Goal: Information Seeking & Learning: Check status

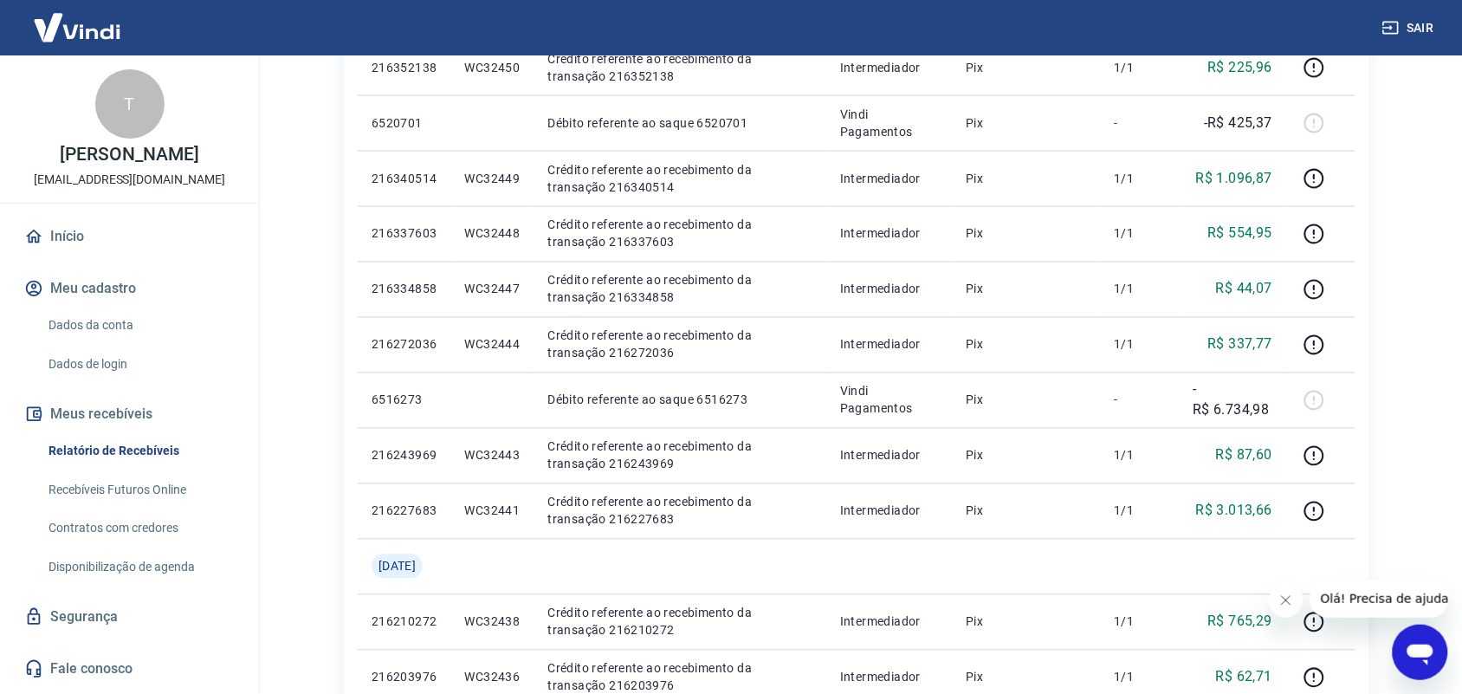
scroll to position [1221, 0]
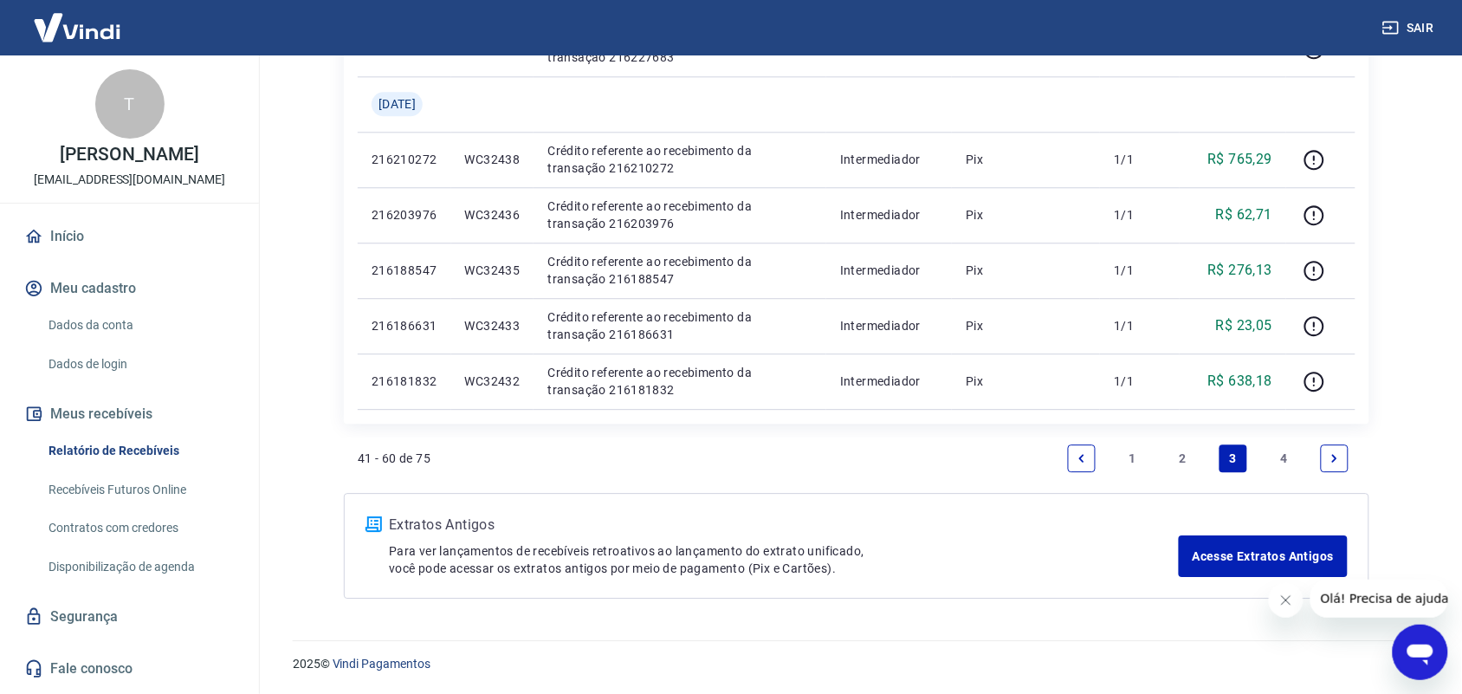
click at [1180, 457] on link "2" at bounding box center [1183, 458] width 28 height 28
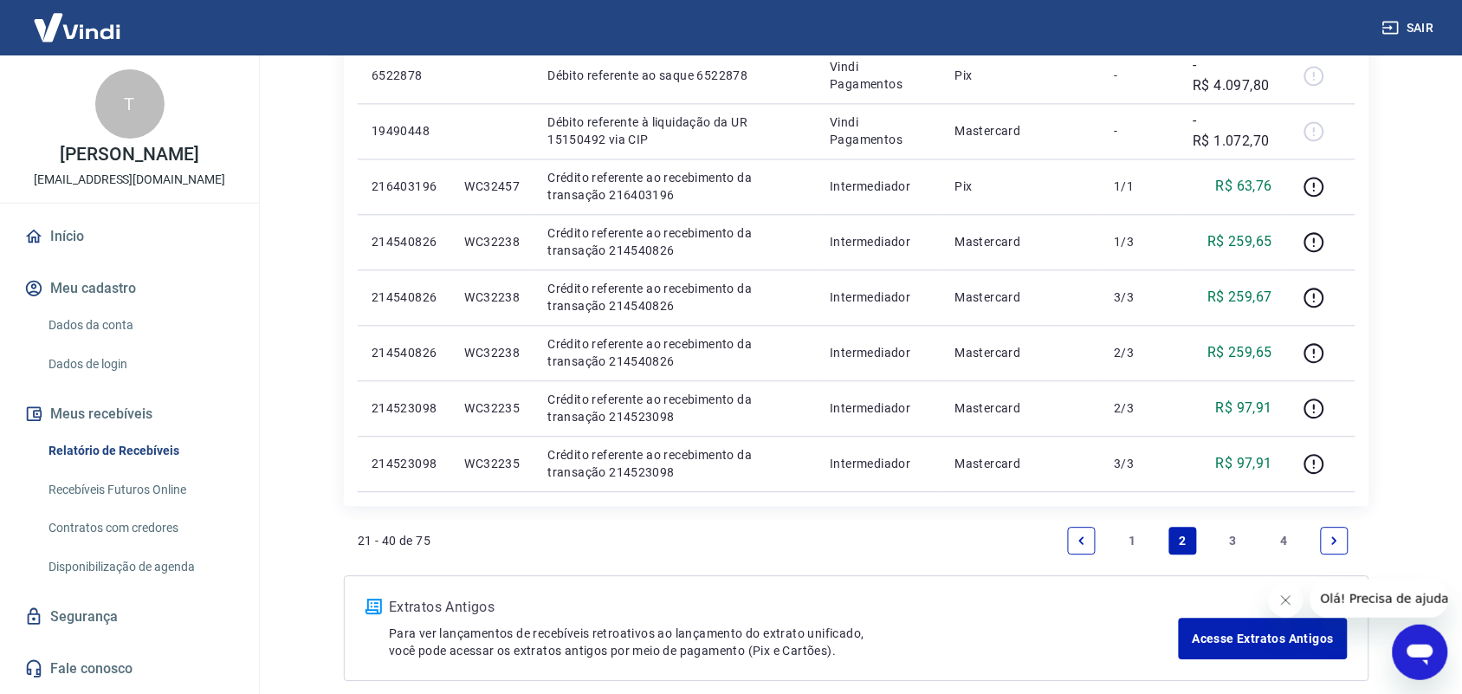
scroll to position [1165, 0]
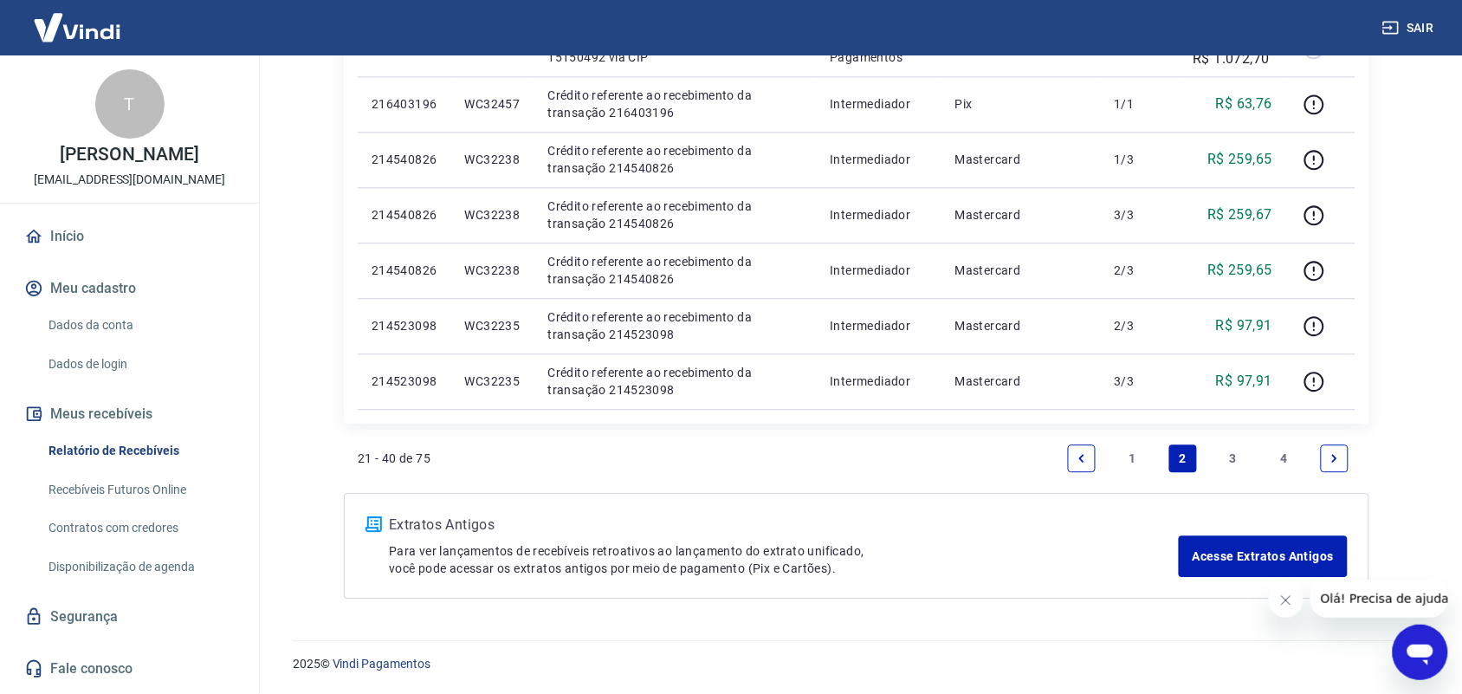
click at [1131, 456] on link "1" at bounding box center [1132, 458] width 28 height 28
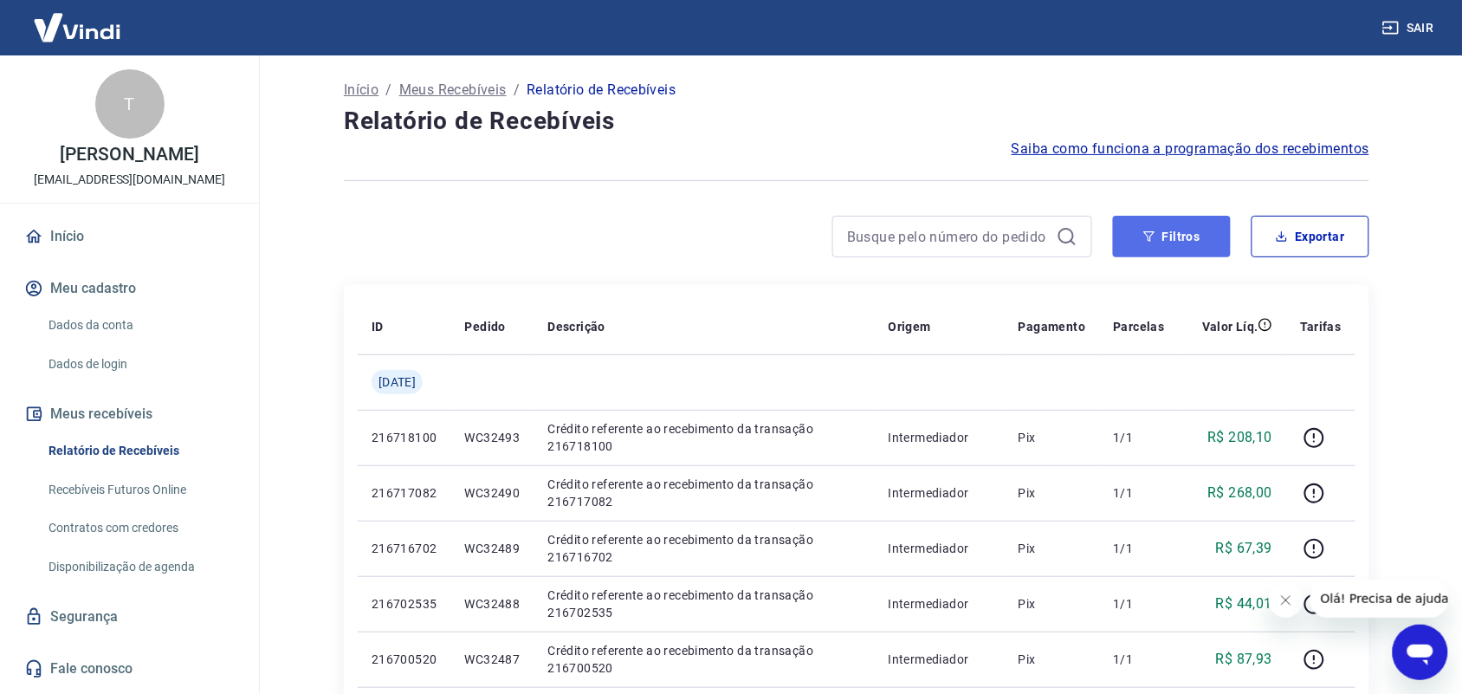
click at [1183, 238] on button "Filtros" at bounding box center [1172, 237] width 118 height 42
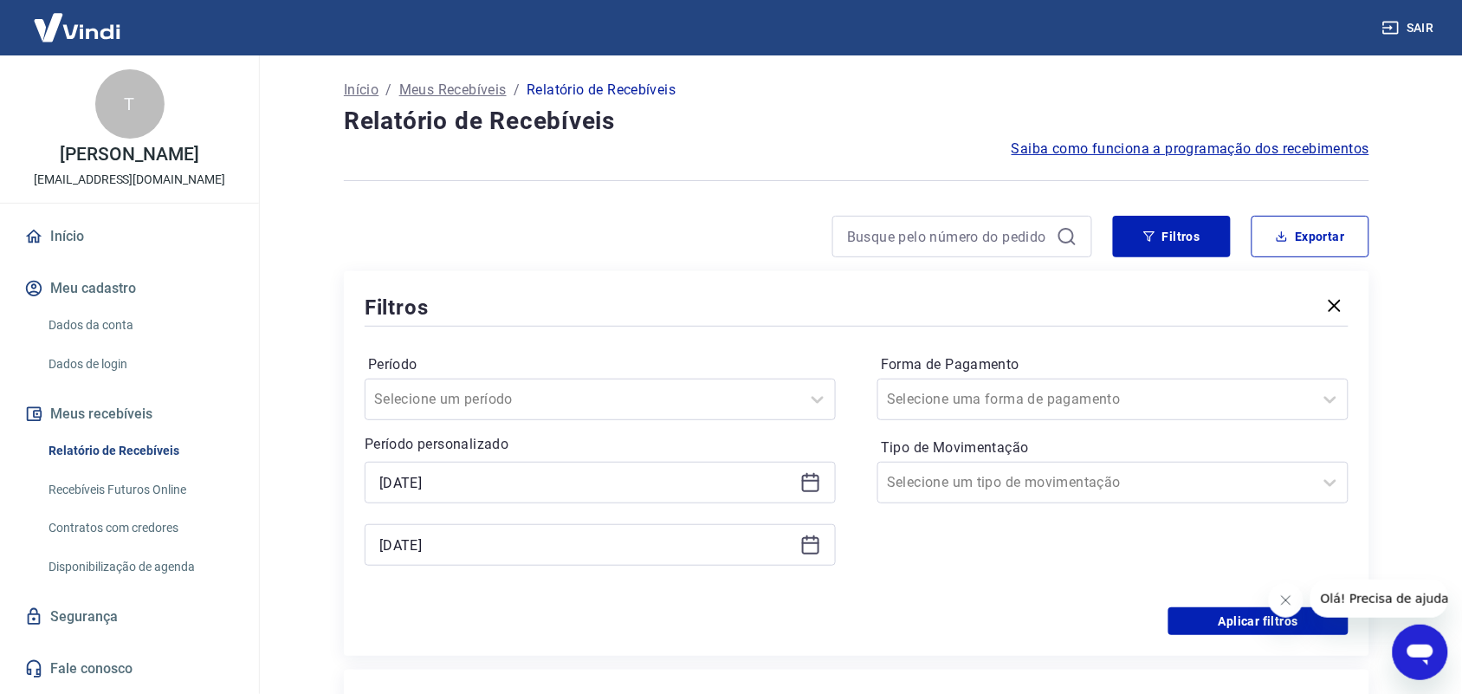
click at [811, 476] on icon at bounding box center [810, 482] width 21 height 21
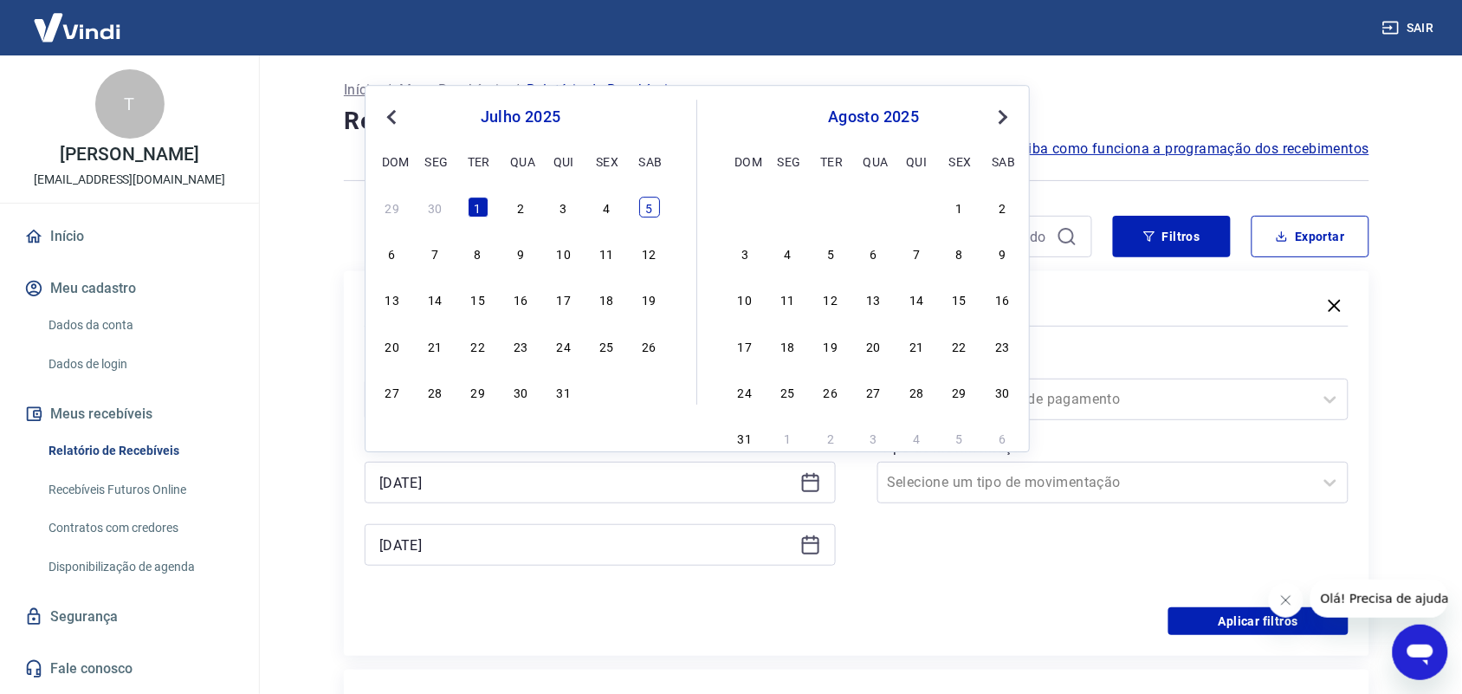
click at [652, 204] on div "5" at bounding box center [649, 207] width 21 height 21
type input "05/07/2025"
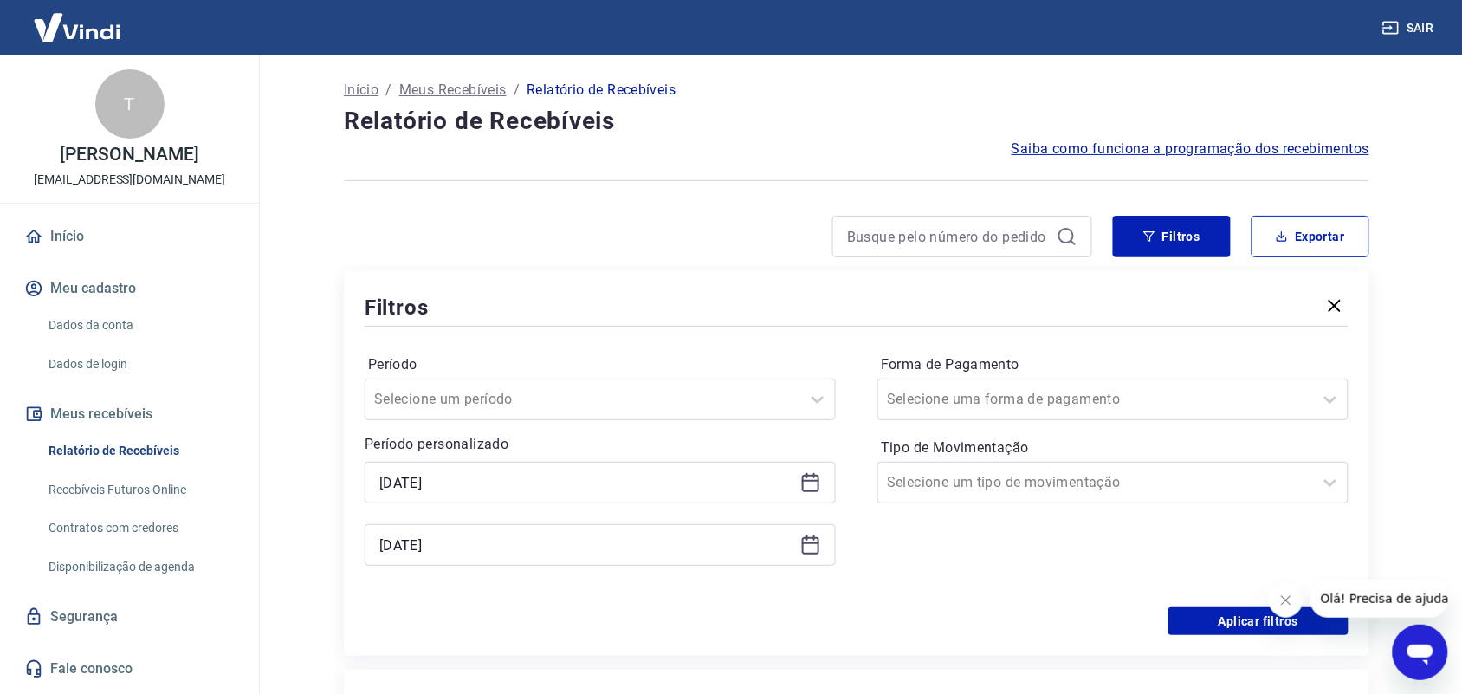
click at [811, 548] on icon at bounding box center [810, 544] width 21 height 21
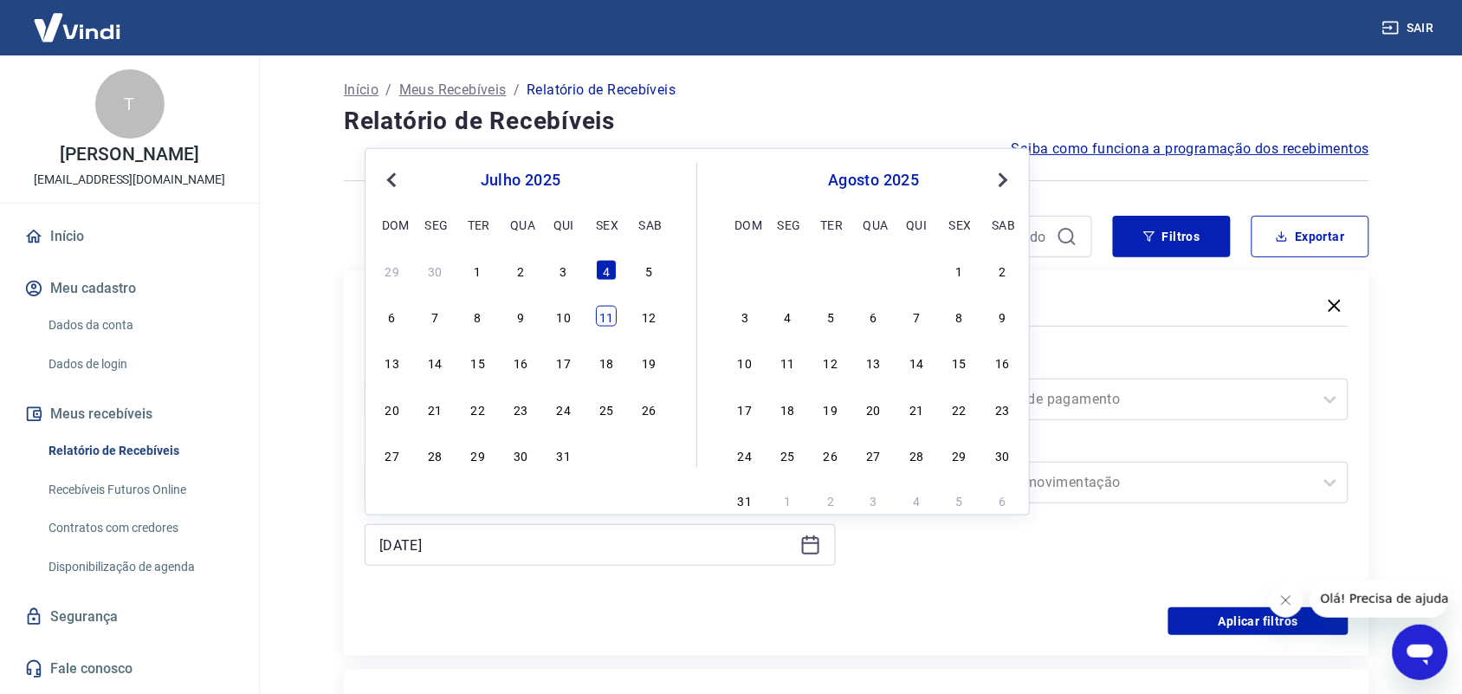
click at [608, 322] on div "11" at bounding box center [606, 316] width 21 height 21
type input "[DATE]"
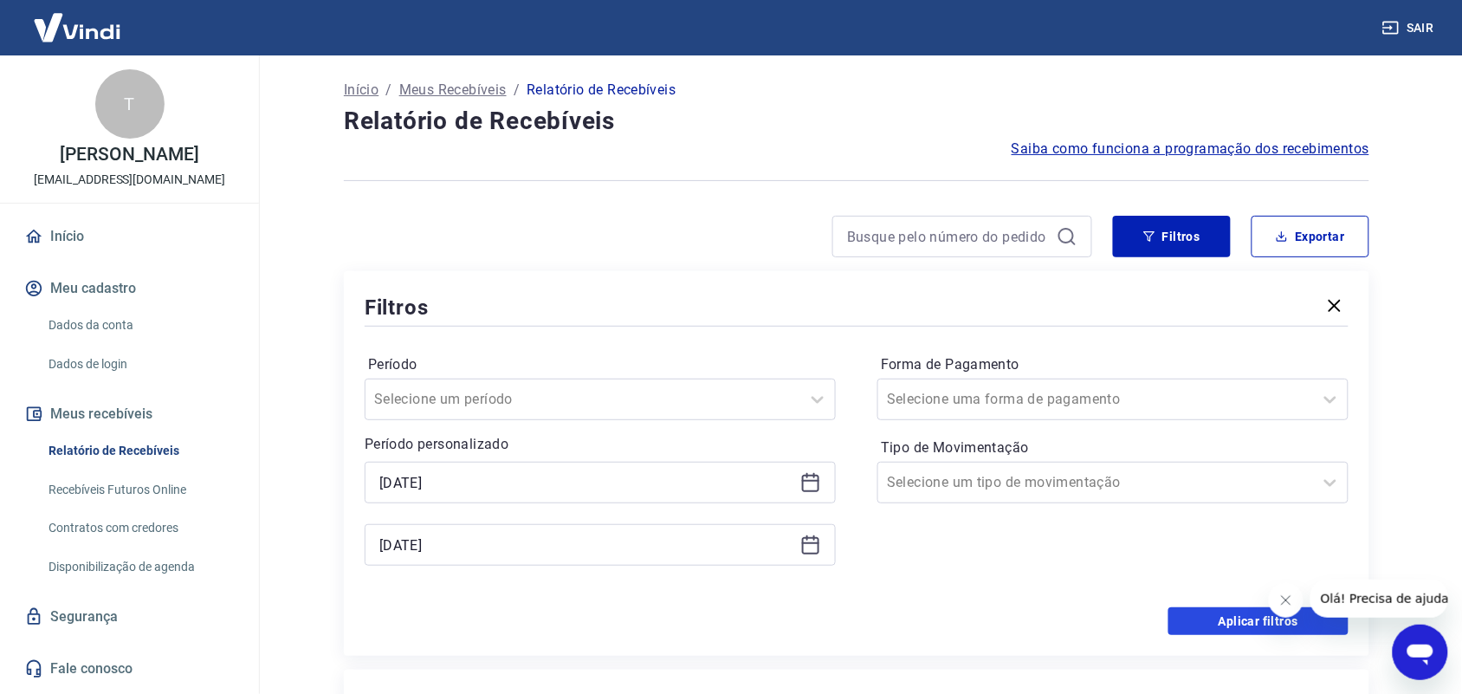
click at [1217, 617] on button "Aplicar filtros" at bounding box center [1258, 621] width 180 height 28
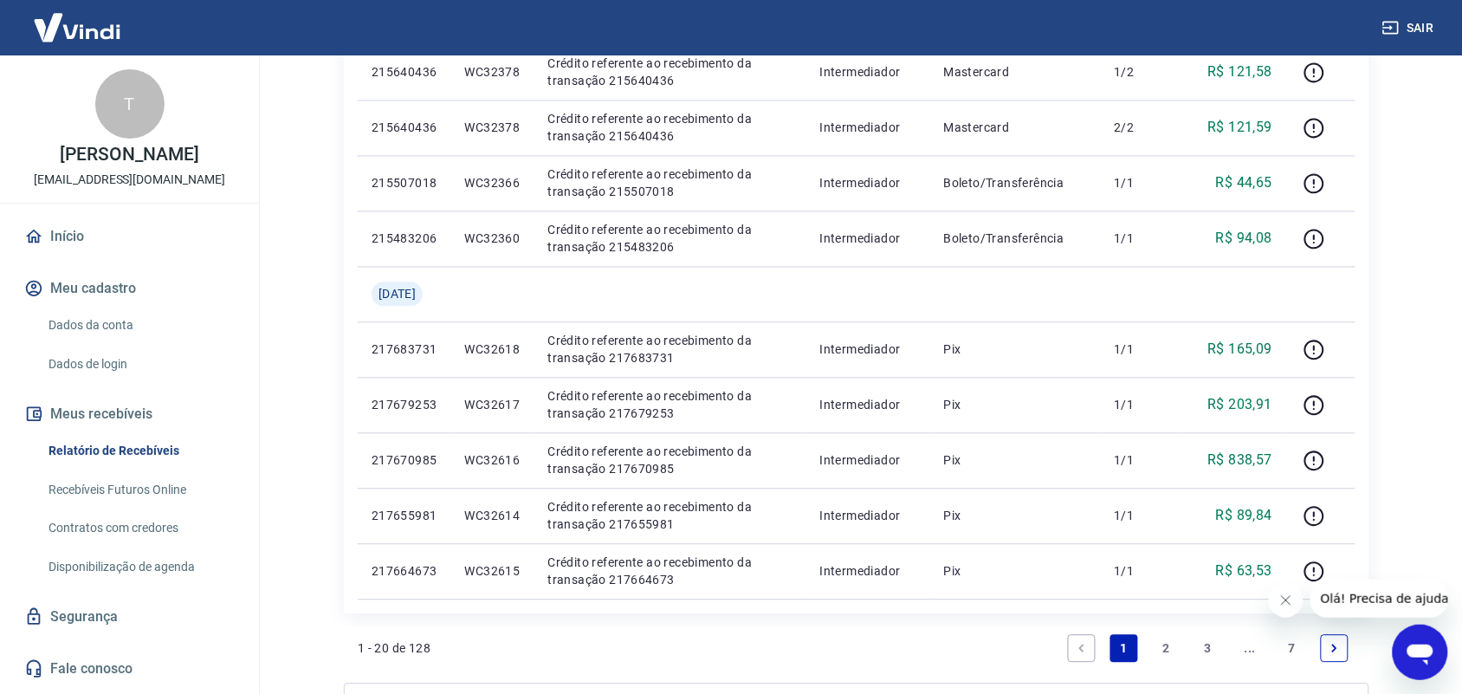
scroll to position [1165, 0]
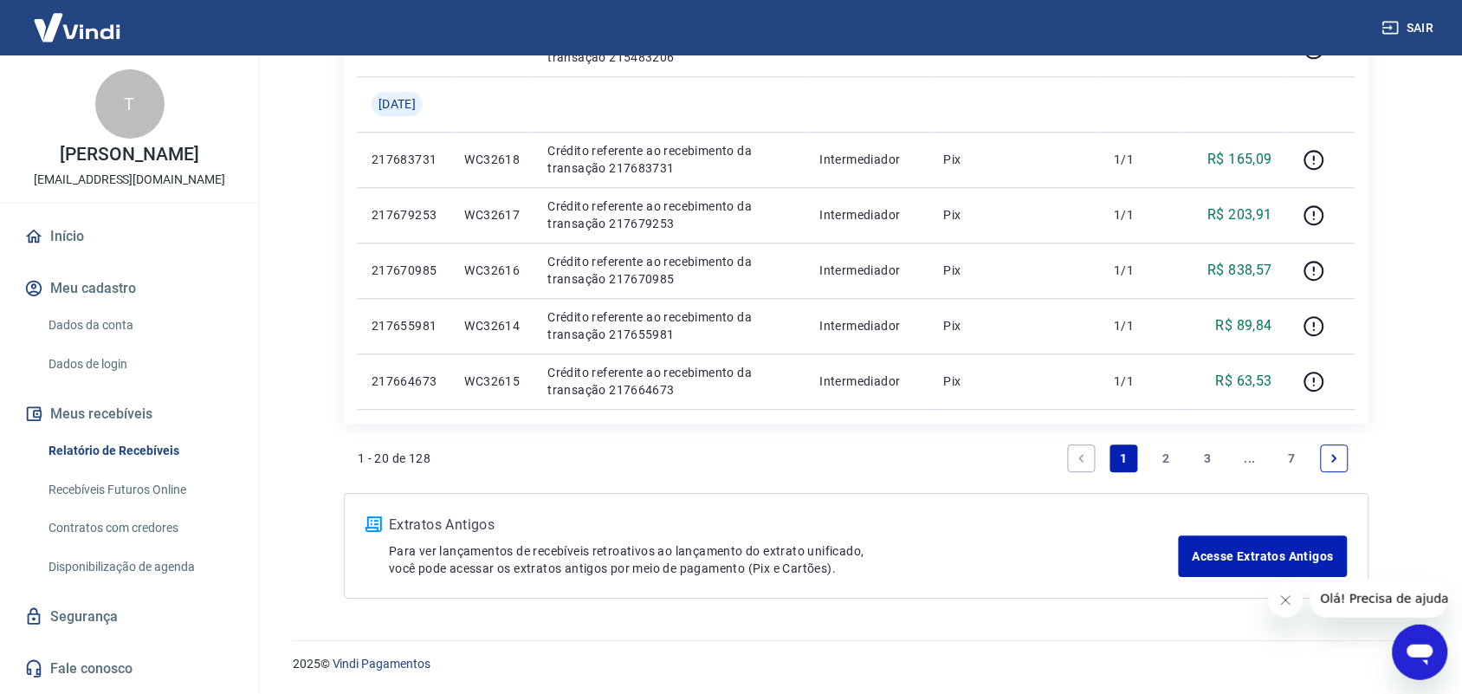
click at [1296, 460] on link "7" at bounding box center [1292, 458] width 28 height 28
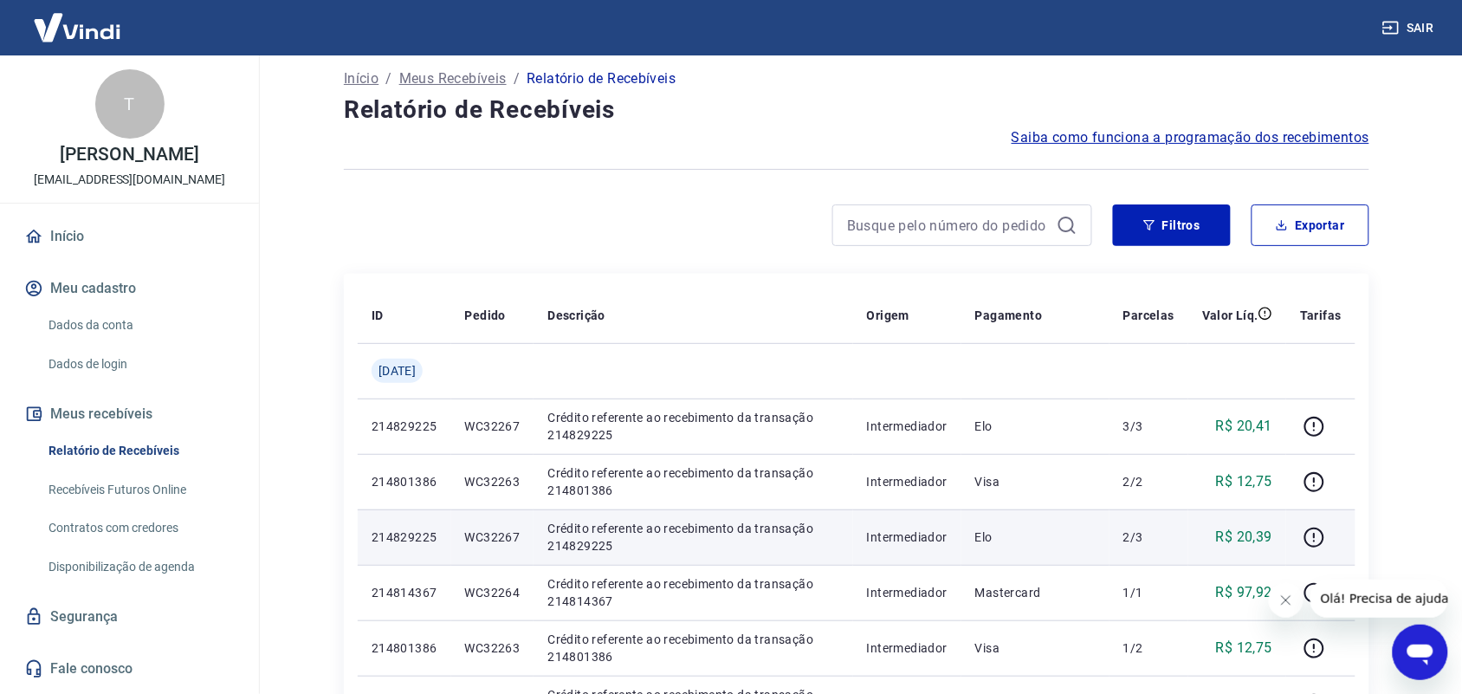
scroll to position [444, 0]
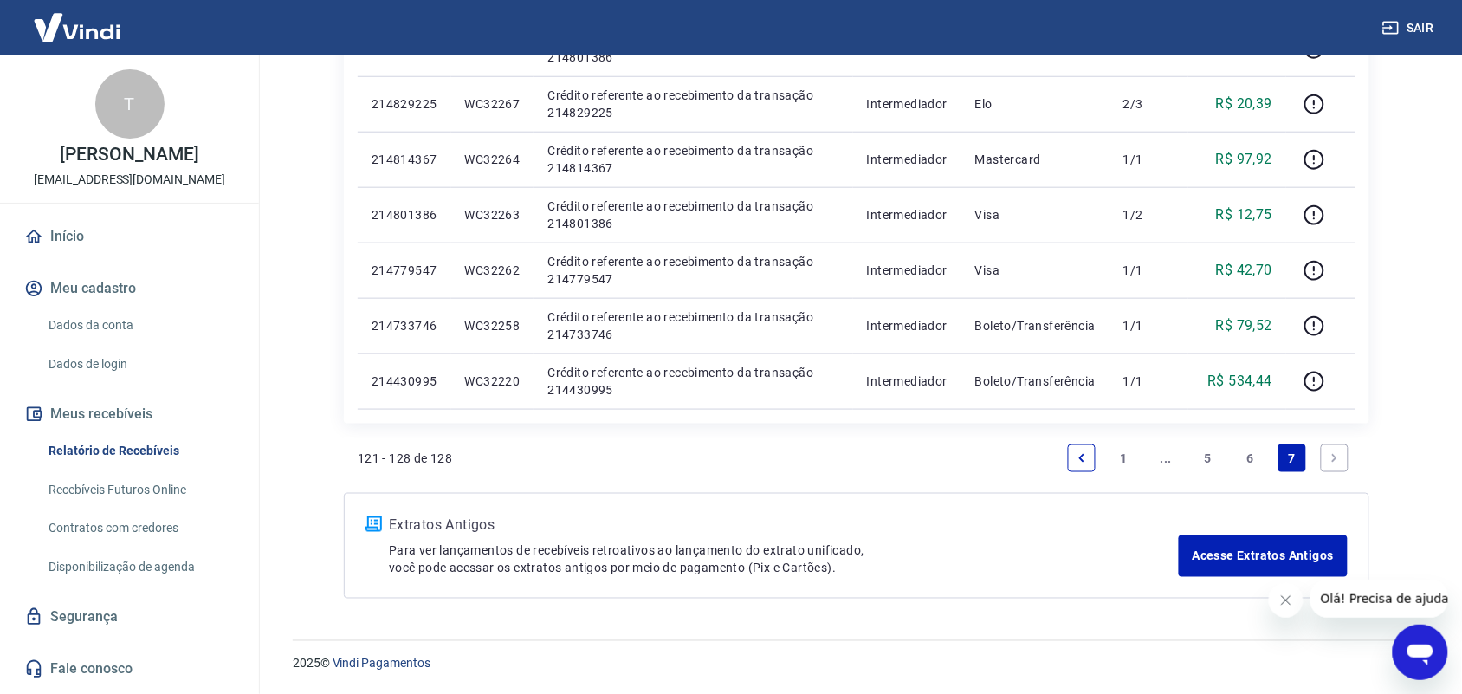
click at [1245, 460] on link "6" at bounding box center [1251, 458] width 28 height 28
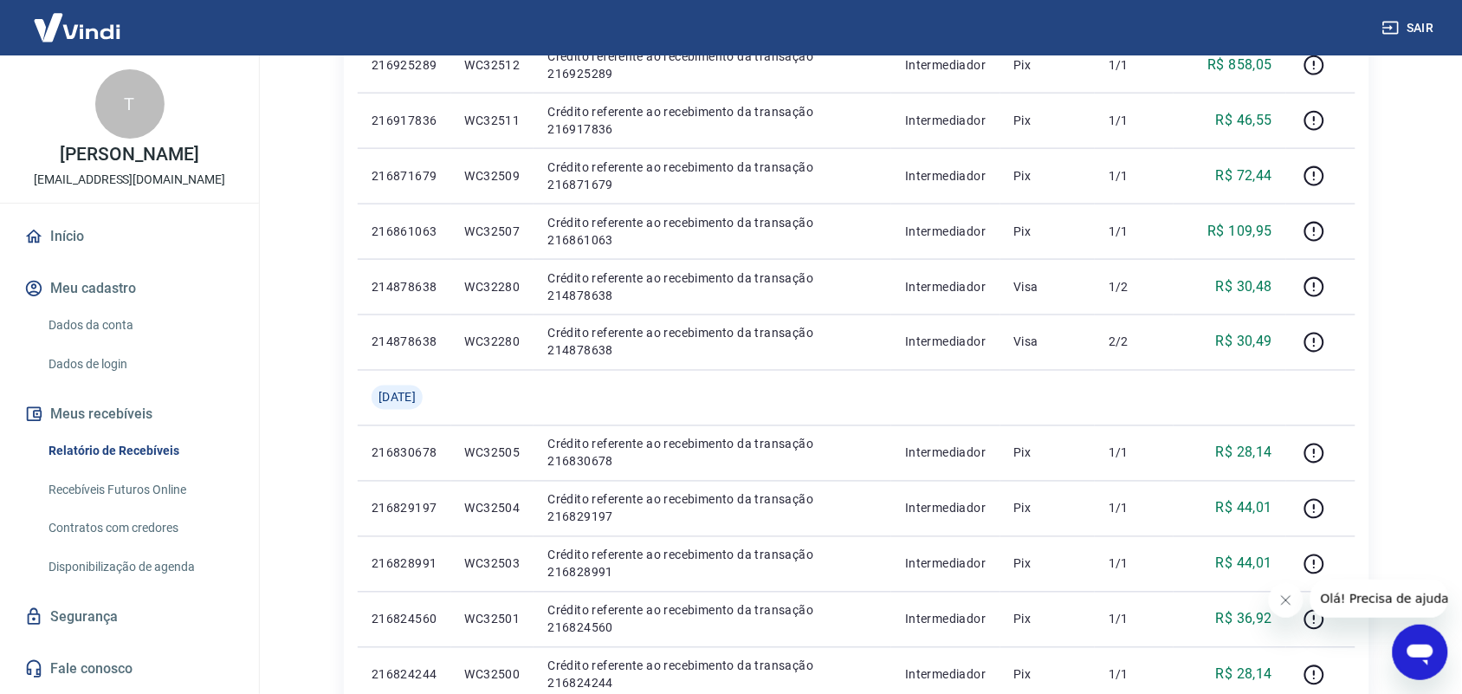
scroll to position [1165, 0]
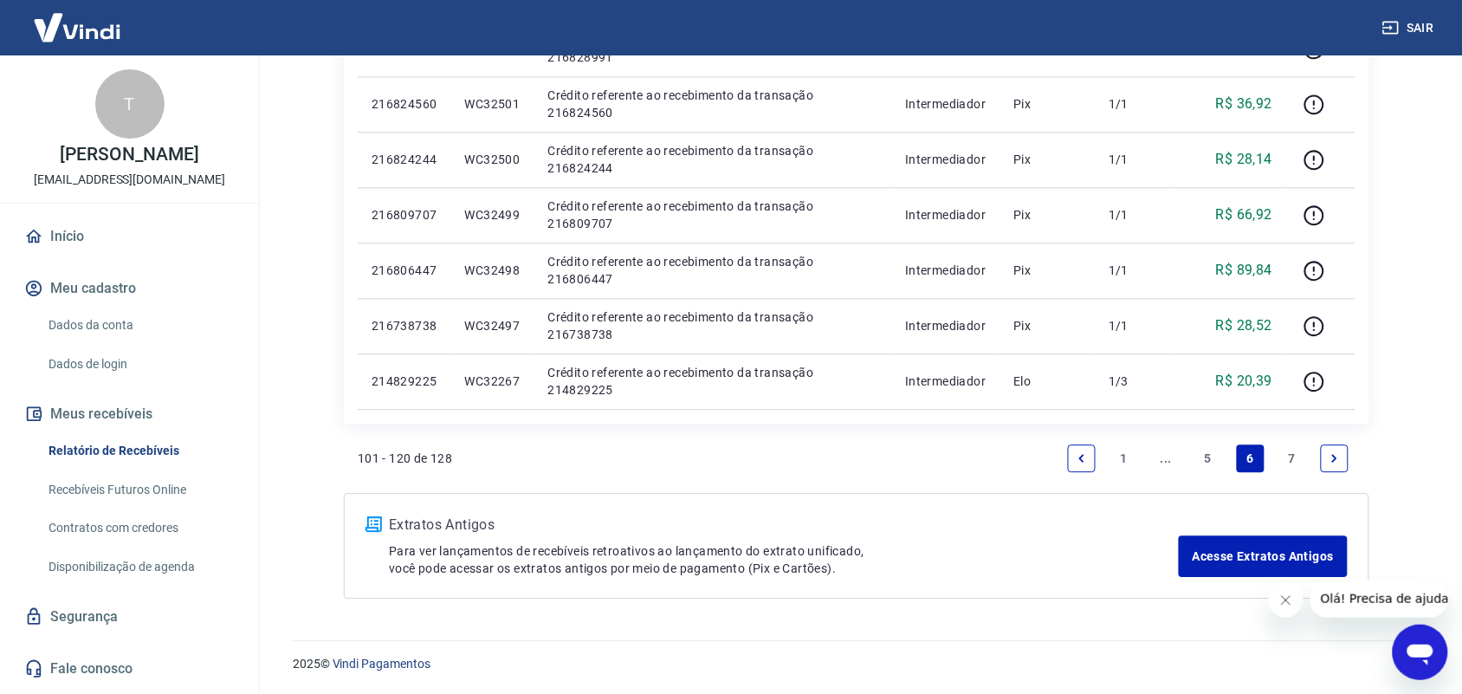
click at [1290, 456] on link "7" at bounding box center [1292, 458] width 28 height 28
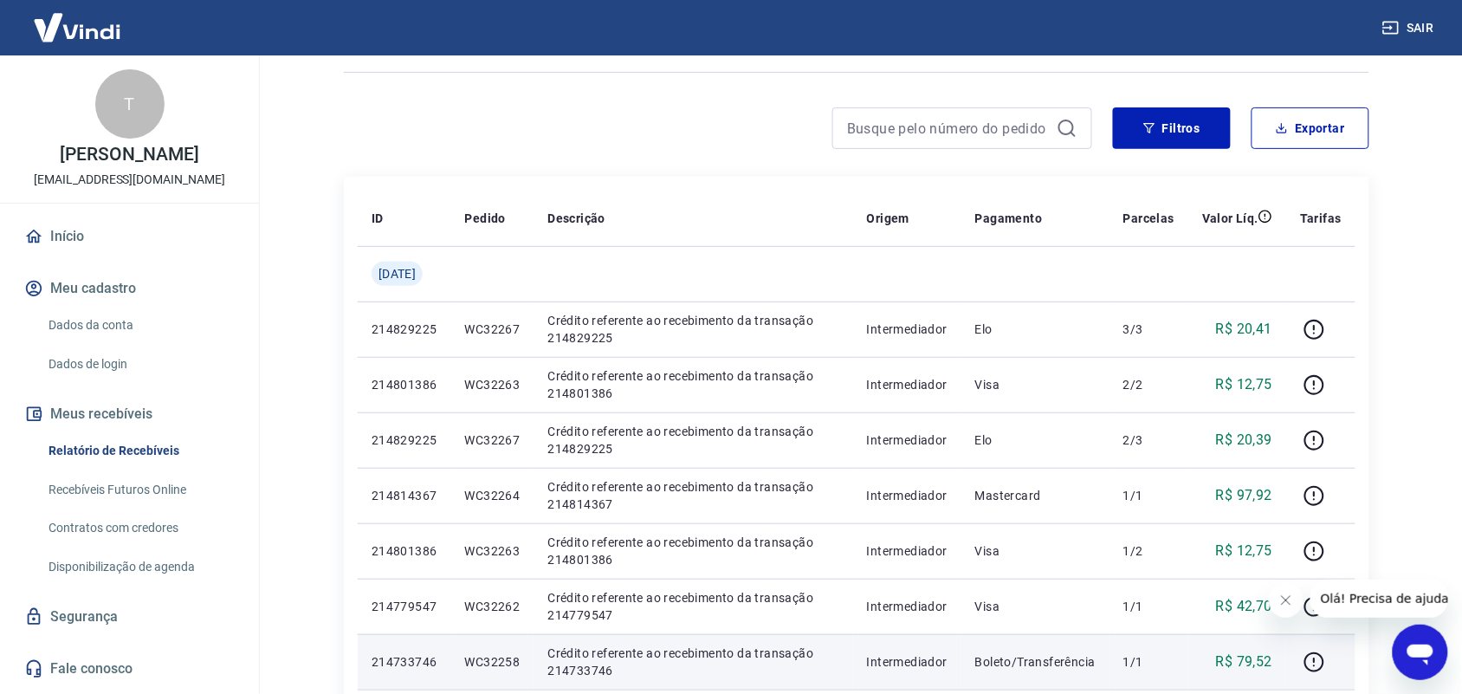
scroll to position [433, 0]
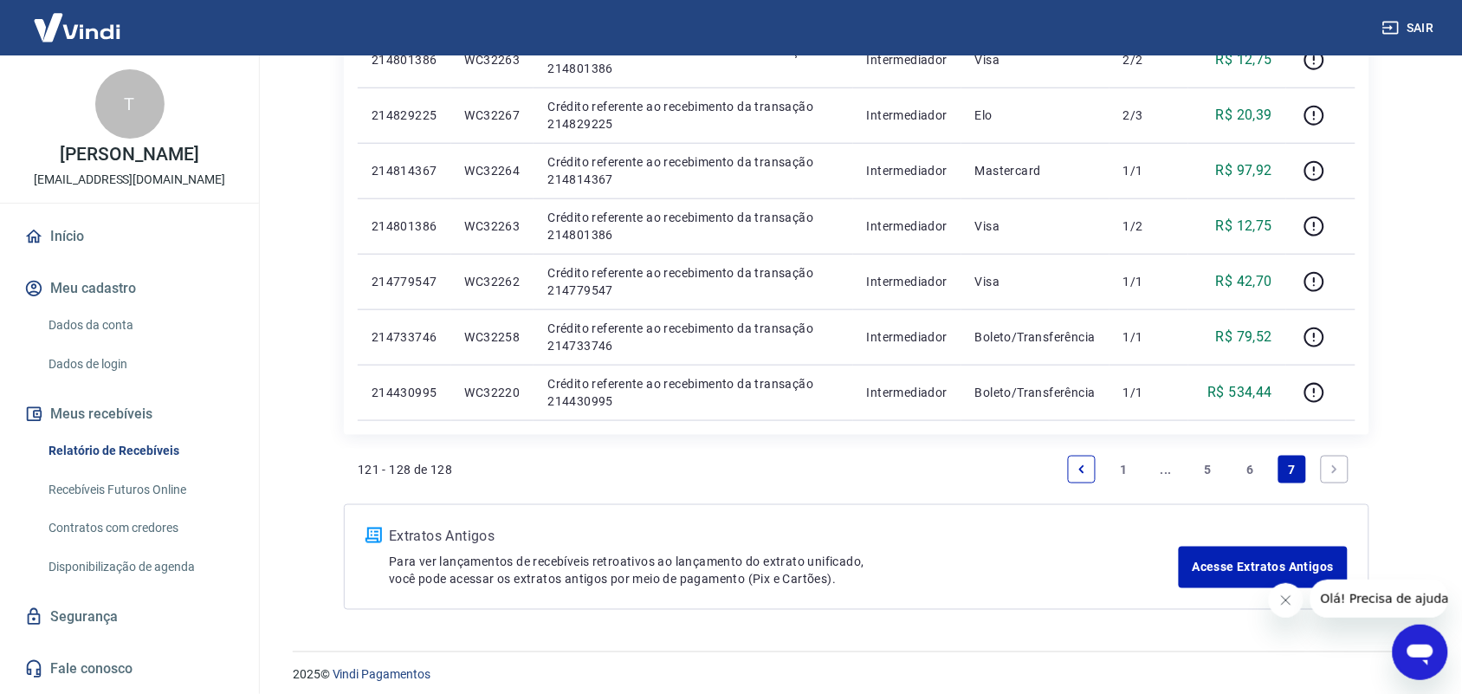
click at [1253, 470] on link "6" at bounding box center [1251, 470] width 28 height 28
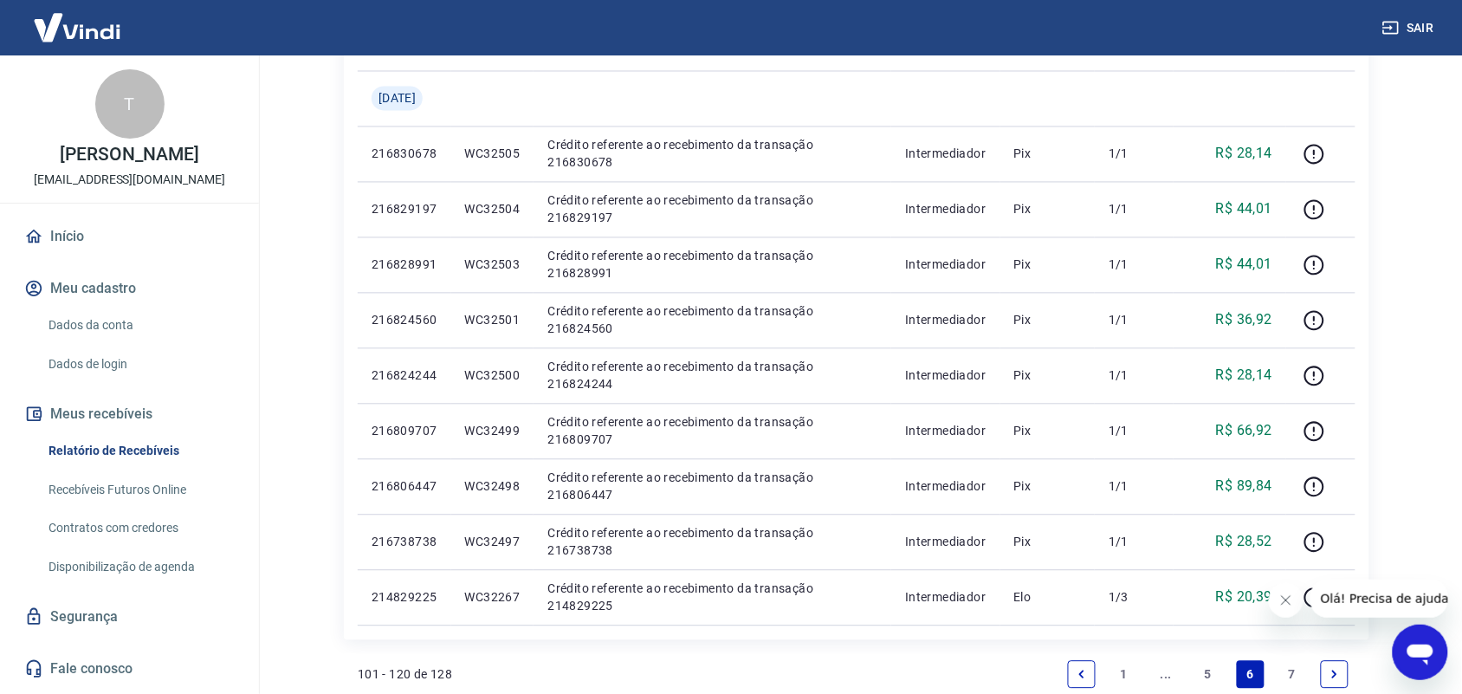
scroll to position [1165, 0]
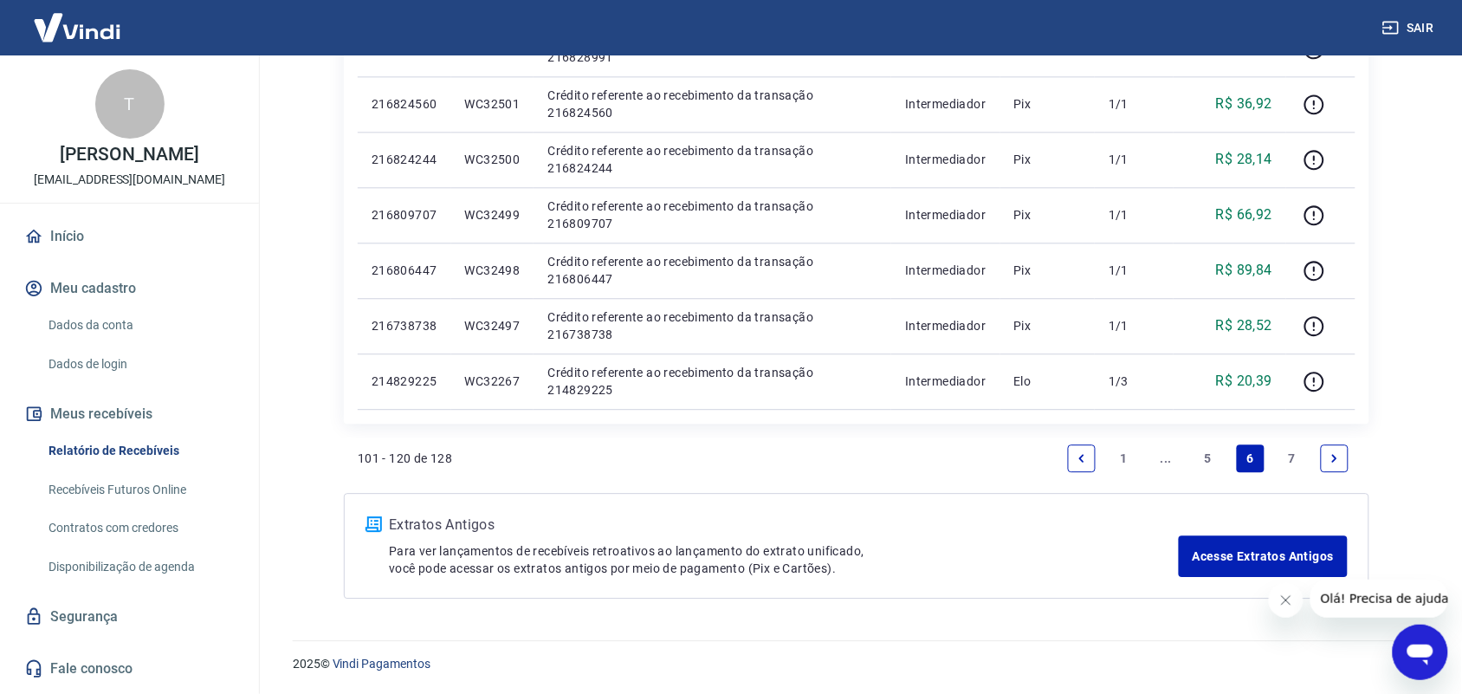
click at [1209, 456] on link "5" at bounding box center [1208, 458] width 28 height 28
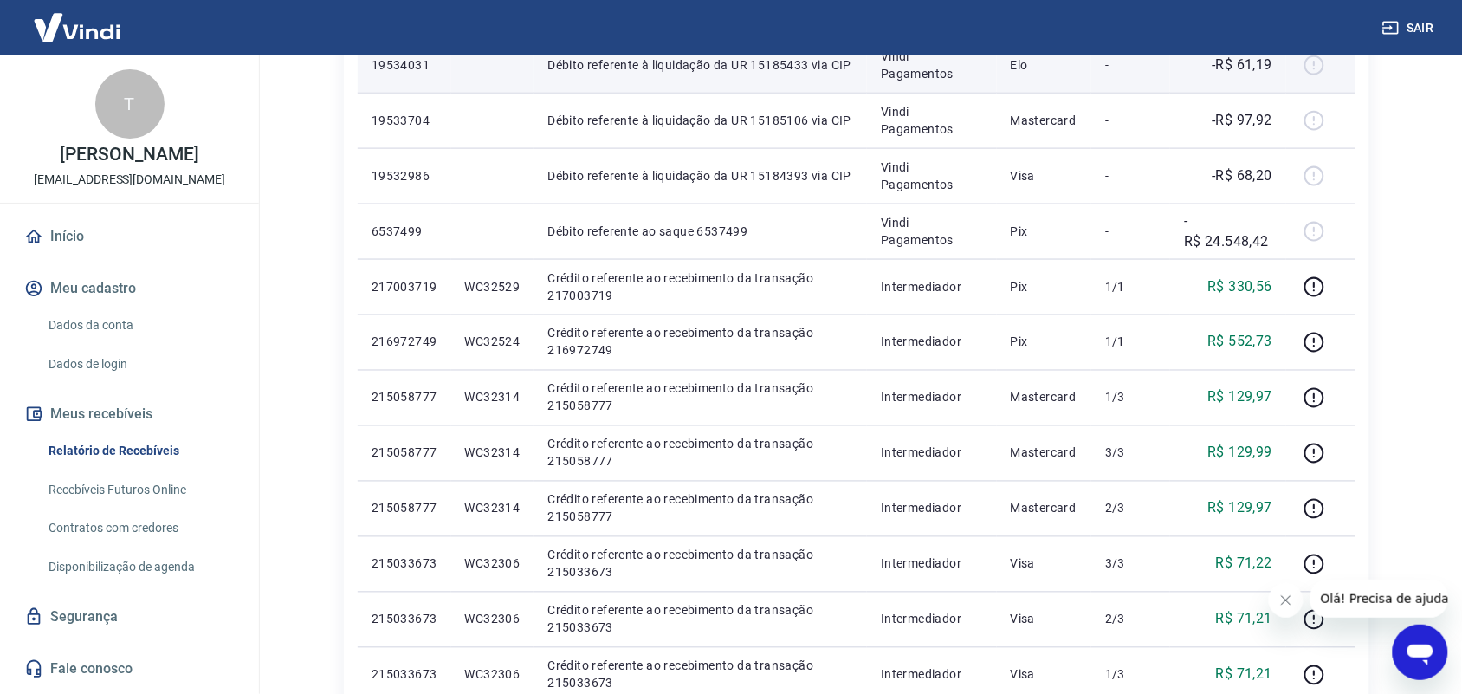
scroll to position [1083, 0]
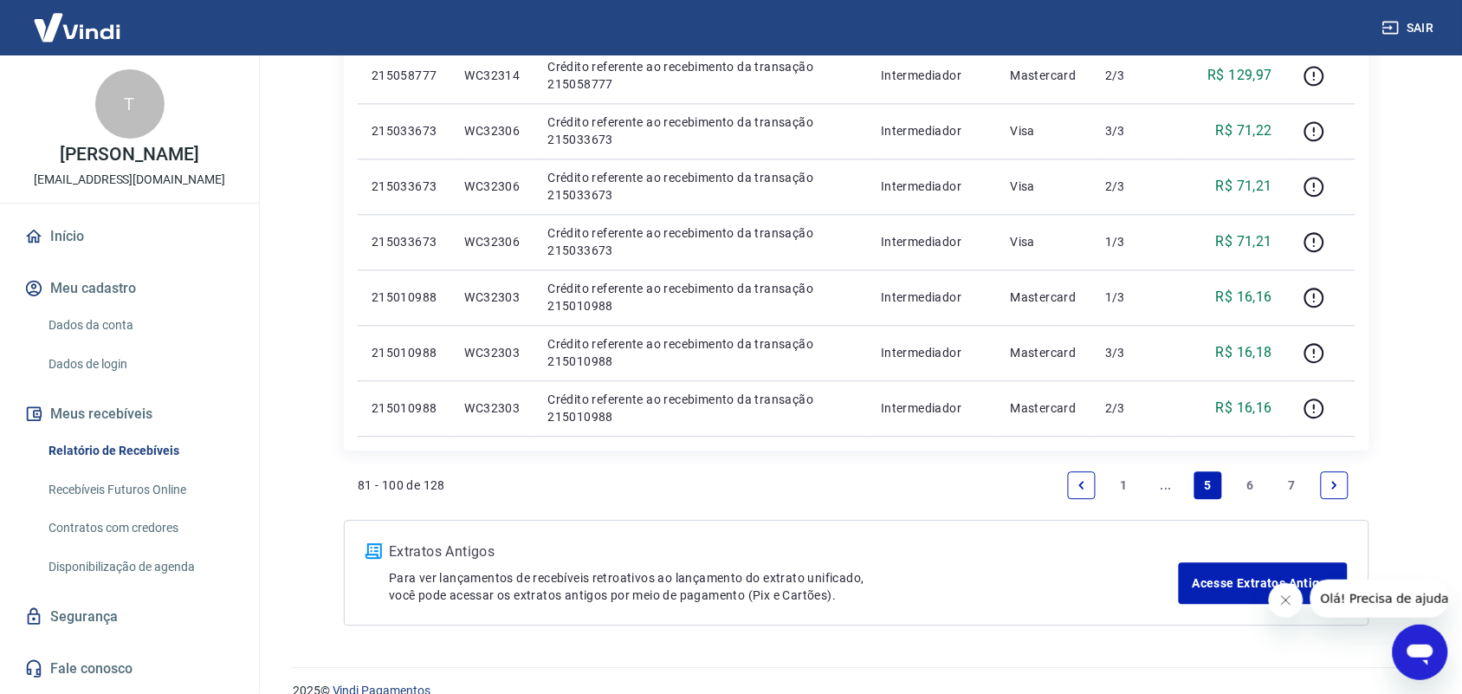
click at [1080, 483] on icon "Previous page" at bounding box center [1081, 485] width 5 height 8
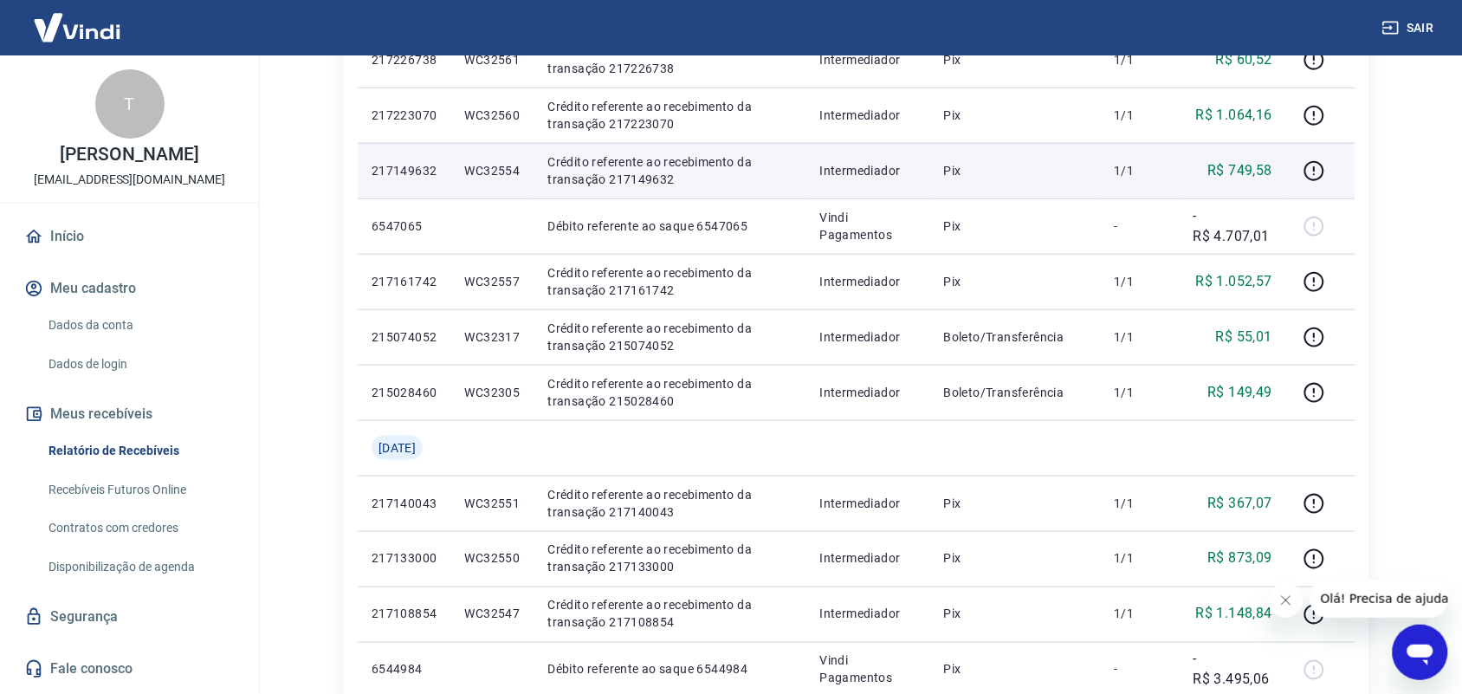
scroll to position [974, 0]
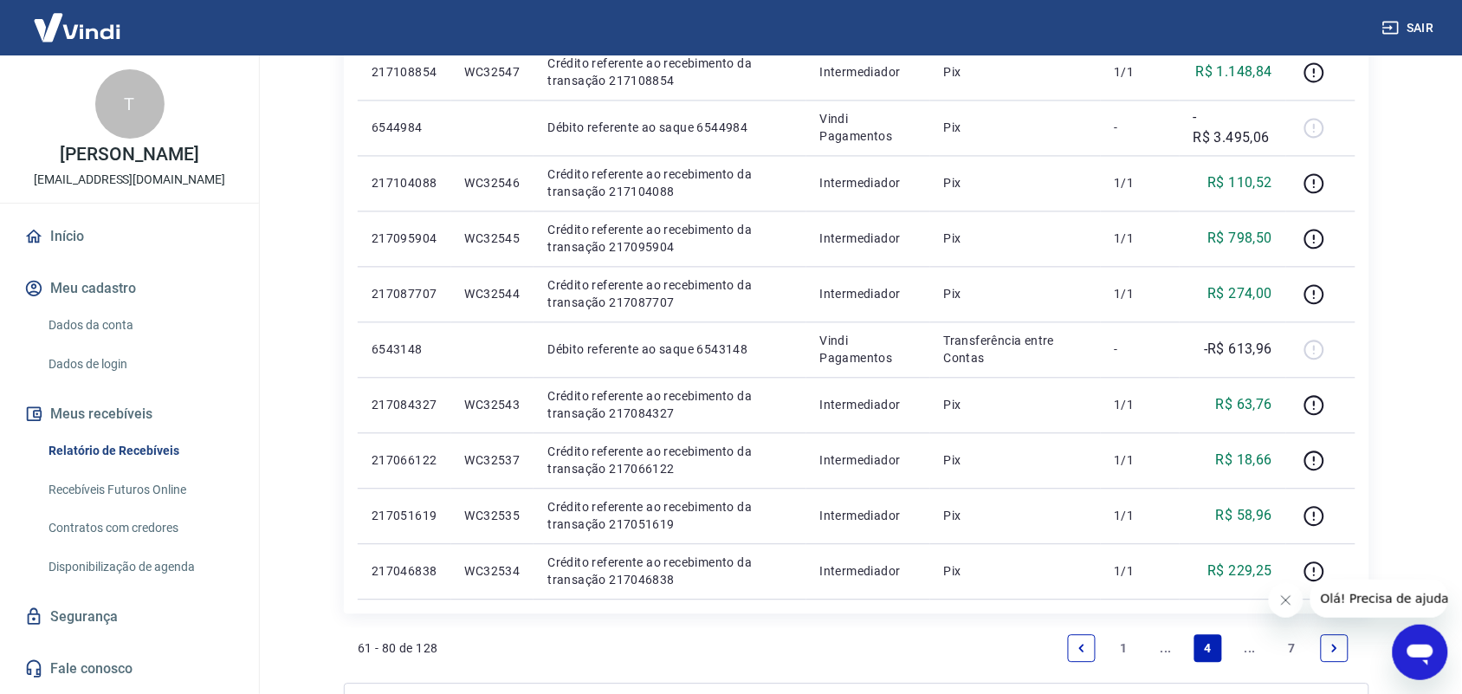
click at [1079, 645] on icon "Previous page" at bounding box center [1082, 649] width 12 height 12
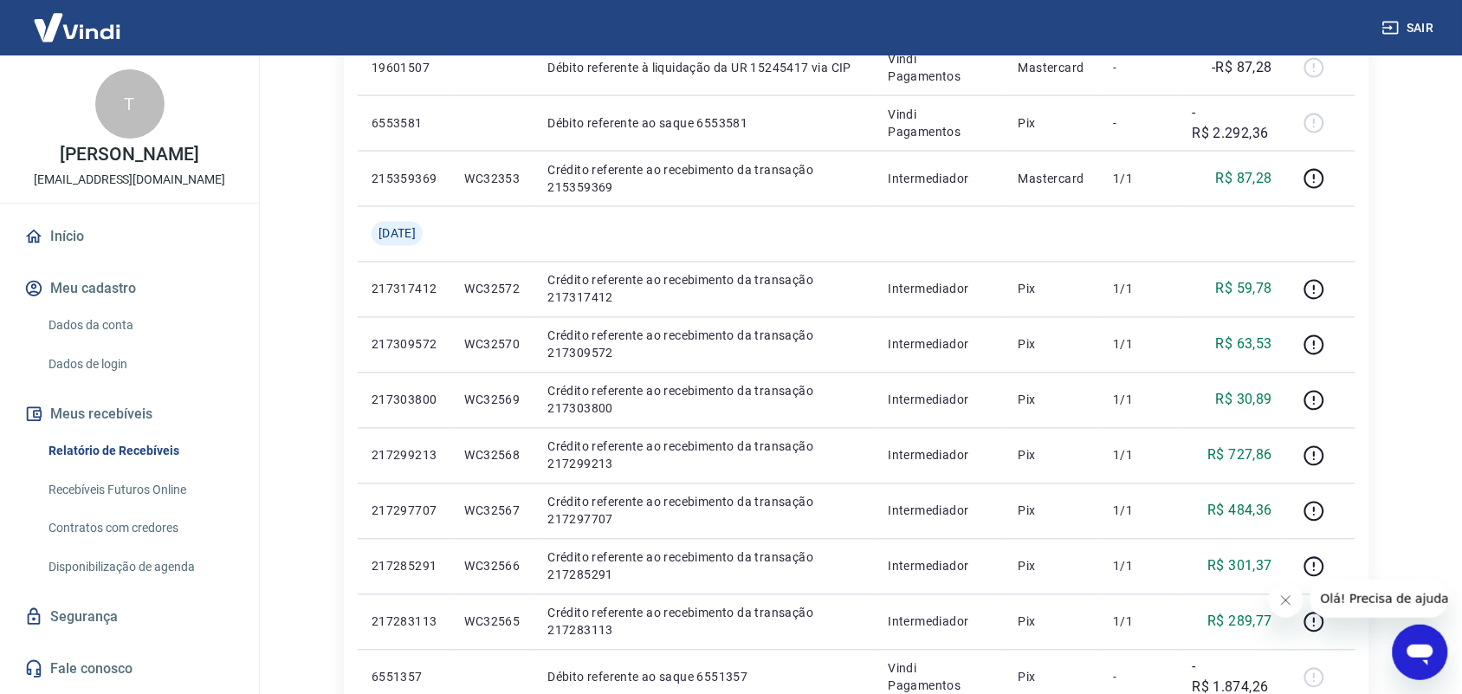
scroll to position [1165, 0]
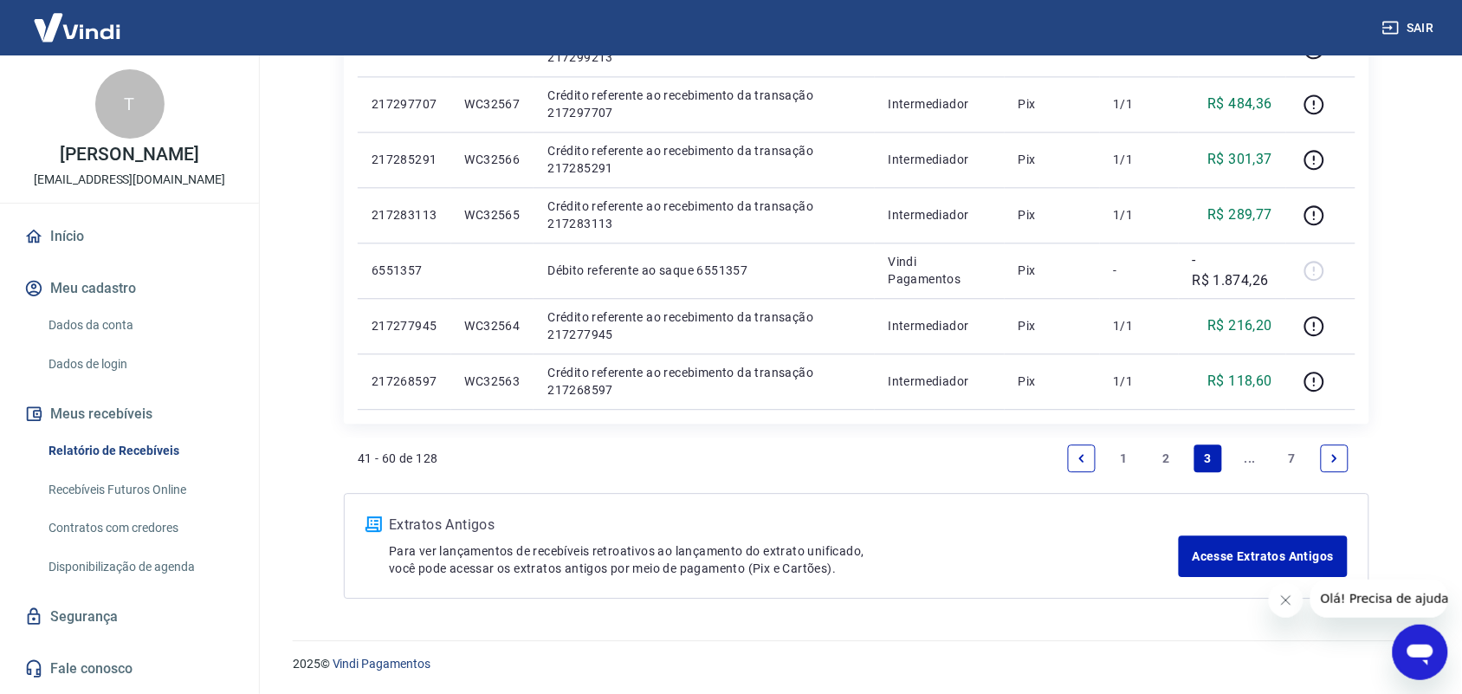
click at [1165, 460] on link "2" at bounding box center [1166, 458] width 28 height 28
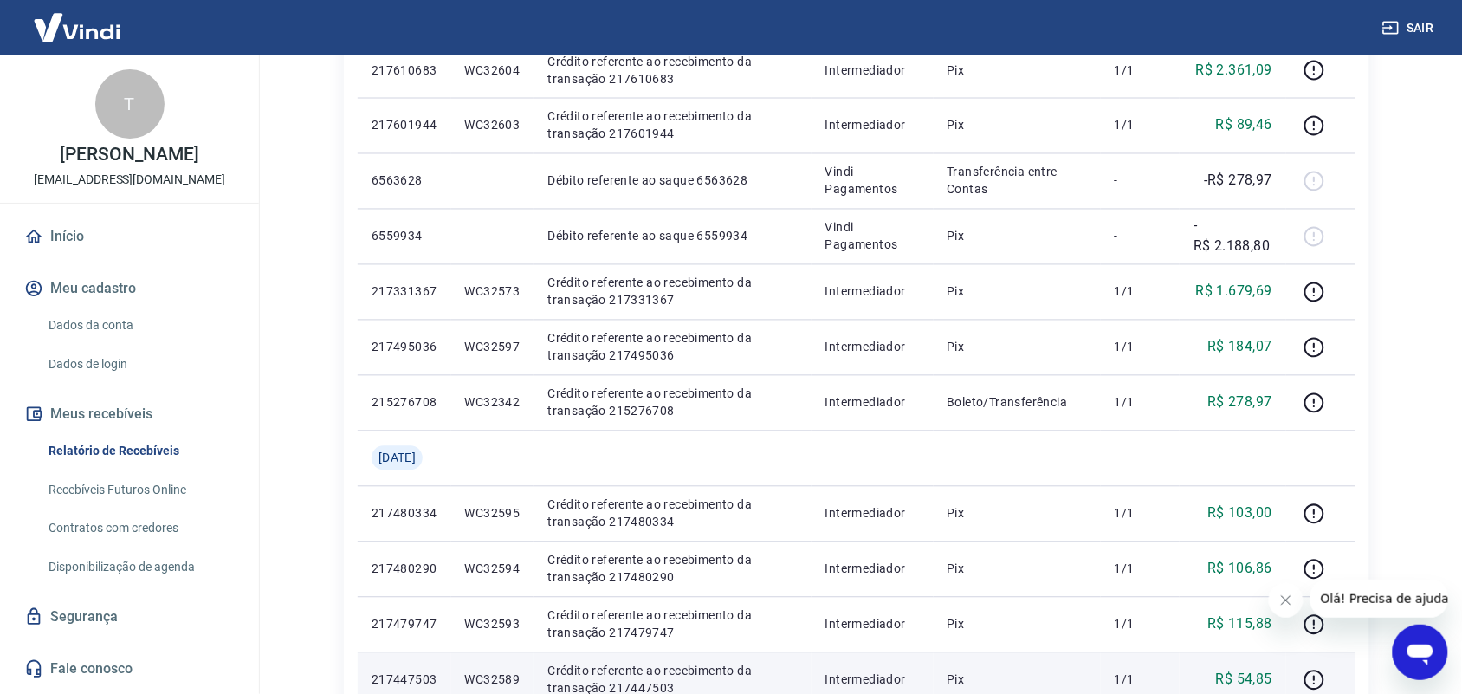
scroll to position [1165, 0]
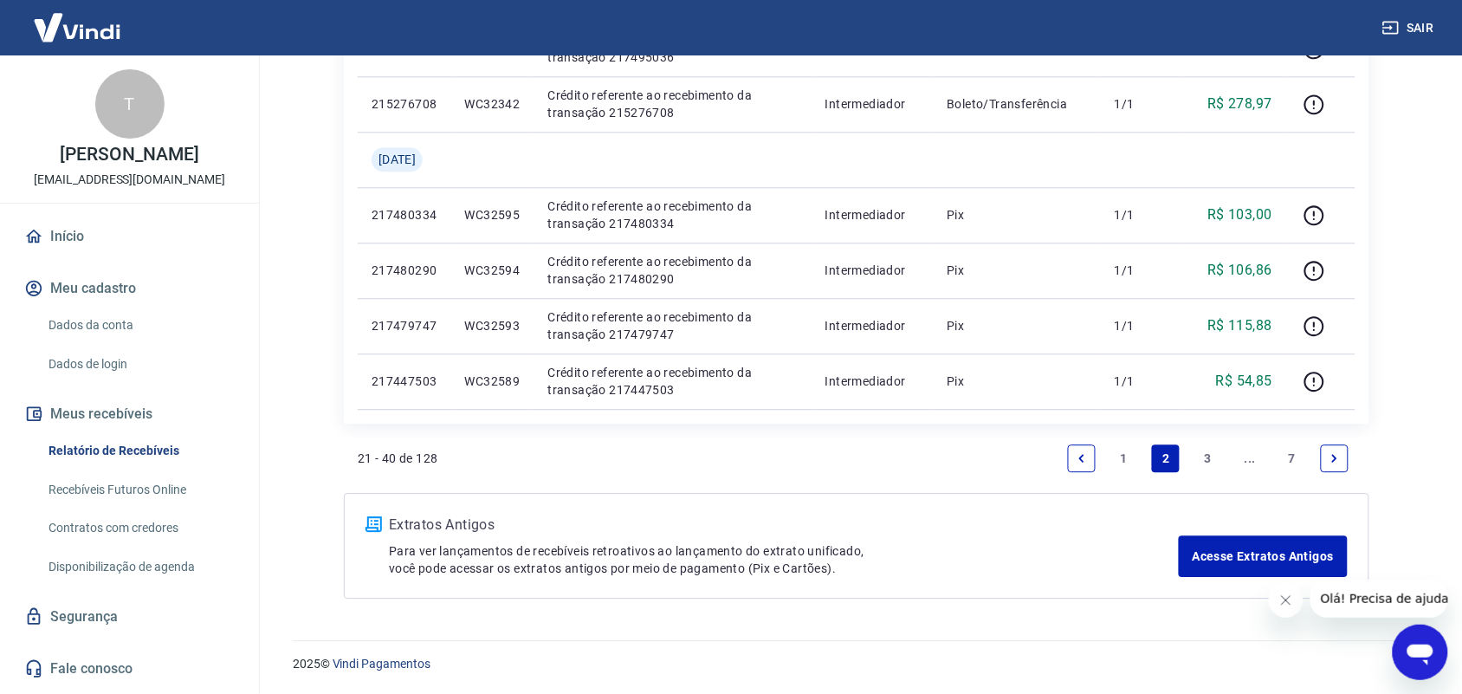
click at [1123, 456] on link "1" at bounding box center [1124, 458] width 28 height 28
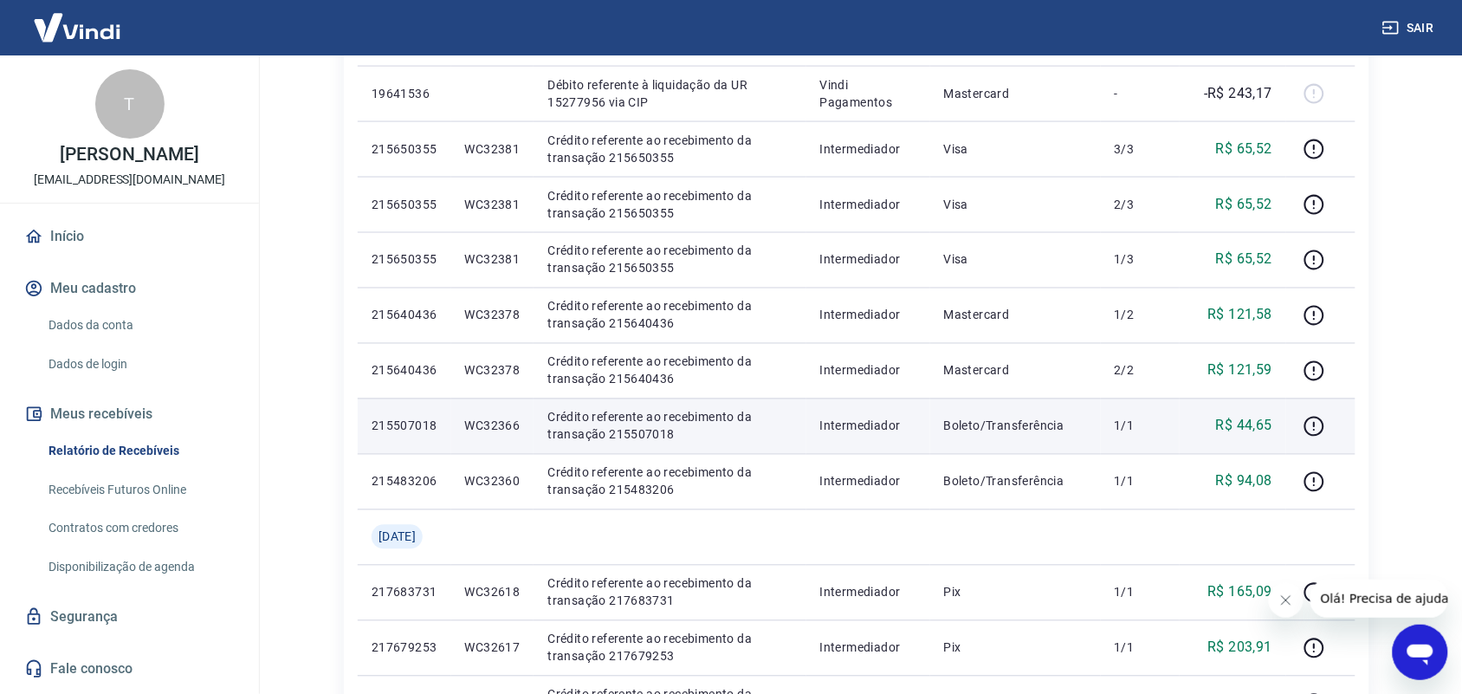
scroll to position [82, 0]
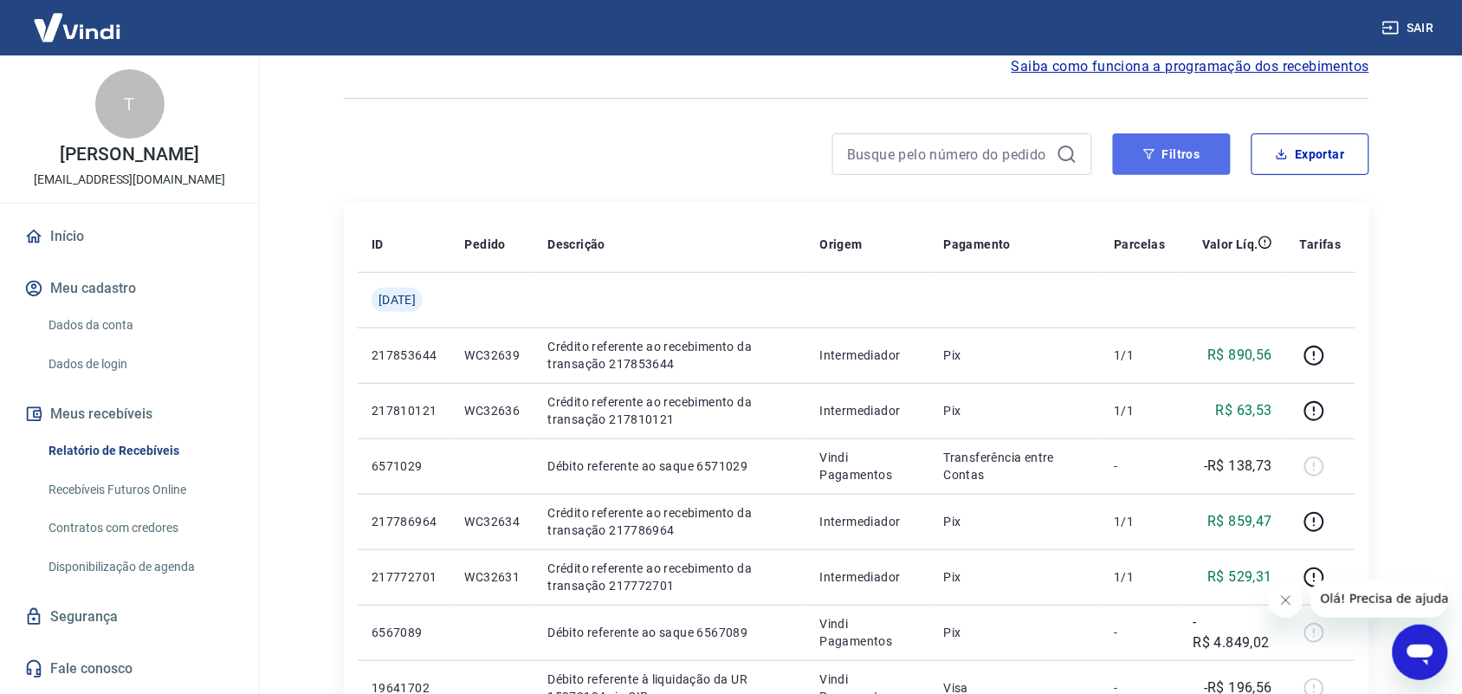
click at [1170, 160] on button "Filtros" at bounding box center [1172, 154] width 118 height 42
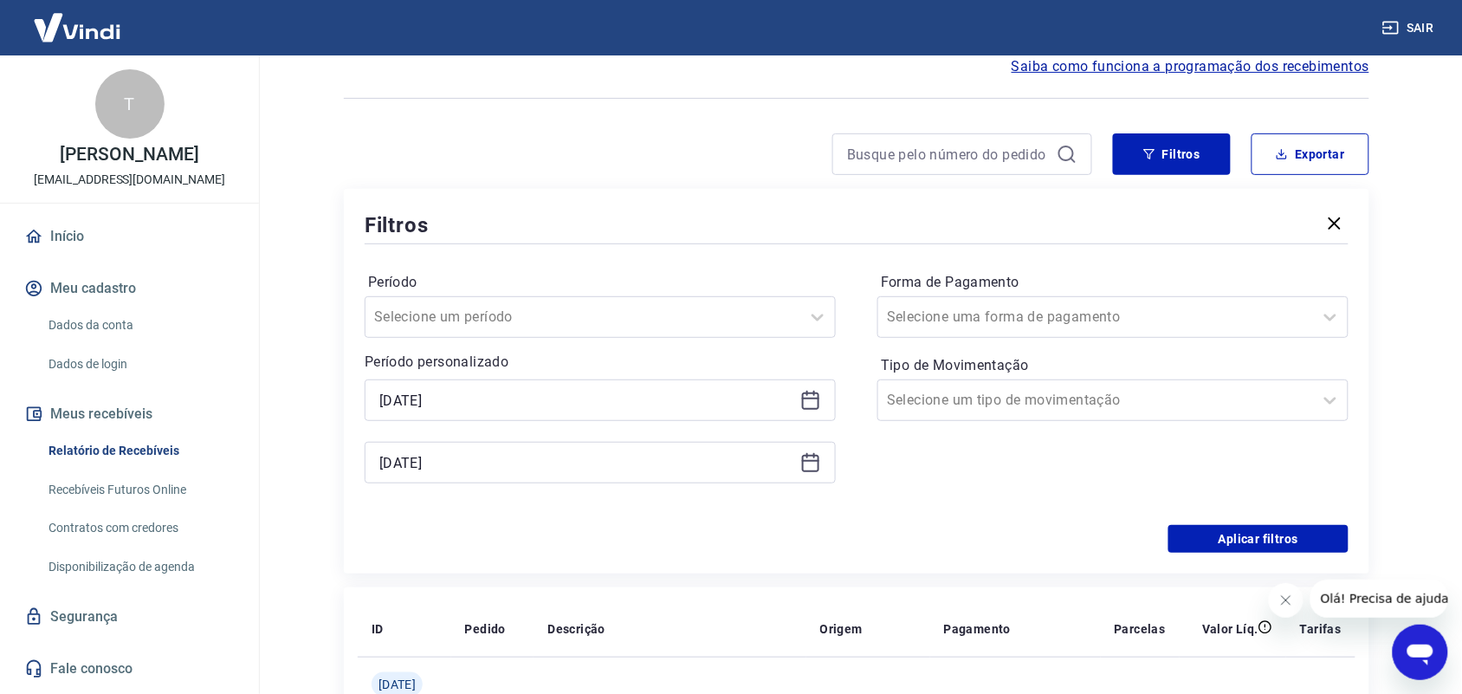
click at [808, 399] on icon at bounding box center [810, 400] width 21 height 21
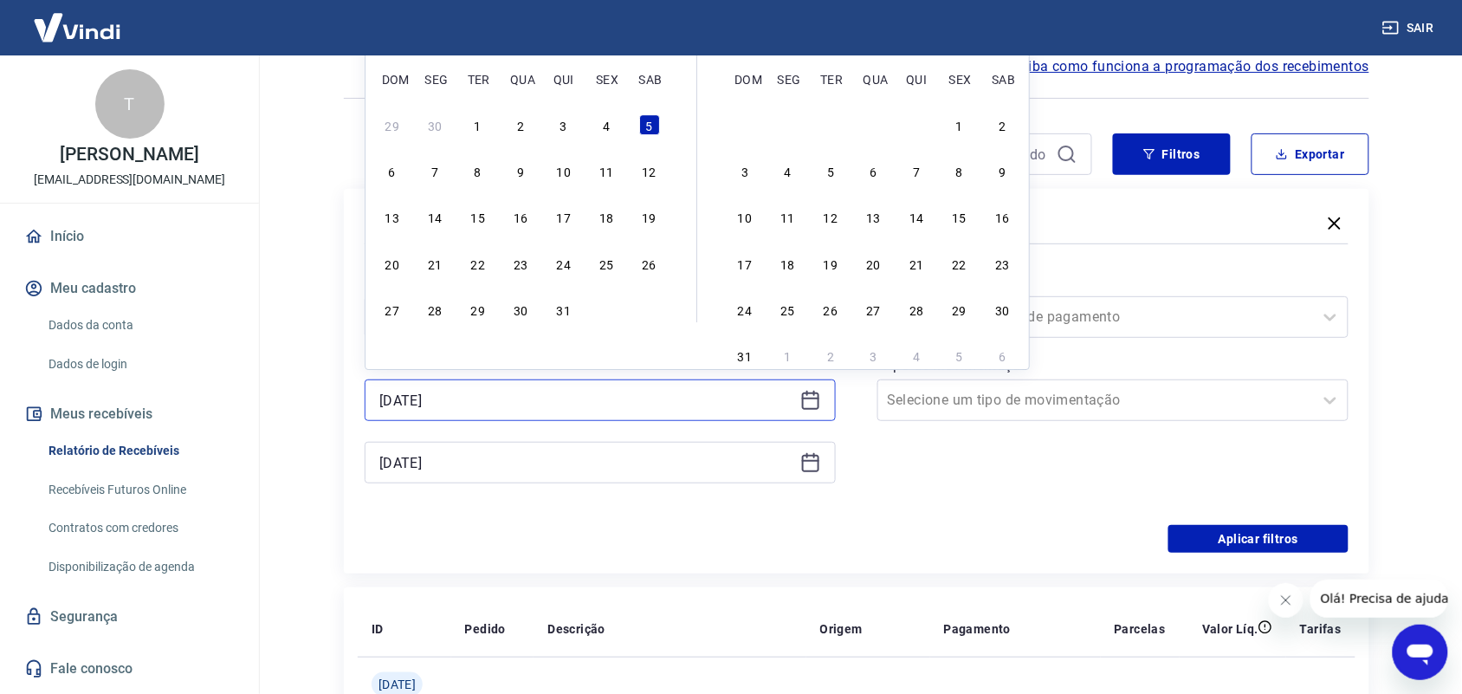
scroll to position [0, 0]
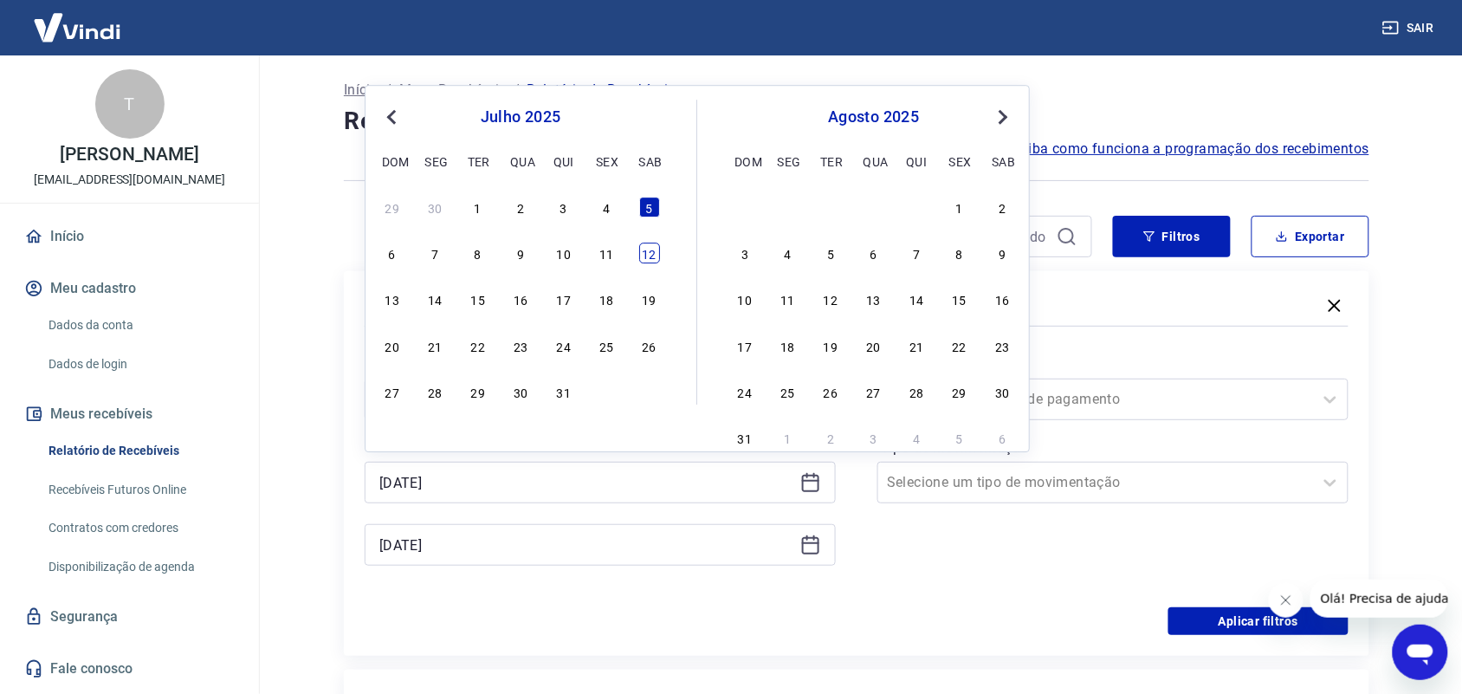
click at [650, 256] on div "12" at bounding box center [649, 252] width 21 height 21
type input "[DATE]"
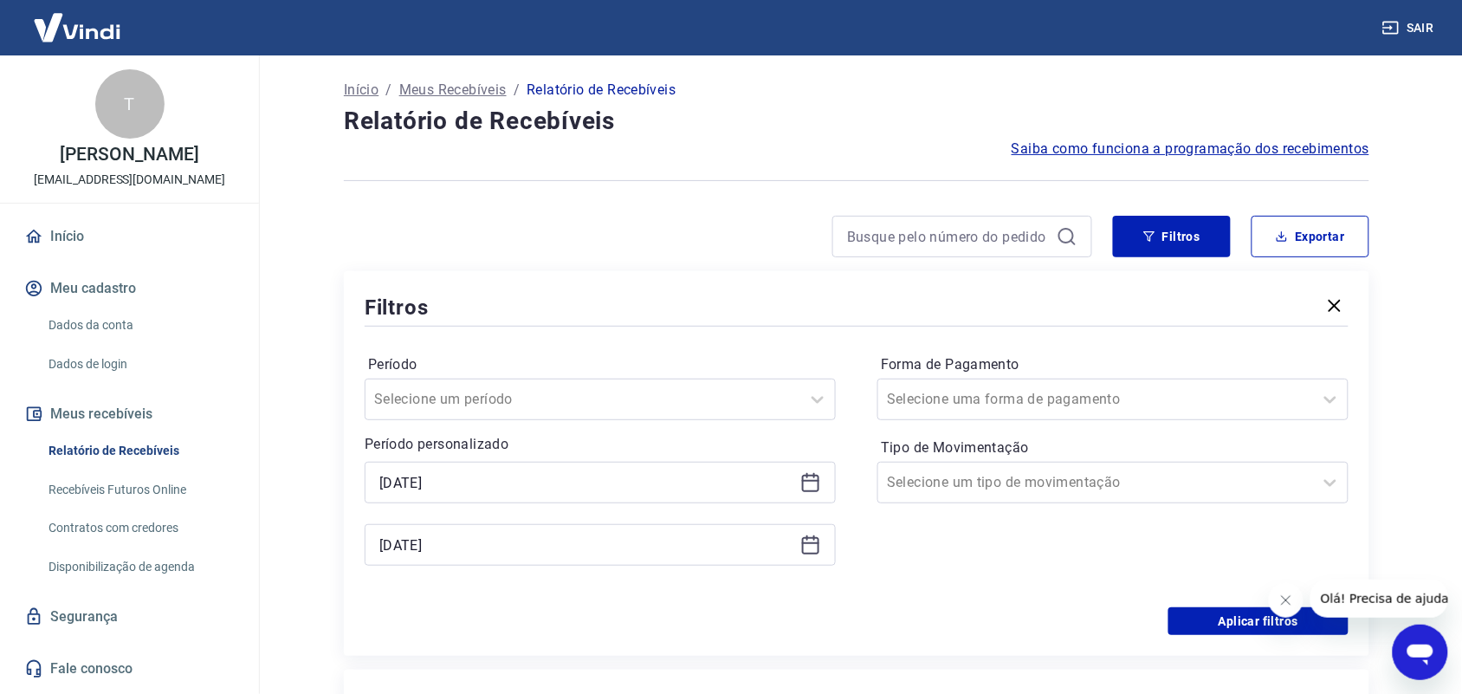
click at [810, 543] on icon at bounding box center [810, 543] width 17 height 2
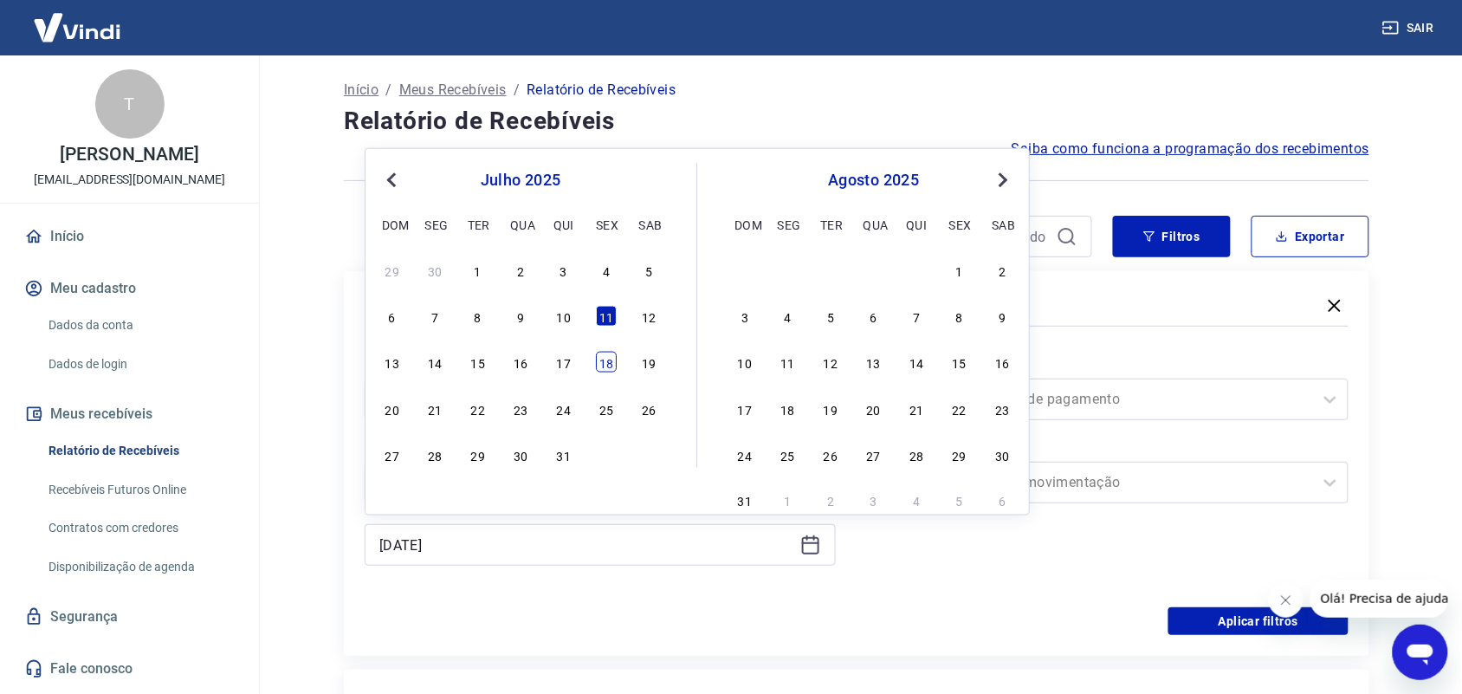
click at [613, 368] on div "18" at bounding box center [606, 362] width 21 height 21
type input "[DATE]"
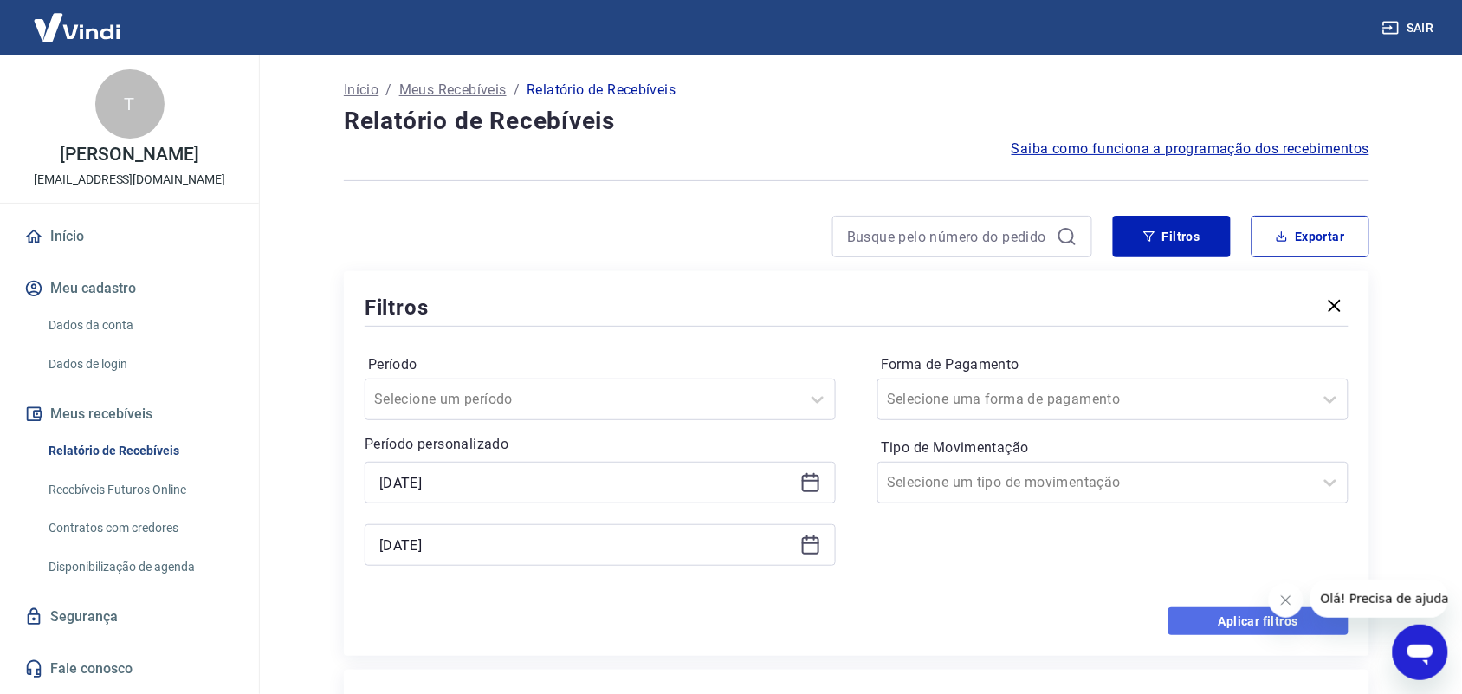
click at [1215, 624] on button "Aplicar filtros" at bounding box center [1258, 621] width 180 height 28
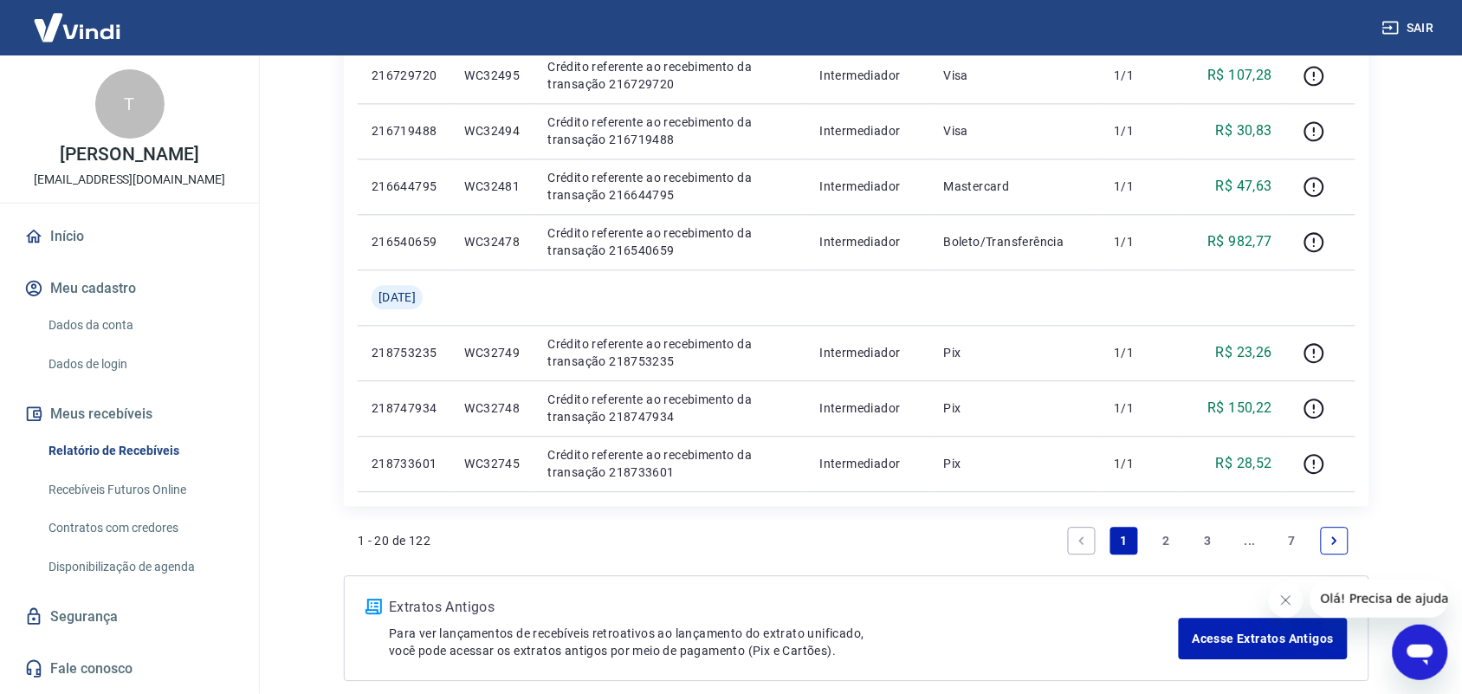
scroll to position [1165, 0]
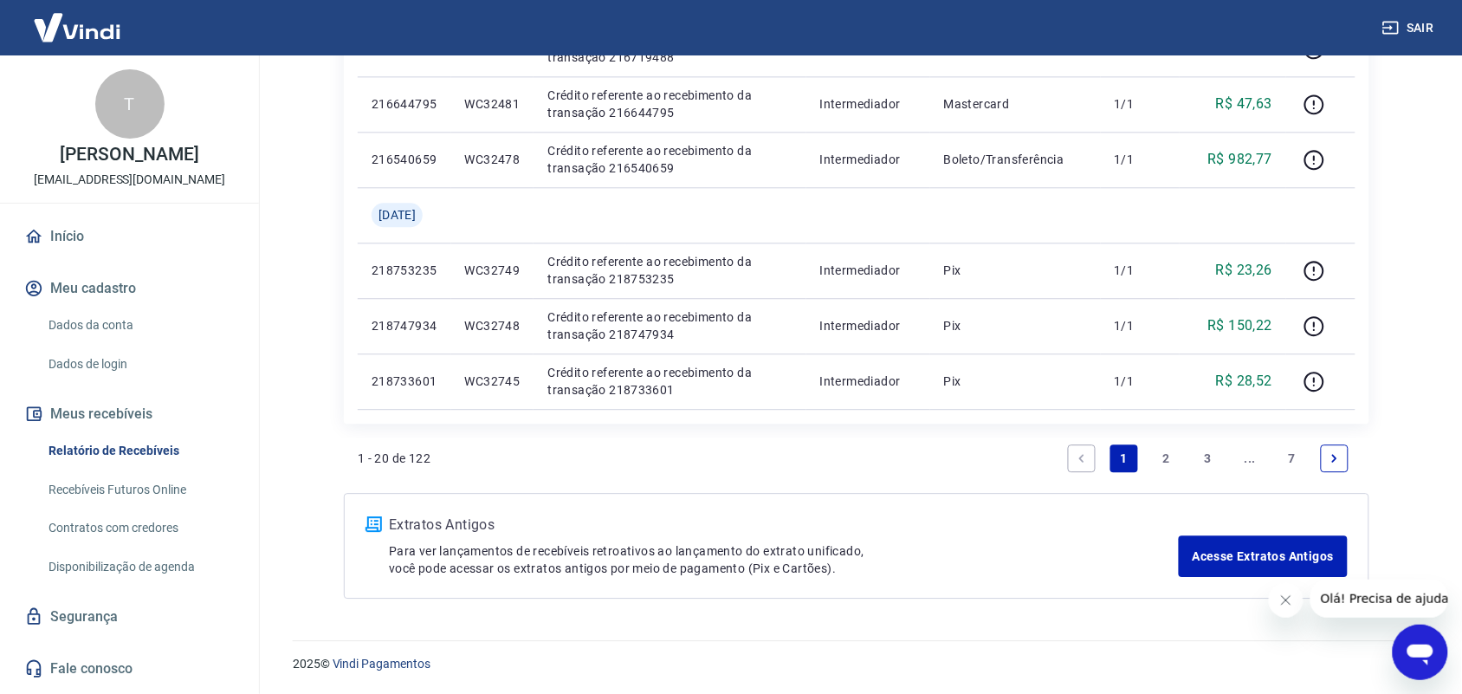
click at [1292, 460] on link "7" at bounding box center [1292, 458] width 28 height 28
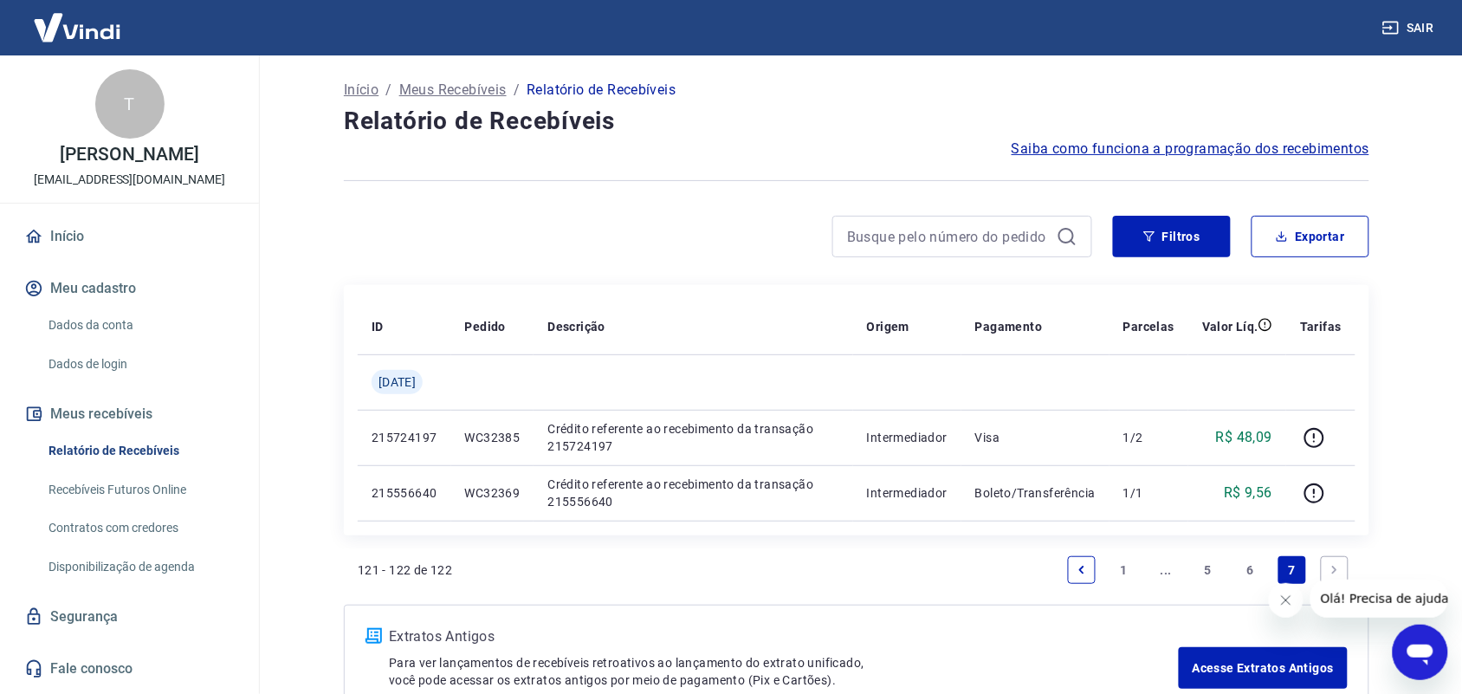
click at [1247, 568] on link "6" at bounding box center [1251, 570] width 28 height 28
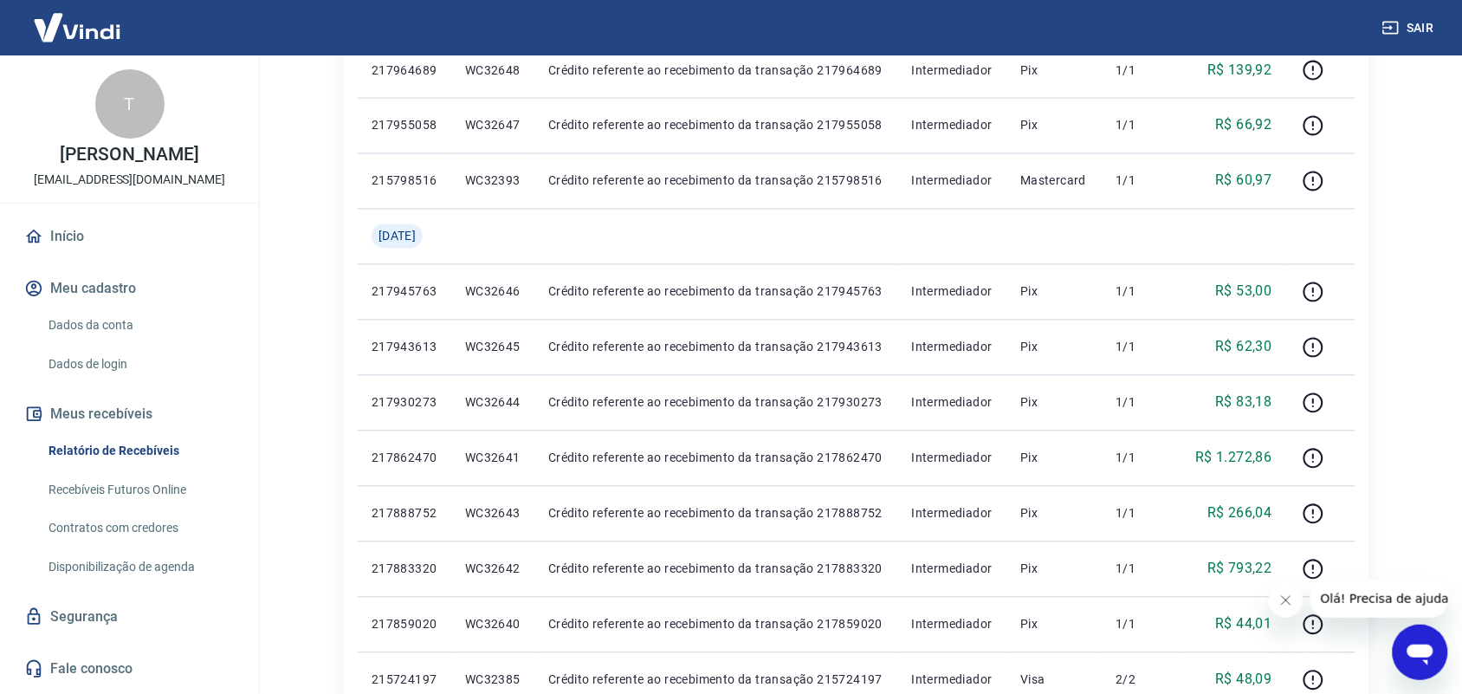
scroll to position [1165, 0]
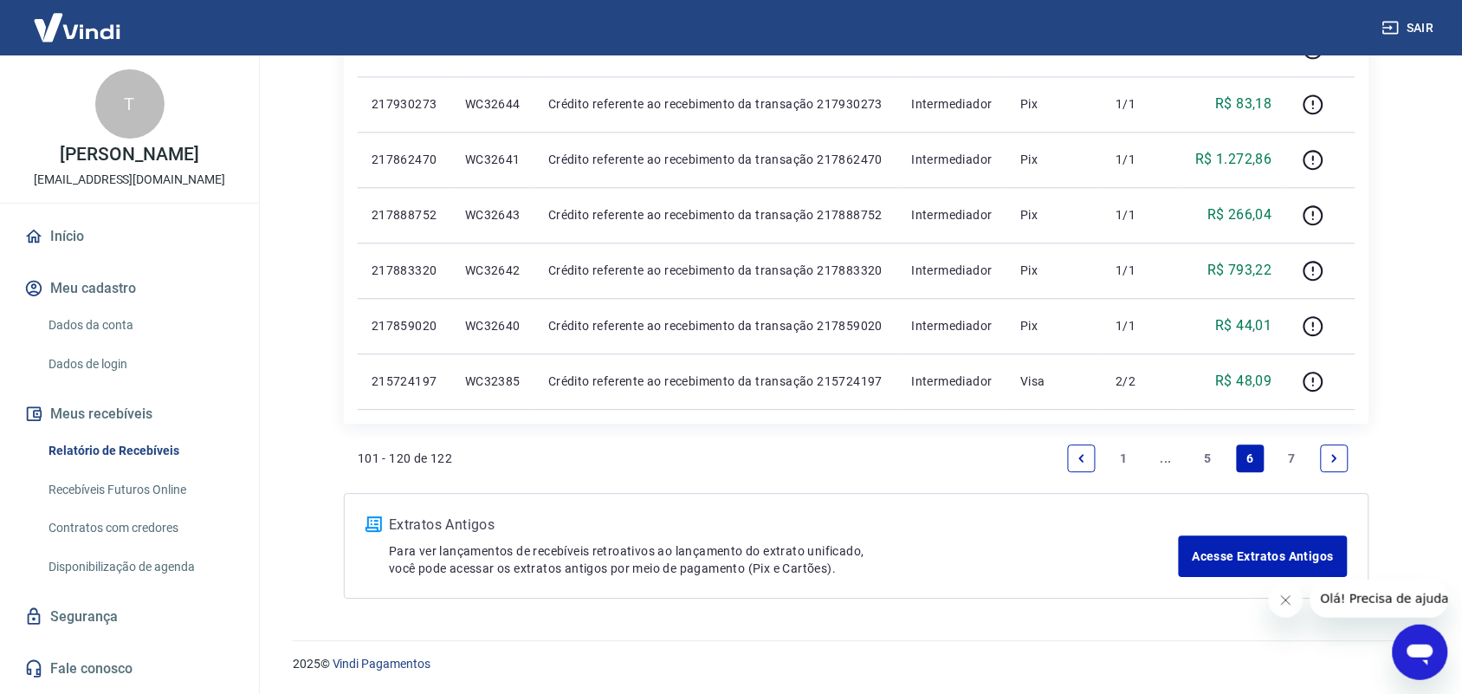
click at [1204, 456] on link "5" at bounding box center [1208, 458] width 28 height 28
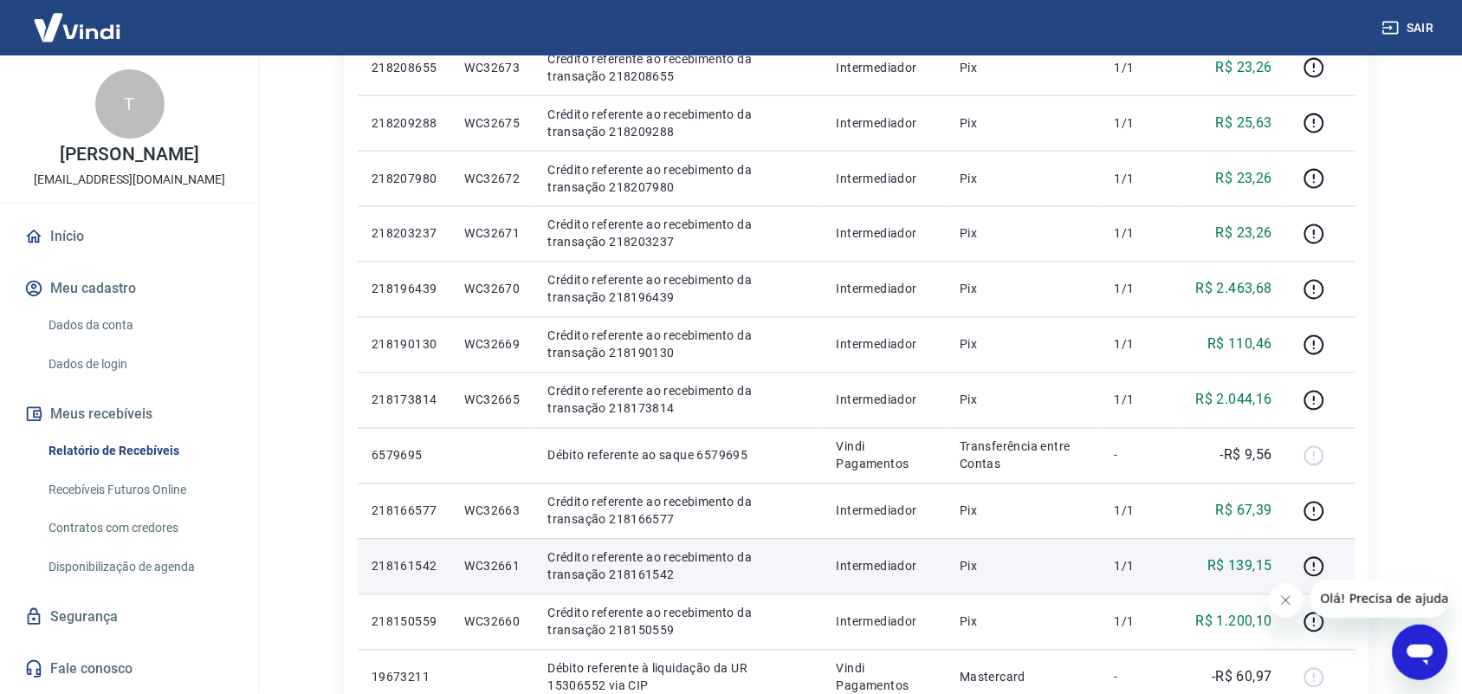
scroll to position [1165, 0]
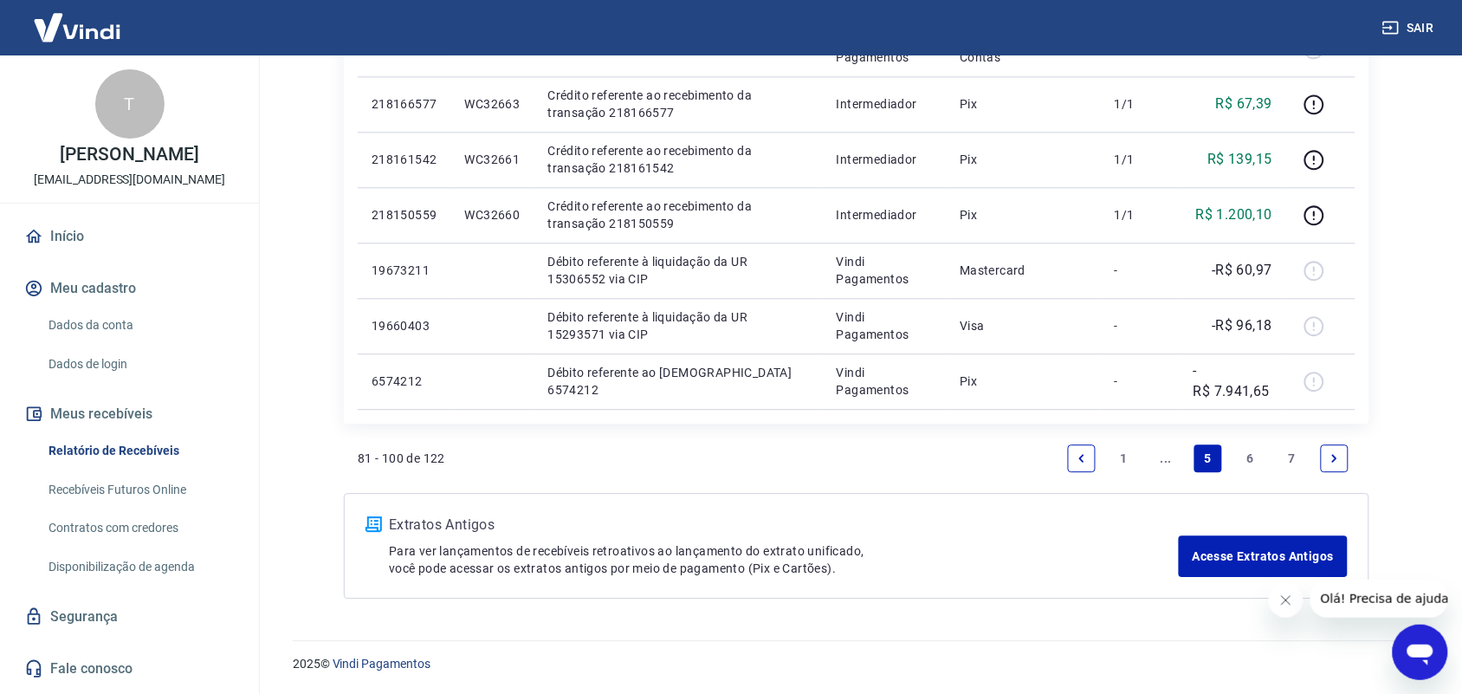
click at [1081, 452] on icon "Previous page" at bounding box center [1082, 458] width 12 height 12
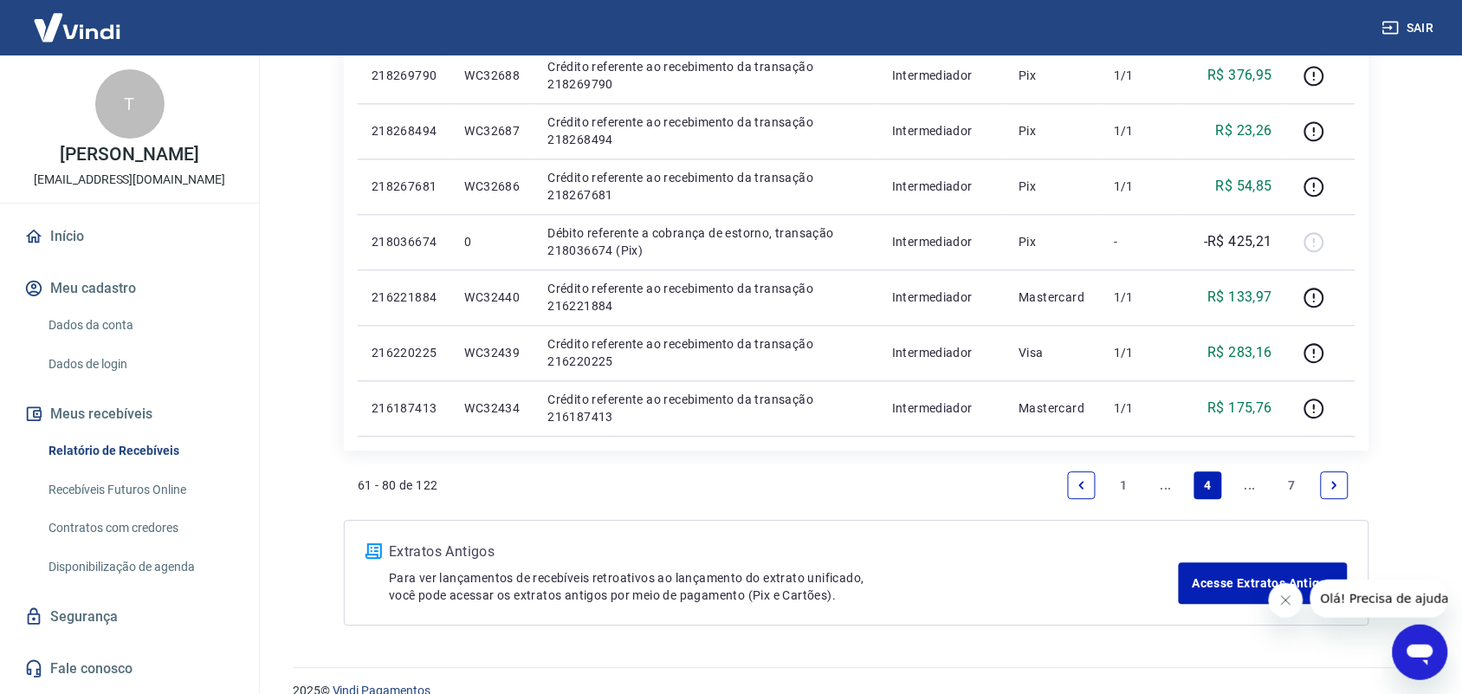
scroll to position [1109, 0]
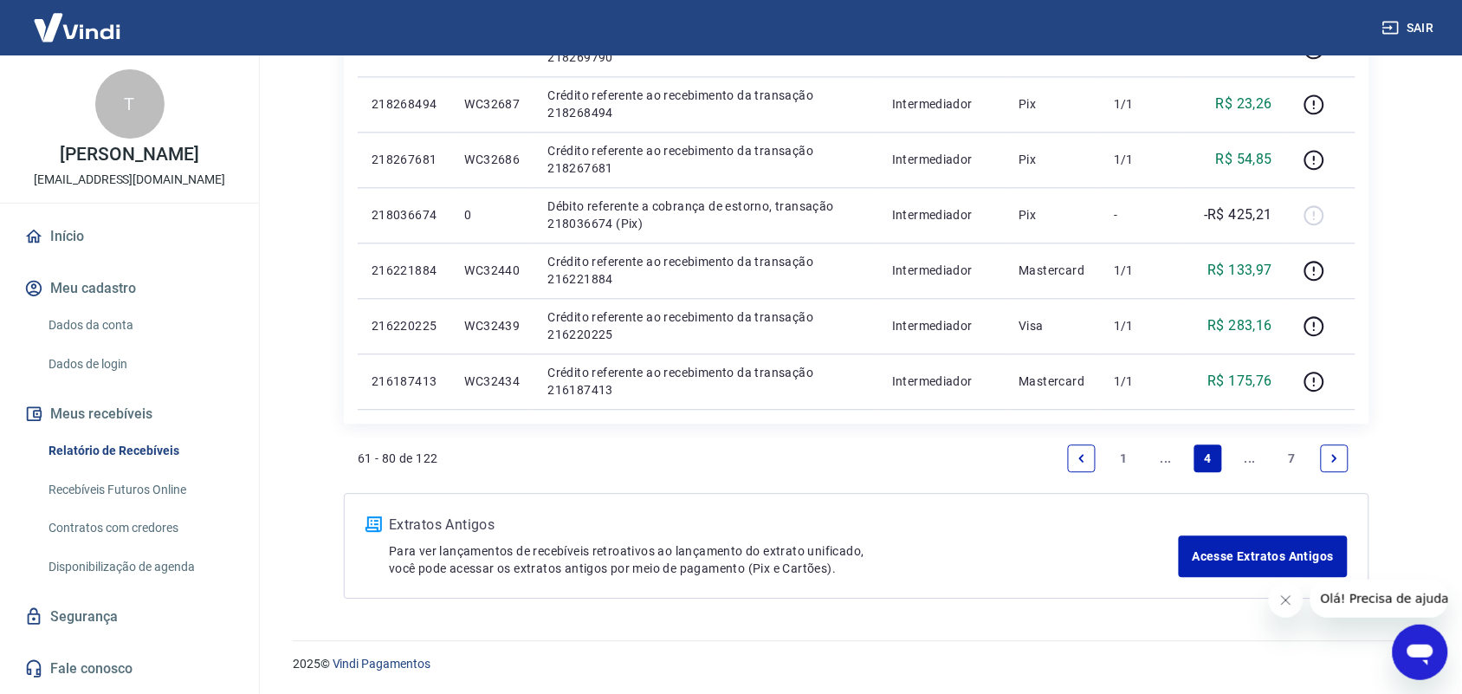
click at [1083, 462] on icon "Previous page" at bounding box center [1082, 458] width 12 height 12
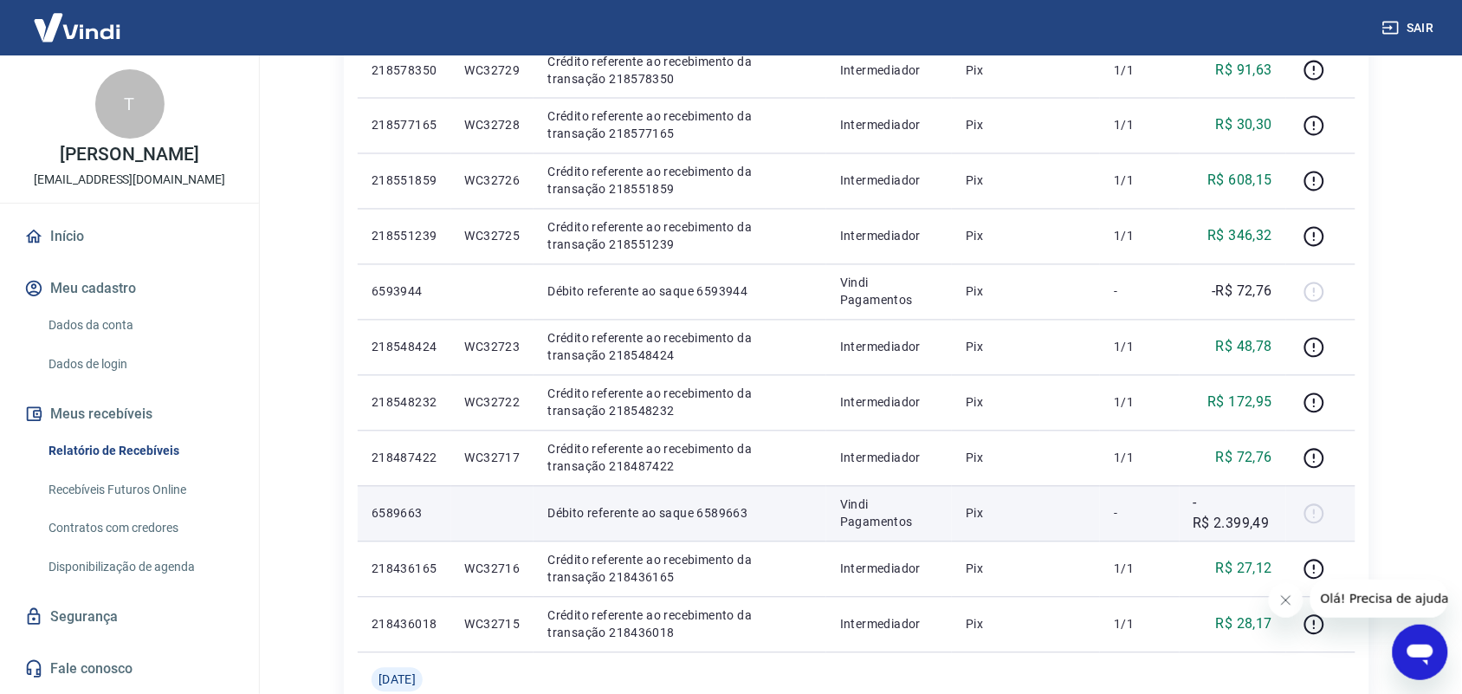
scroll to position [1221, 0]
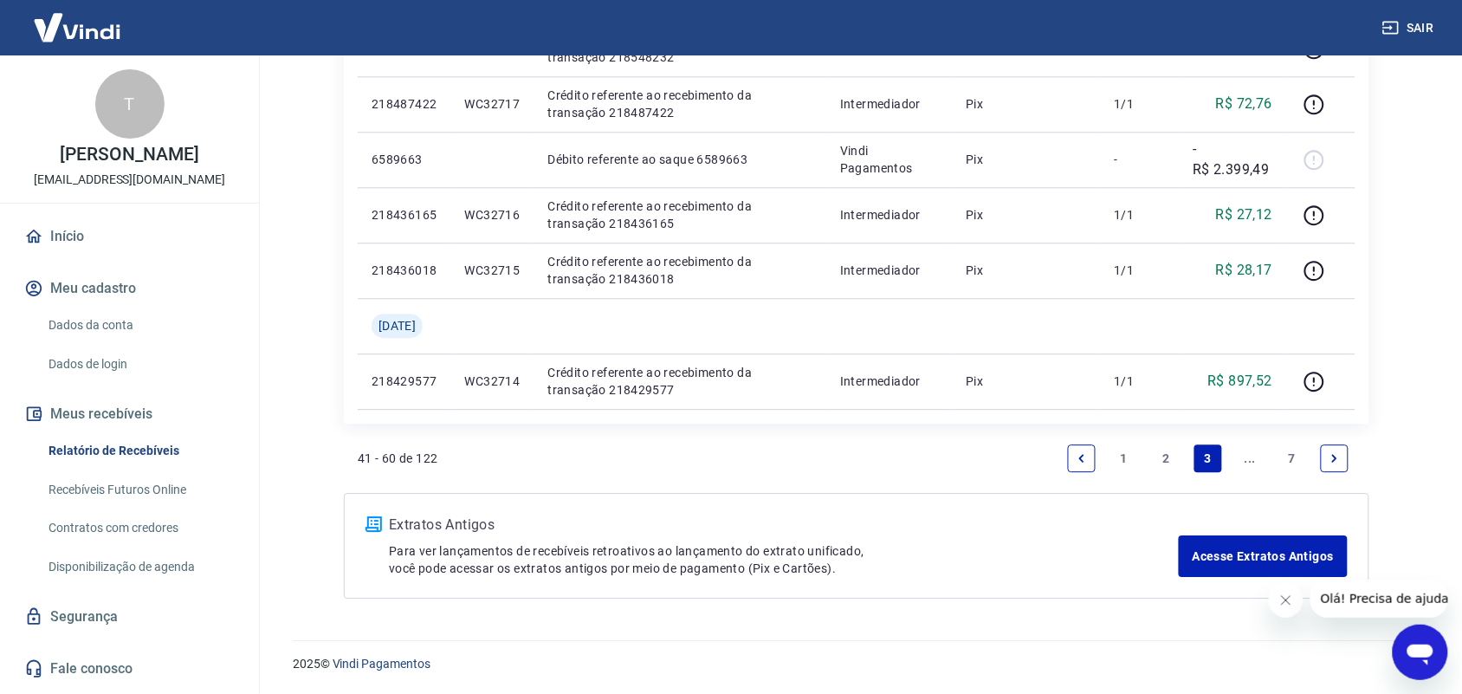
click at [1162, 453] on link "2" at bounding box center [1166, 458] width 28 height 28
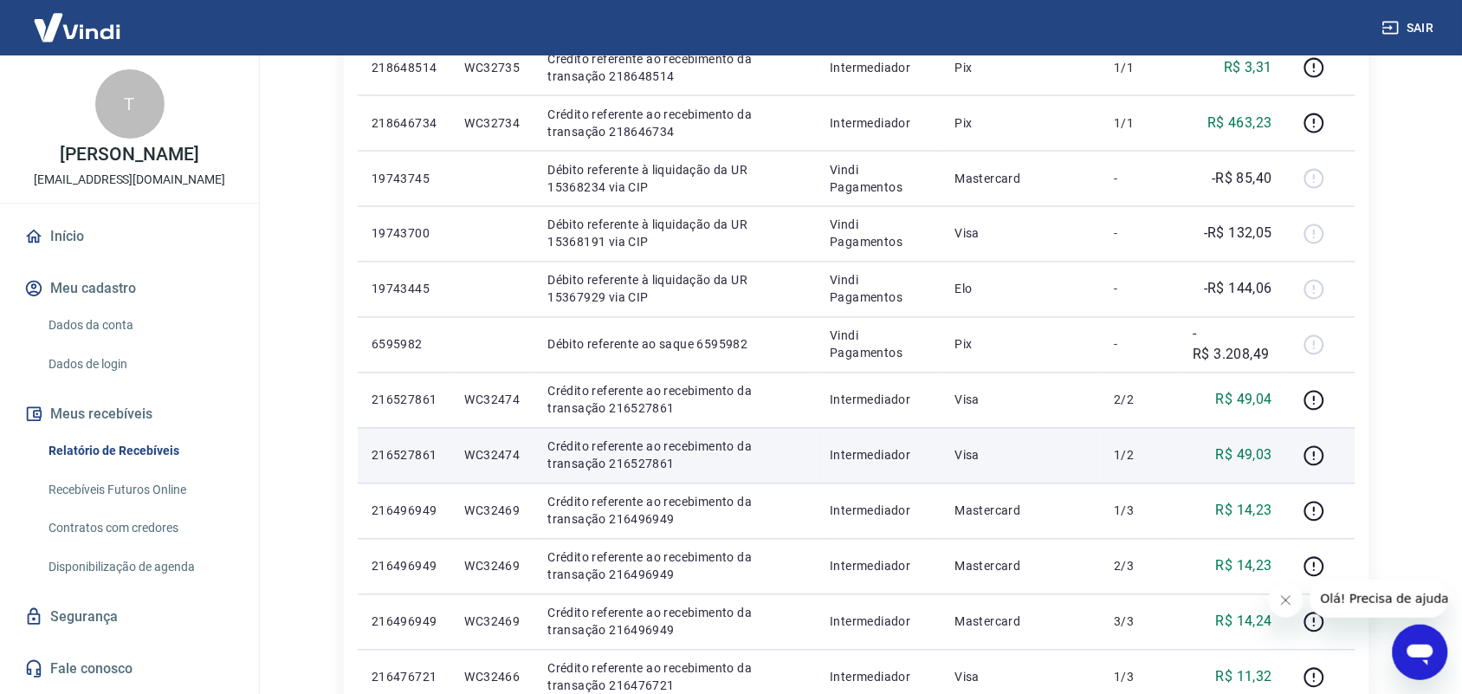
scroll to position [1083, 0]
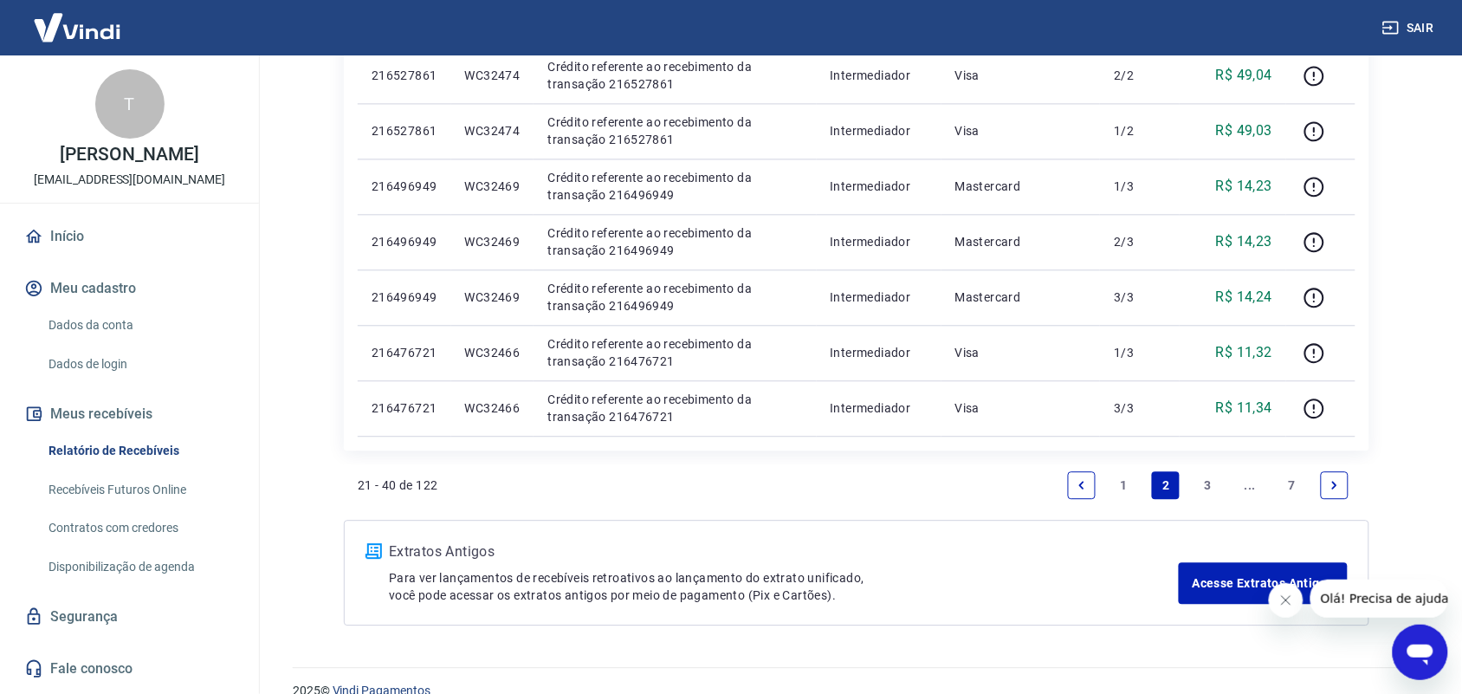
click at [1123, 490] on link "1" at bounding box center [1124, 485] width 28 height 28
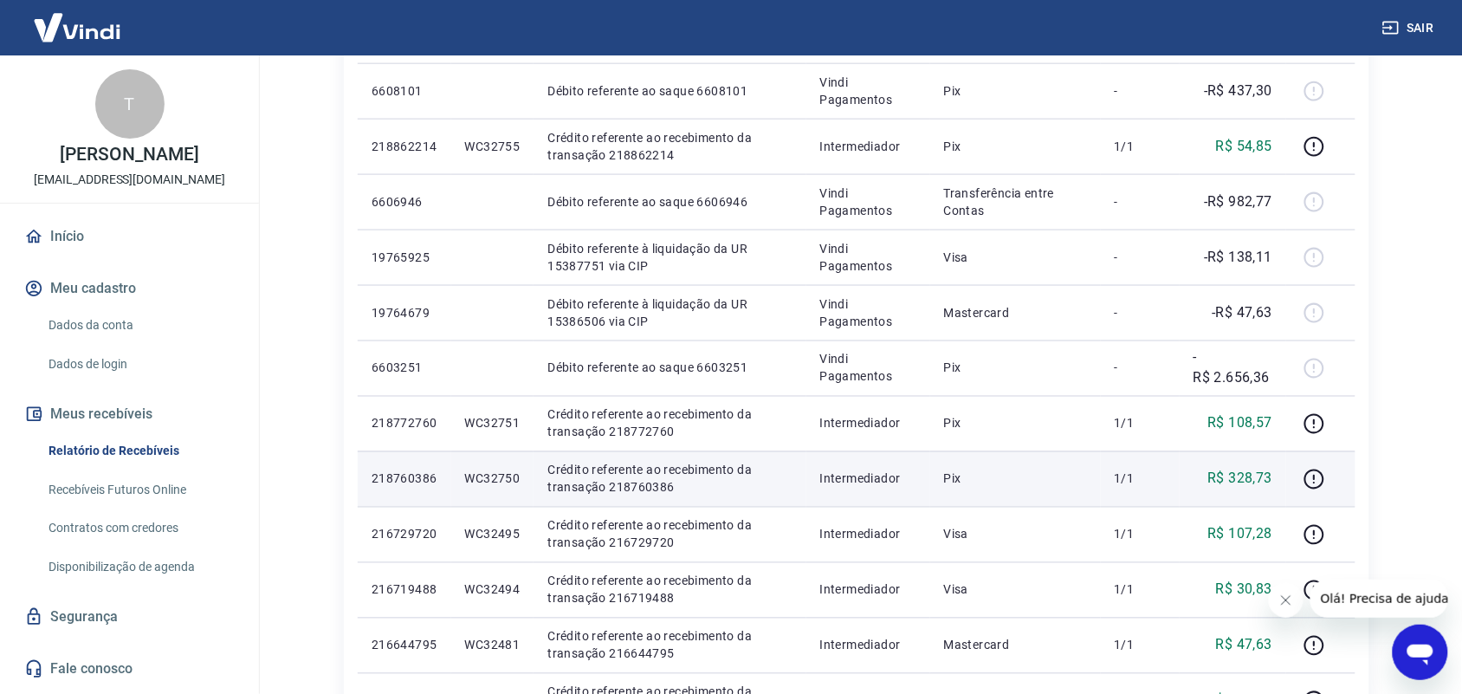
scroll to position [82, 0]
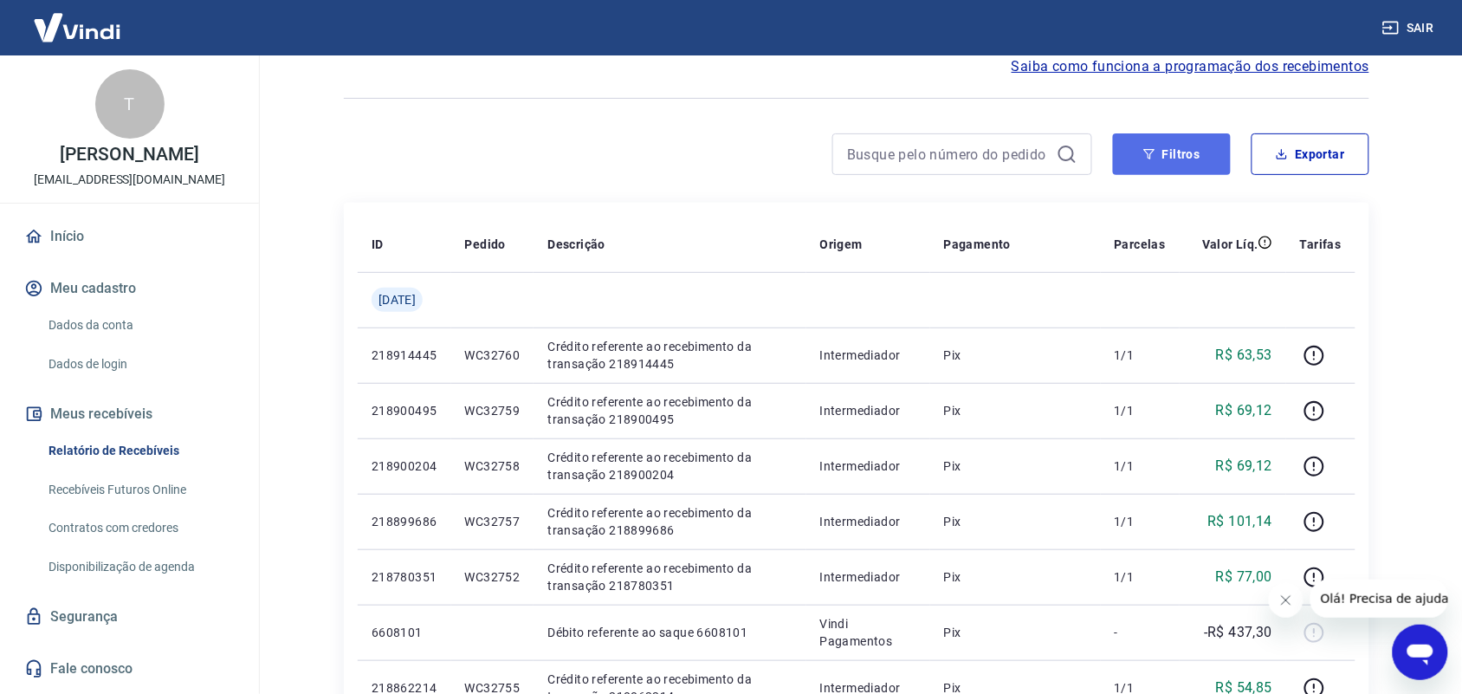
click at [1167, 147] on button "Filtros" at bounding box center [1172, 154] width 118 height 42
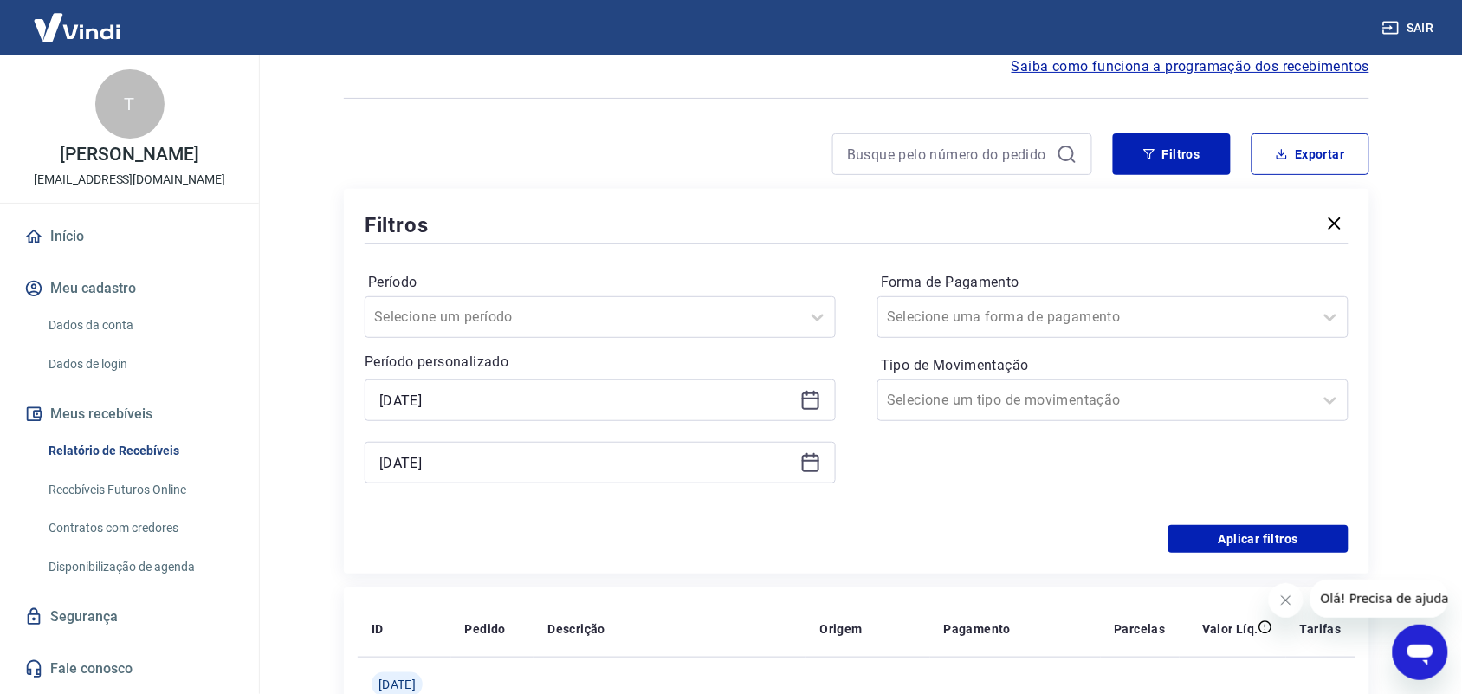
scroll to position [11, 0]
click at [811, 399] on icon at bounding box center [810, 400] width 21 height 21
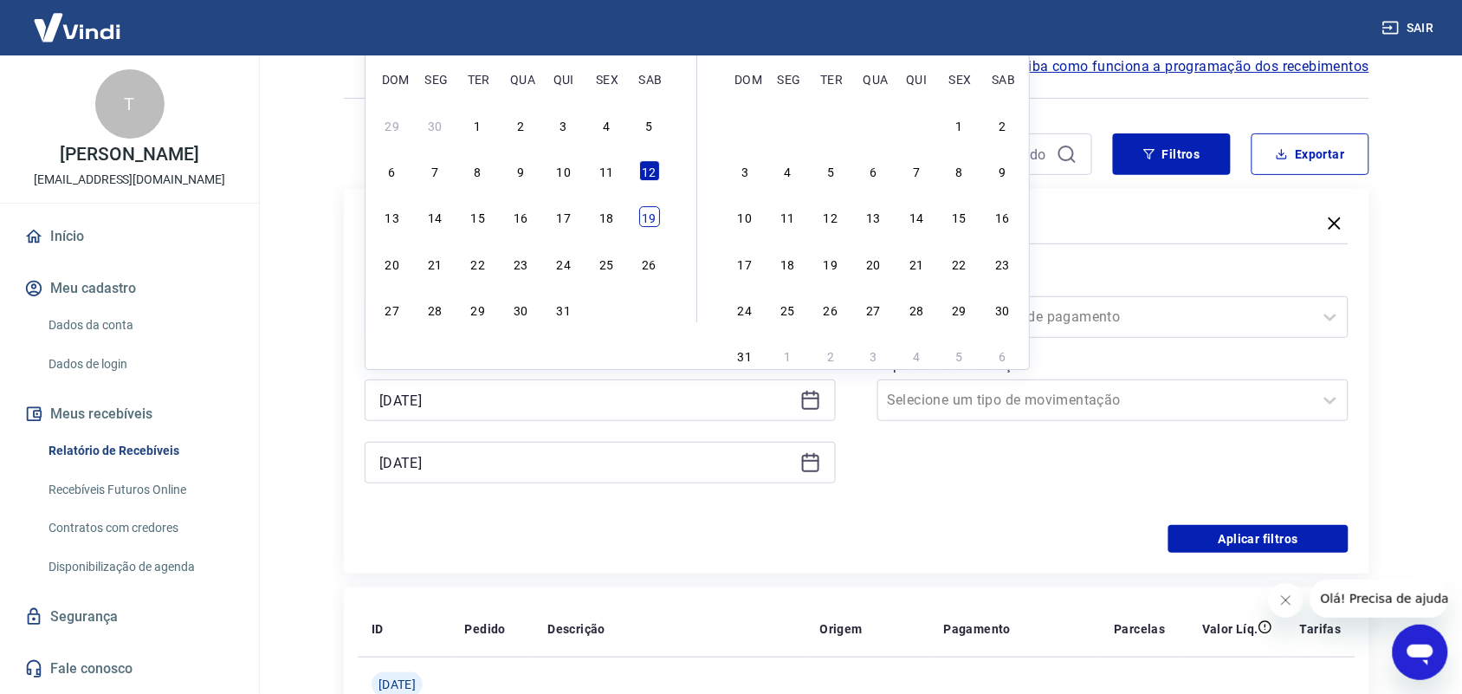
click at [646, 217] on div "19" at bounding box center [649, 217] width 21 height 21
type input "[DATE]"
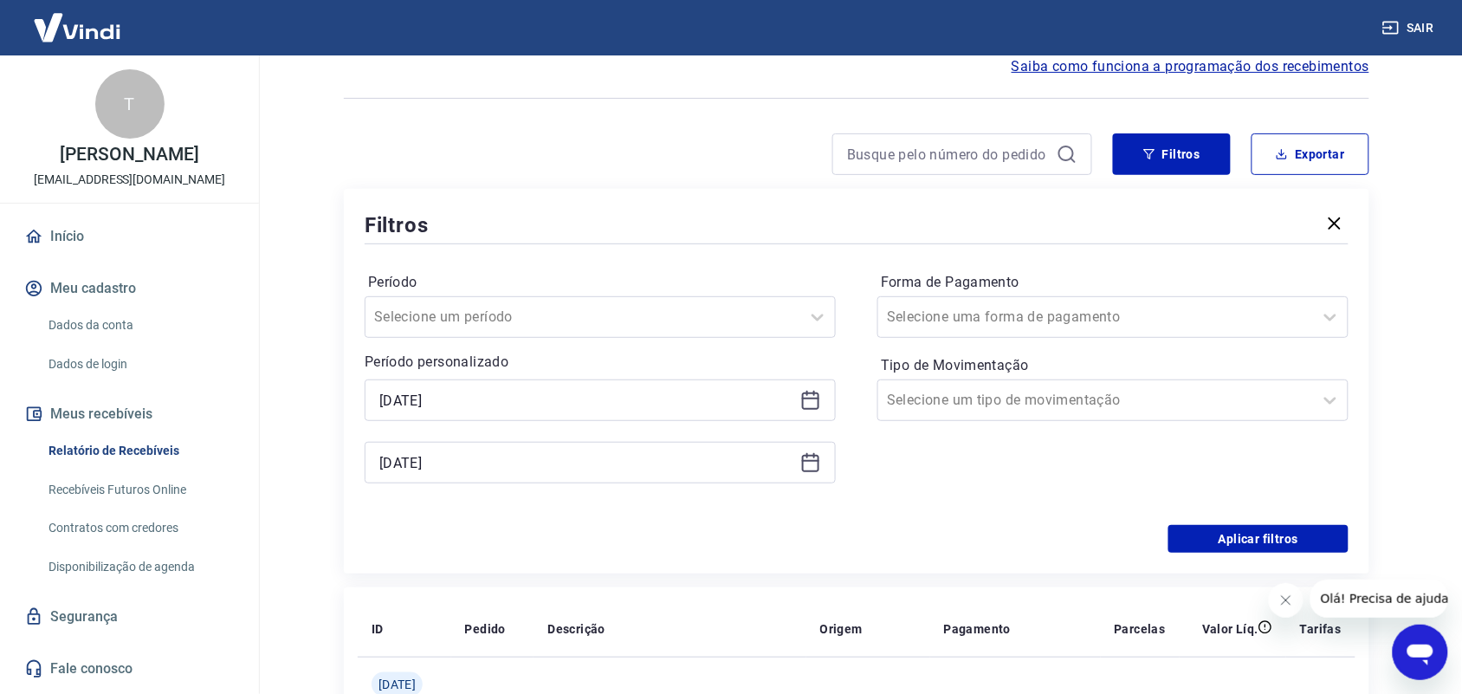
click at [802, 460] on icon at bounding box center [810, 463] width 17 height 17
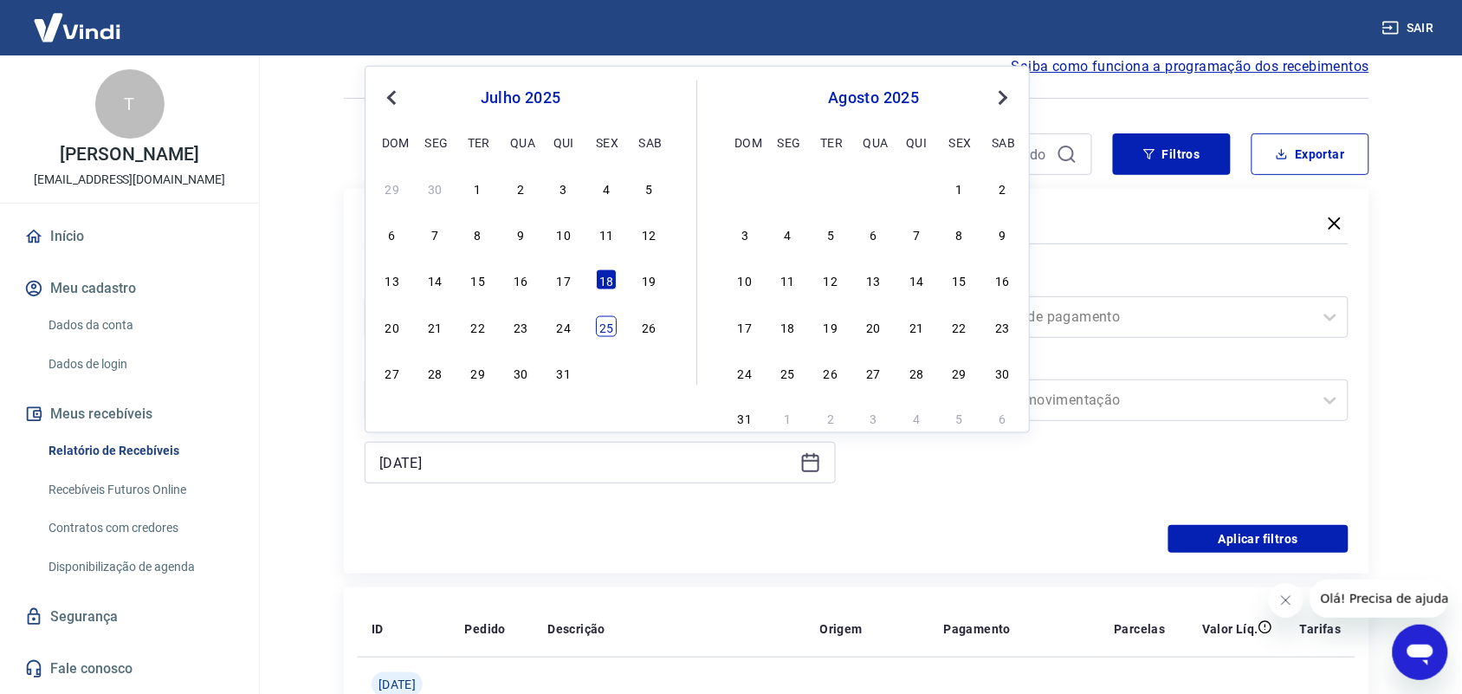
click at [602, 327] on div "25" at bounding box center [606, 326] width 21 height 21
type input "[DATE]"
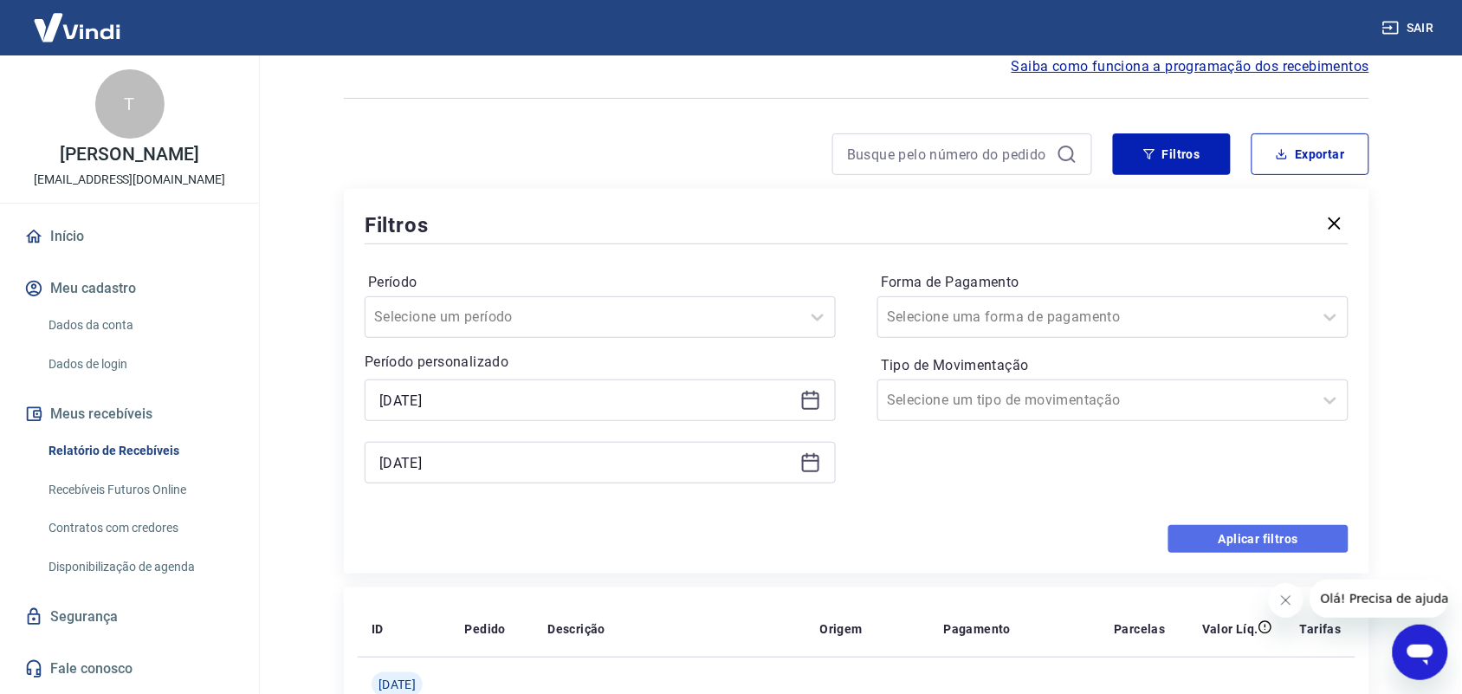
click at [1226, 543] on button "Aplicar filtros" at bounding box center [1258, 539] width 180 height 28
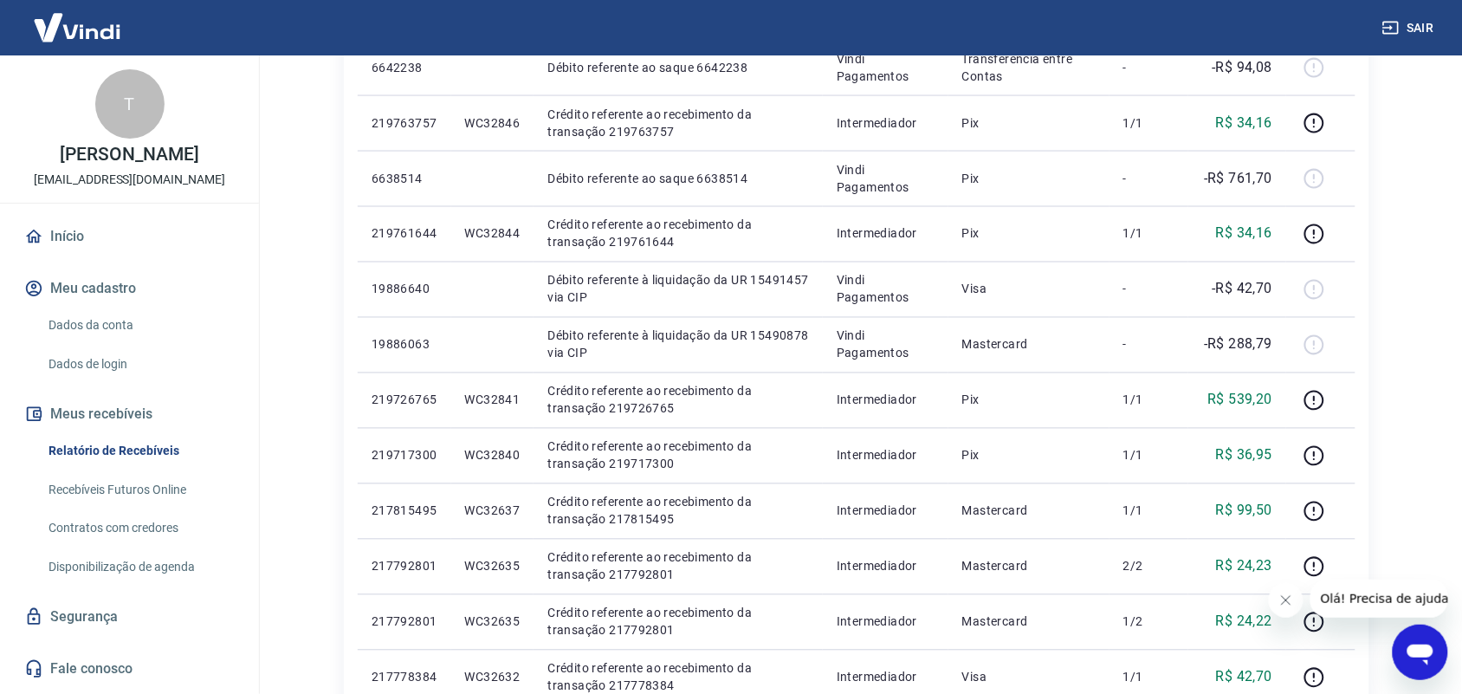
scroll to position [1109, 0]
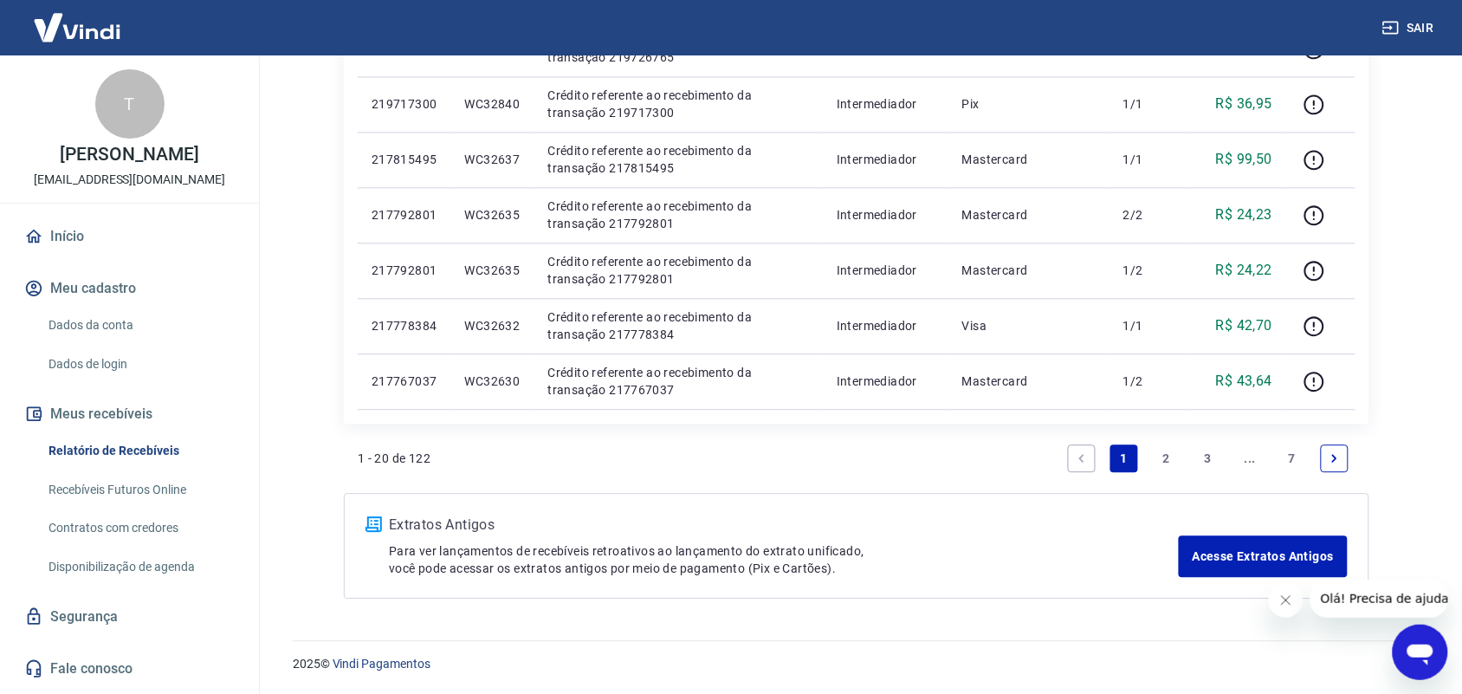
click at [1293, 457] on link "7" at bounding box center [1292, 458] width 28 height 28
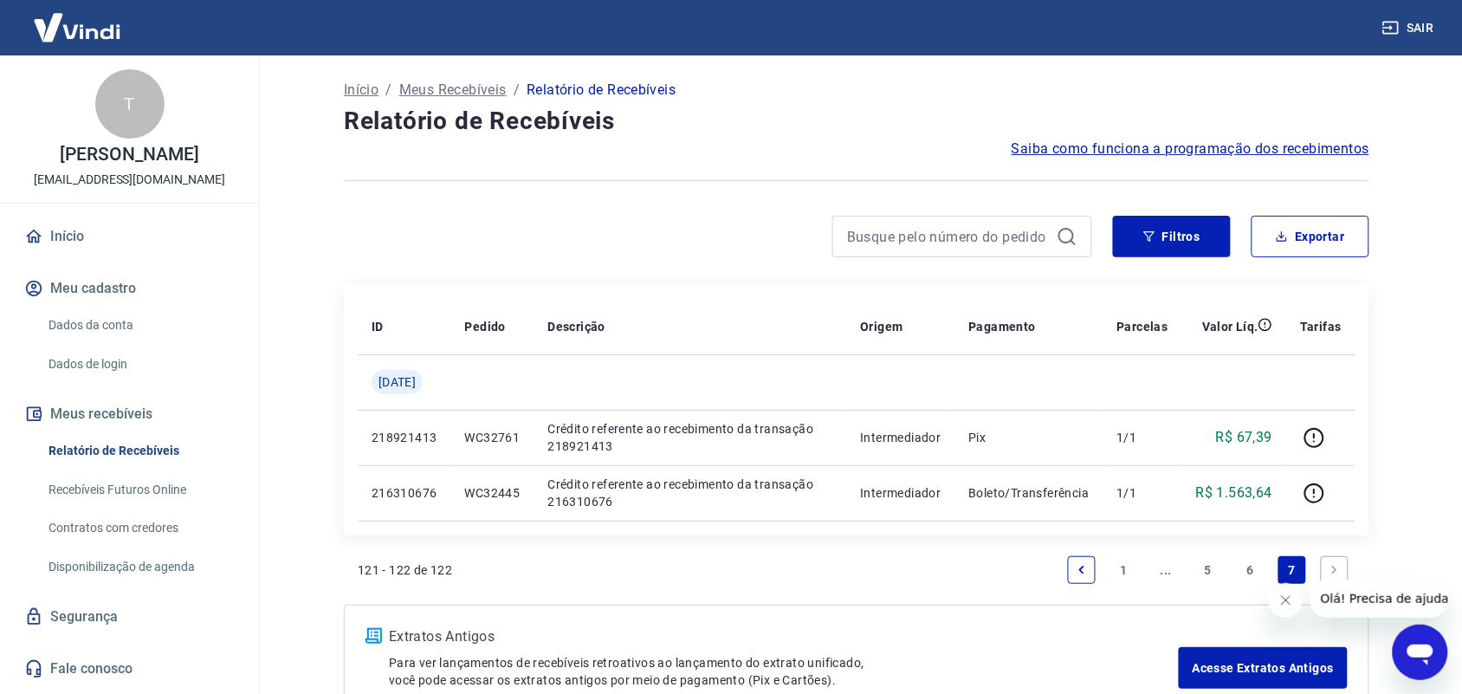
click at [1253, 566] on link "6" at bounding box center [1251, 570] width 28 height 28
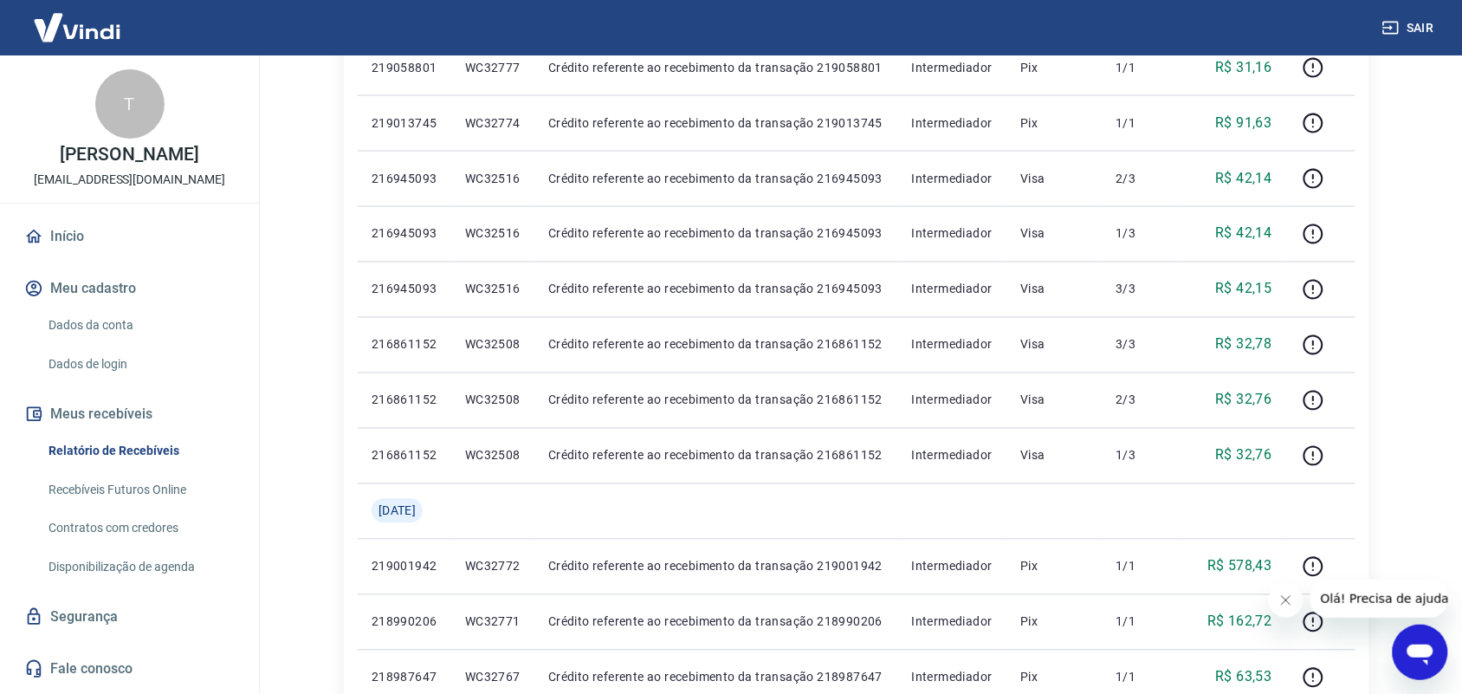
scroll to position [1191, 0]
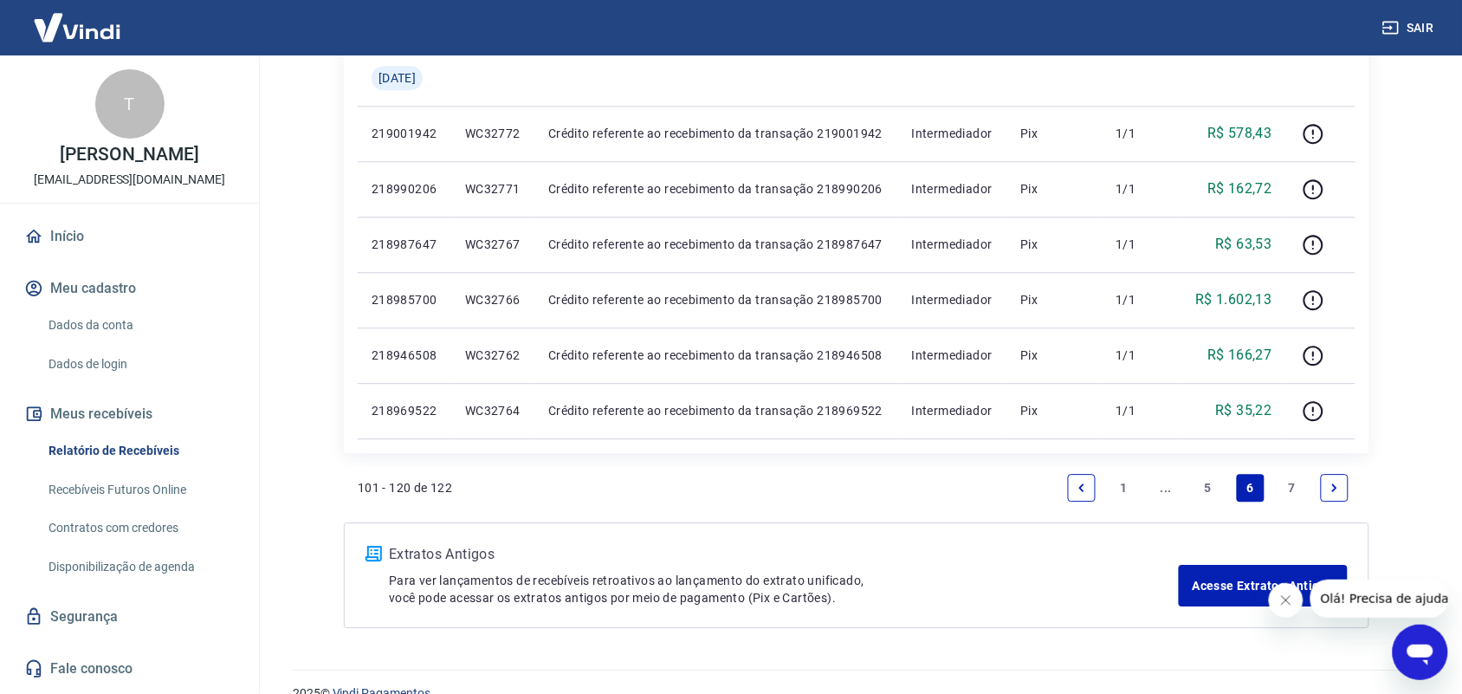
click at [1212, 491] on link "5" at bounding box center [1208, 488] width 28 height 28
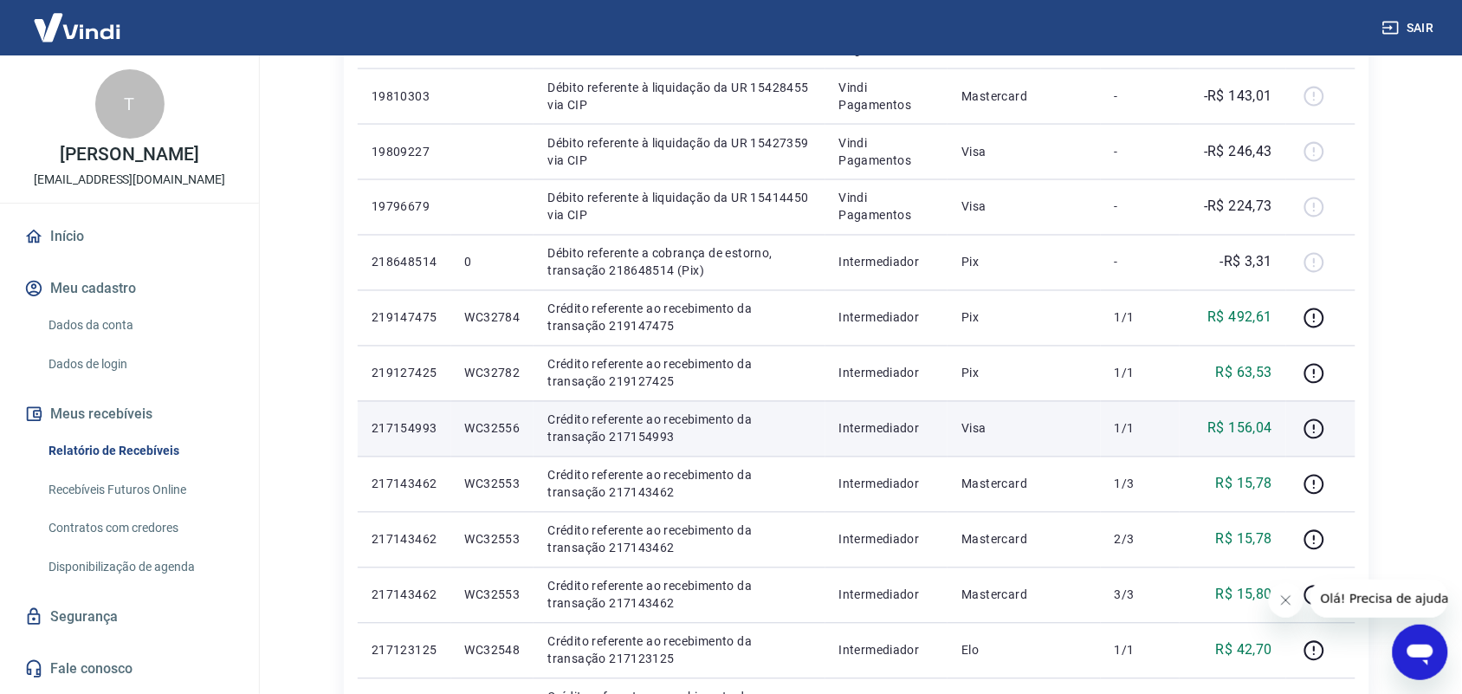
scroll to position [1109, 0]
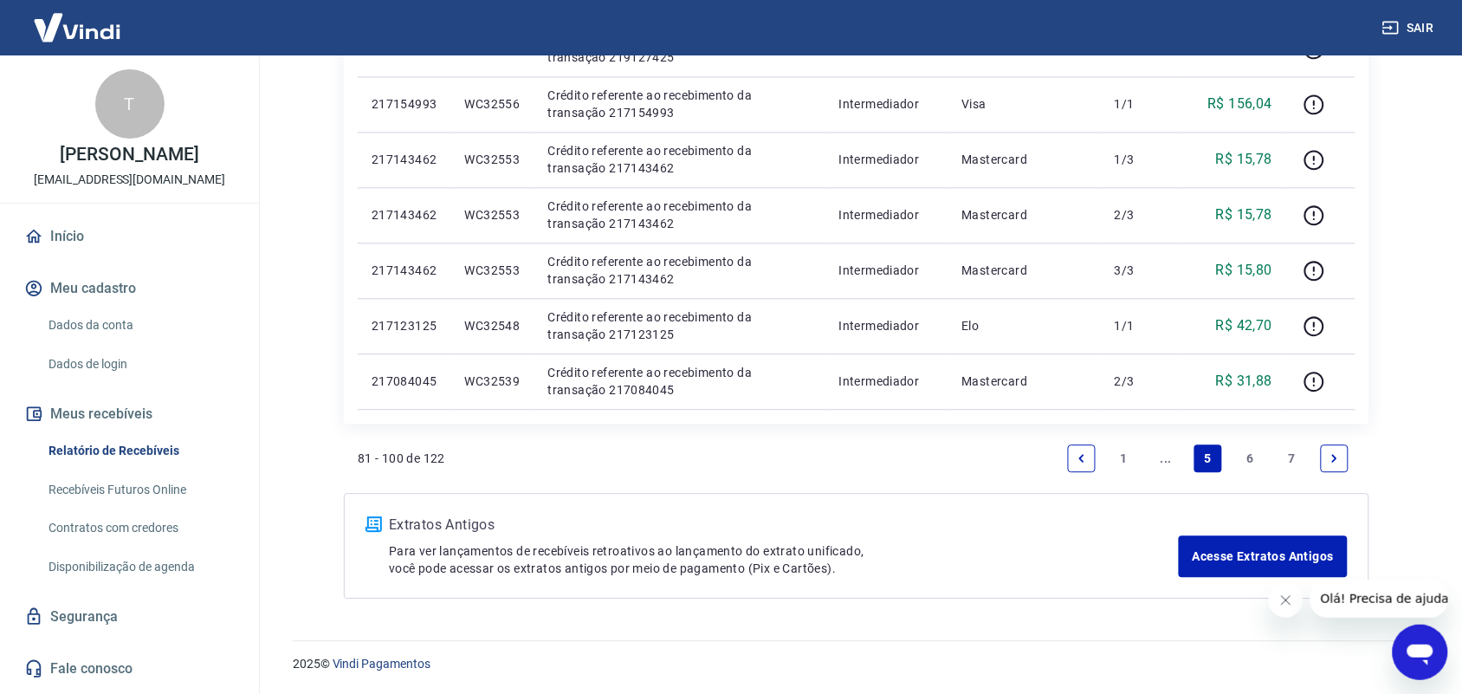
click at [1079, 459] on icon "Previous page" at bounding box center [1082, 458] width 12 height 12
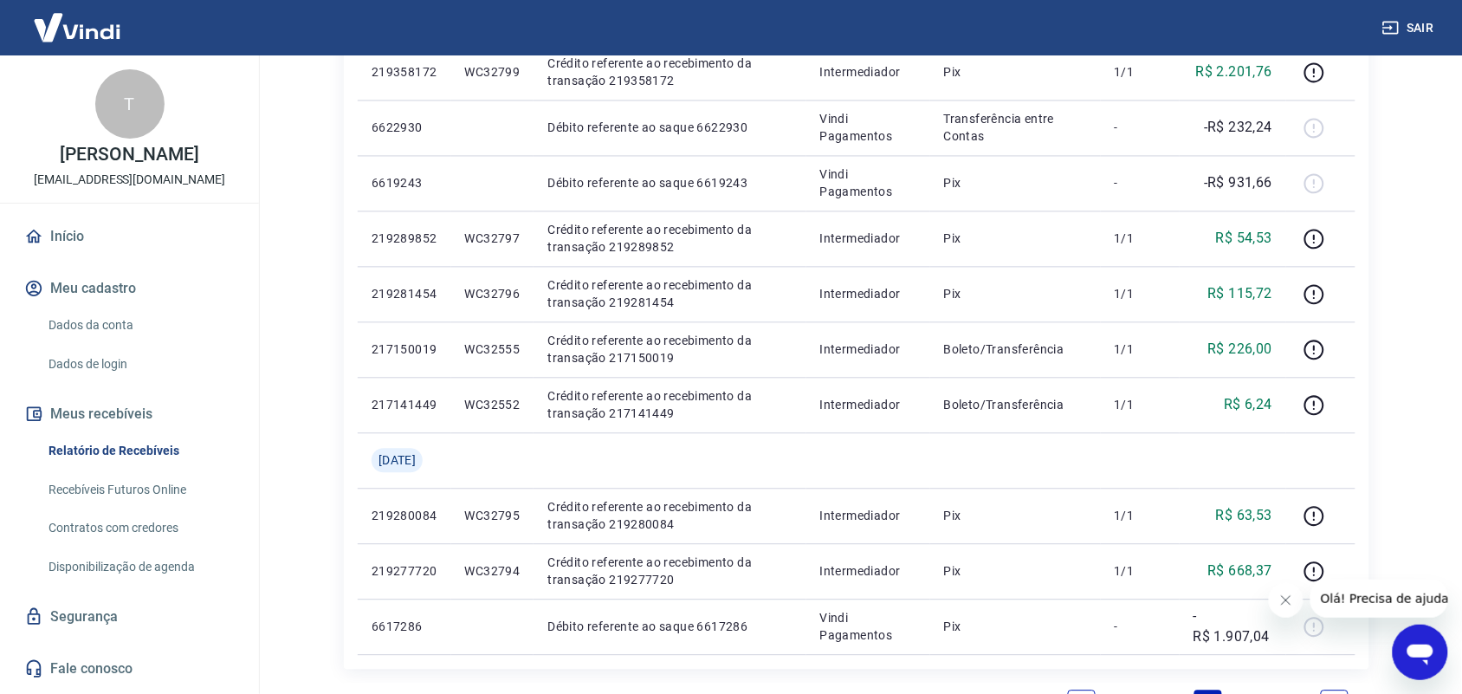
scroll to position [1221, 0]
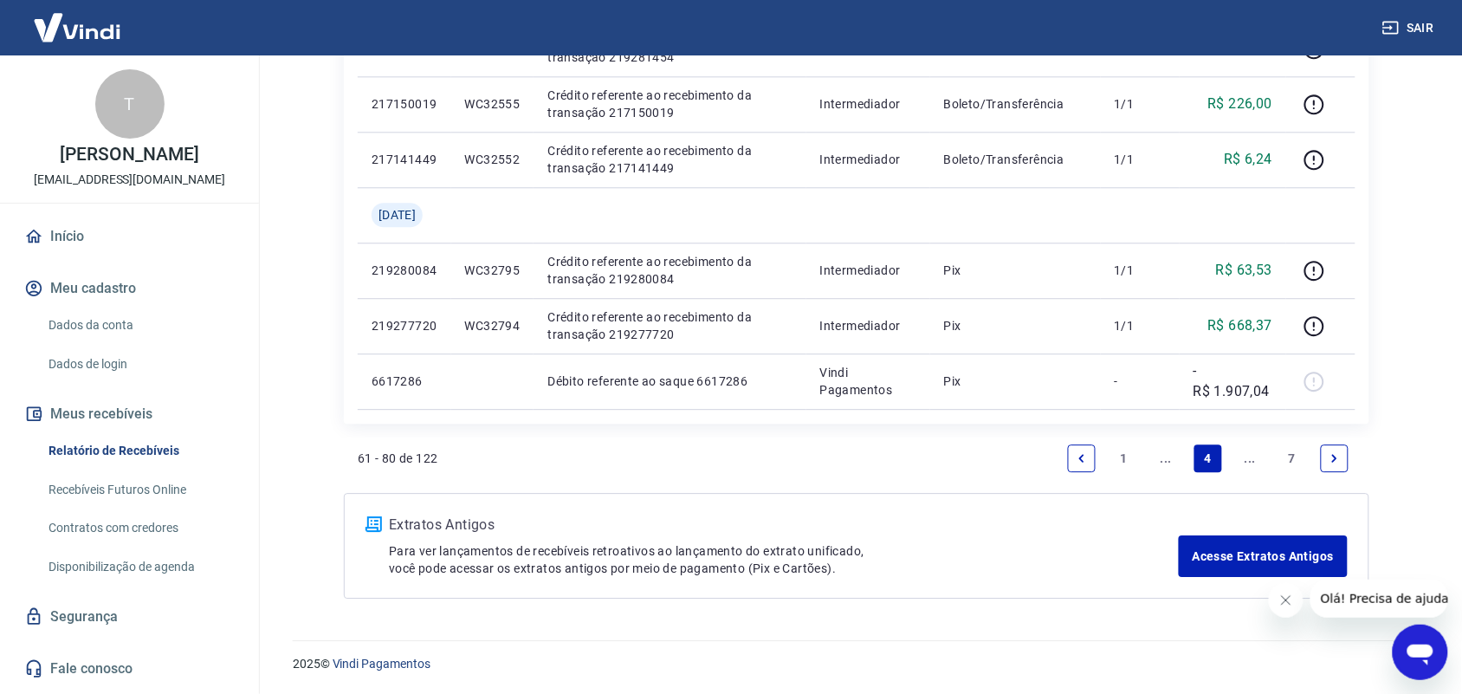
click at [1083, 455] on icon "Previous page" at bounding box center [1081, 458] width 5 height 8
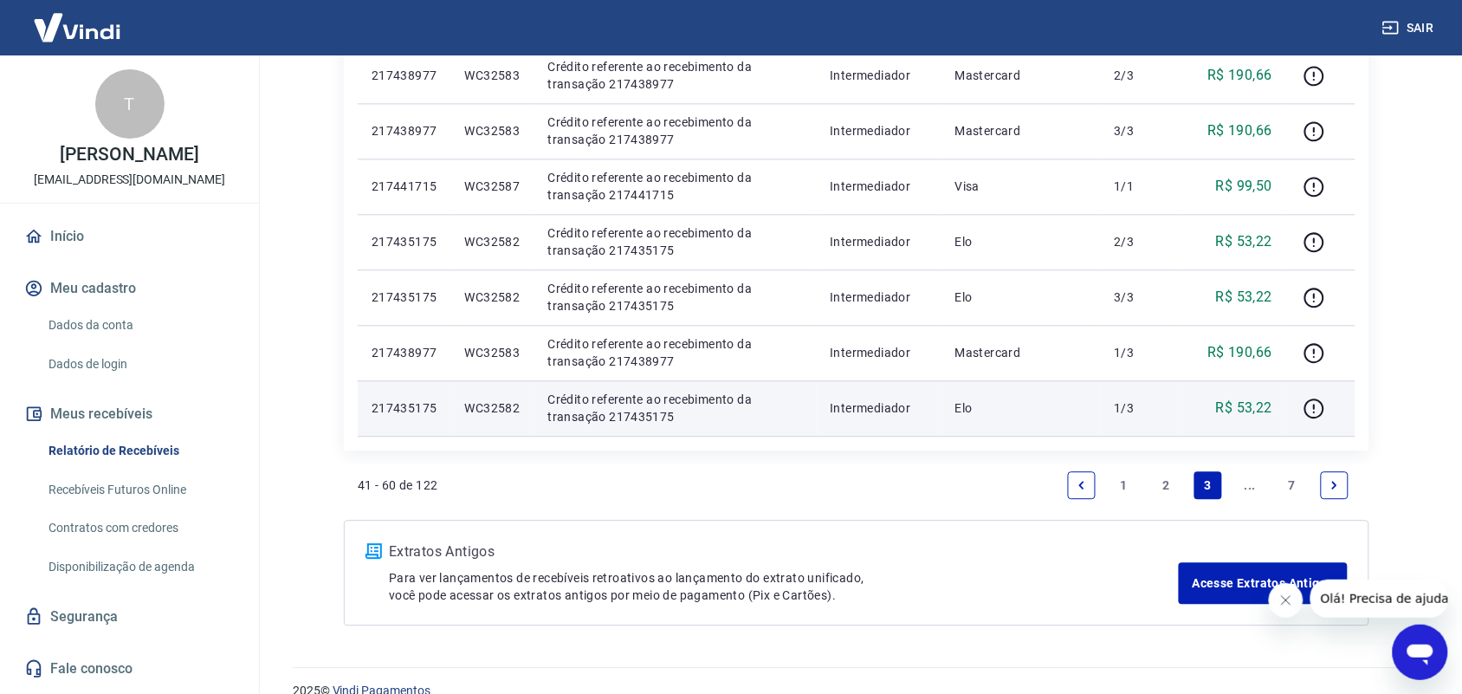
scroll to position [1109, 0]
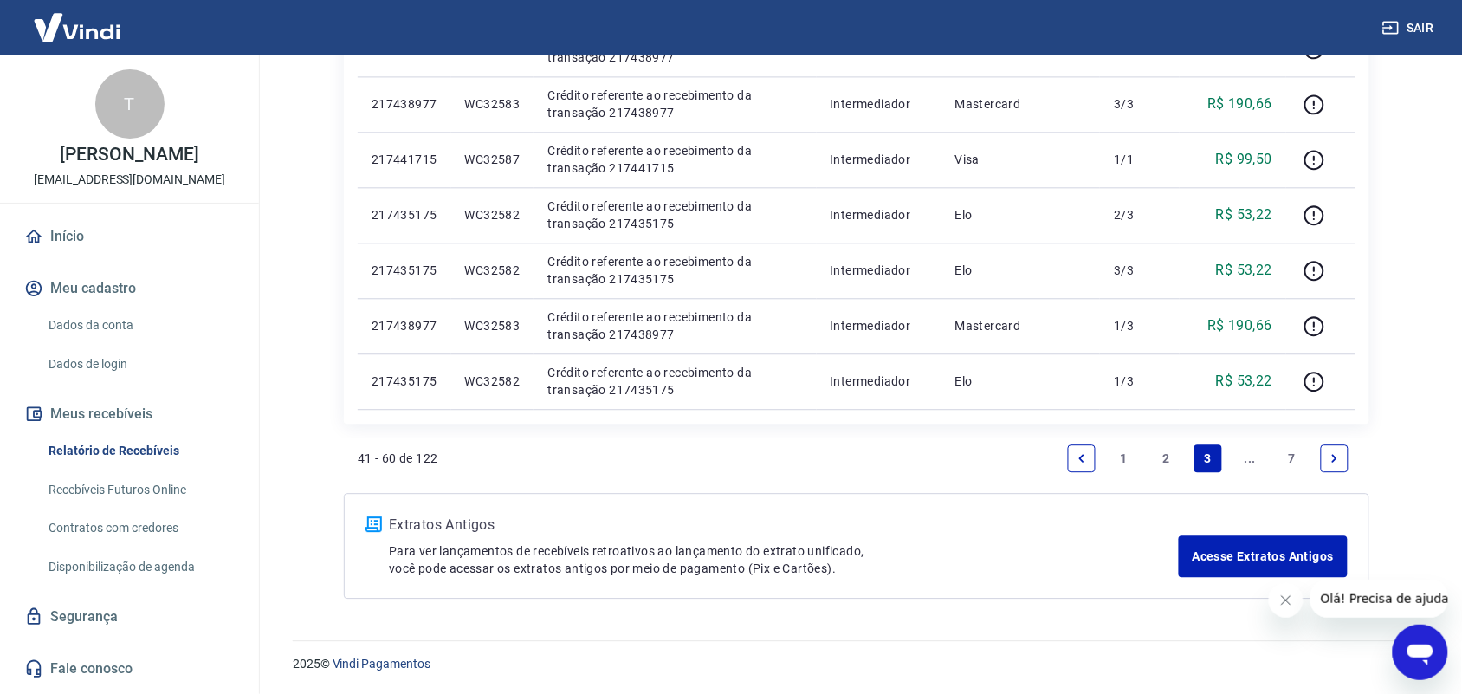
click at [1170, 457] on link "2" at bounding box center [1166, 458] width 28 height 28
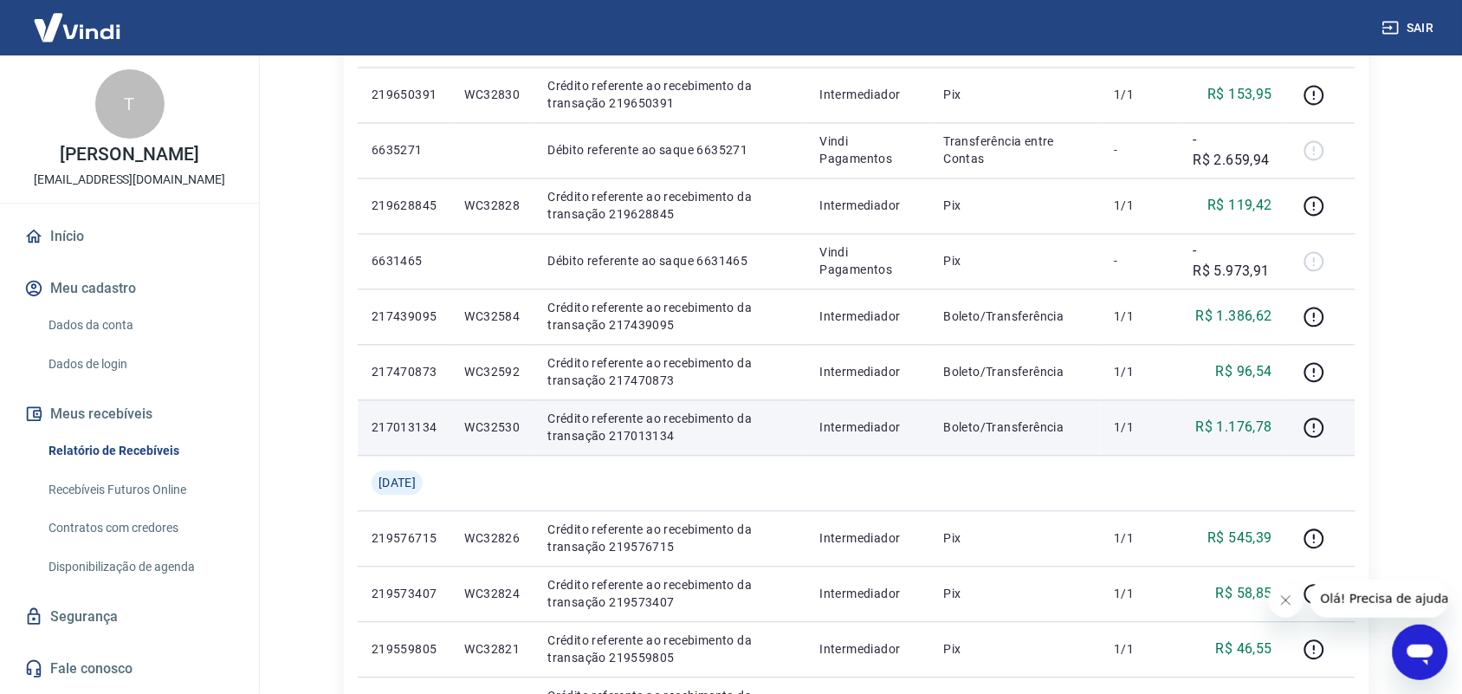
scroll to position [1221, 0]
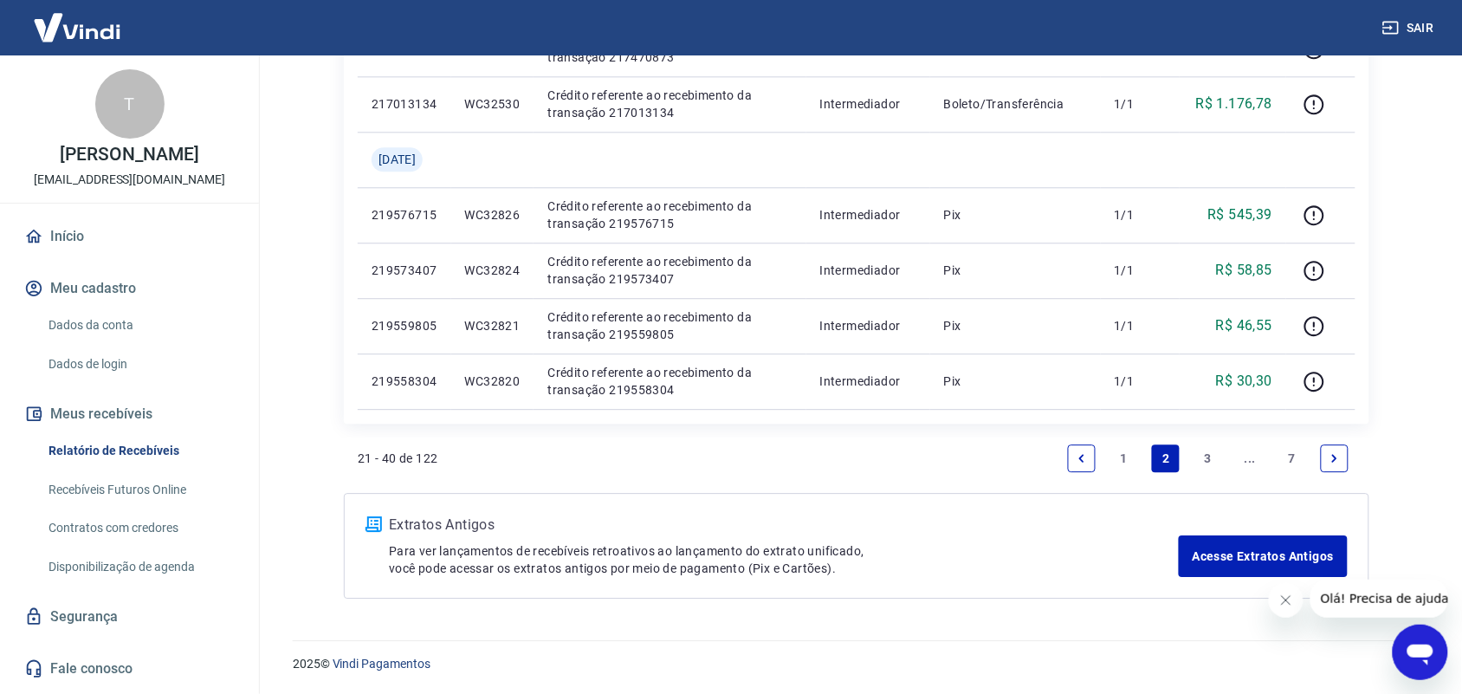
click at [1123, 456] on link "1" at bounding box center [1124, 458] width 28 height 28
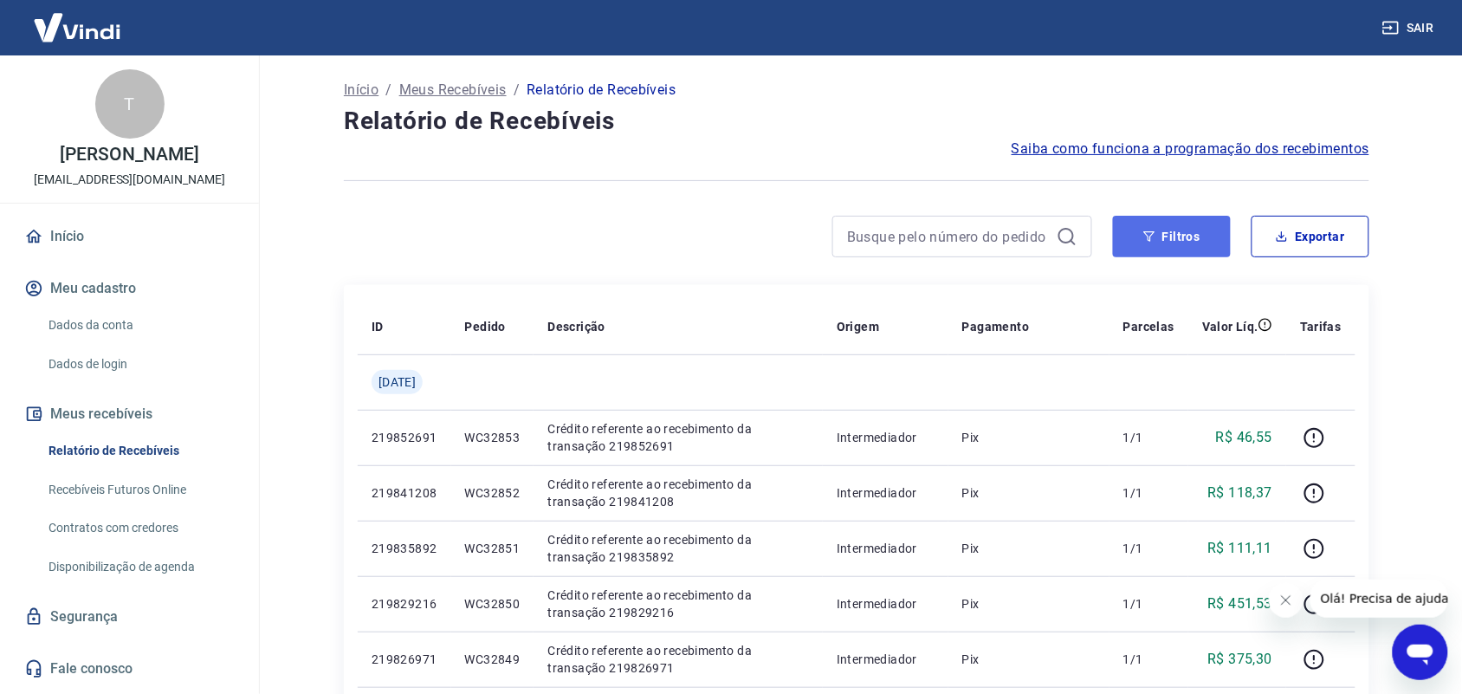
click at [1176, 241] on button "Filtros" at bounding box center [1172, 237] width 118 height 42
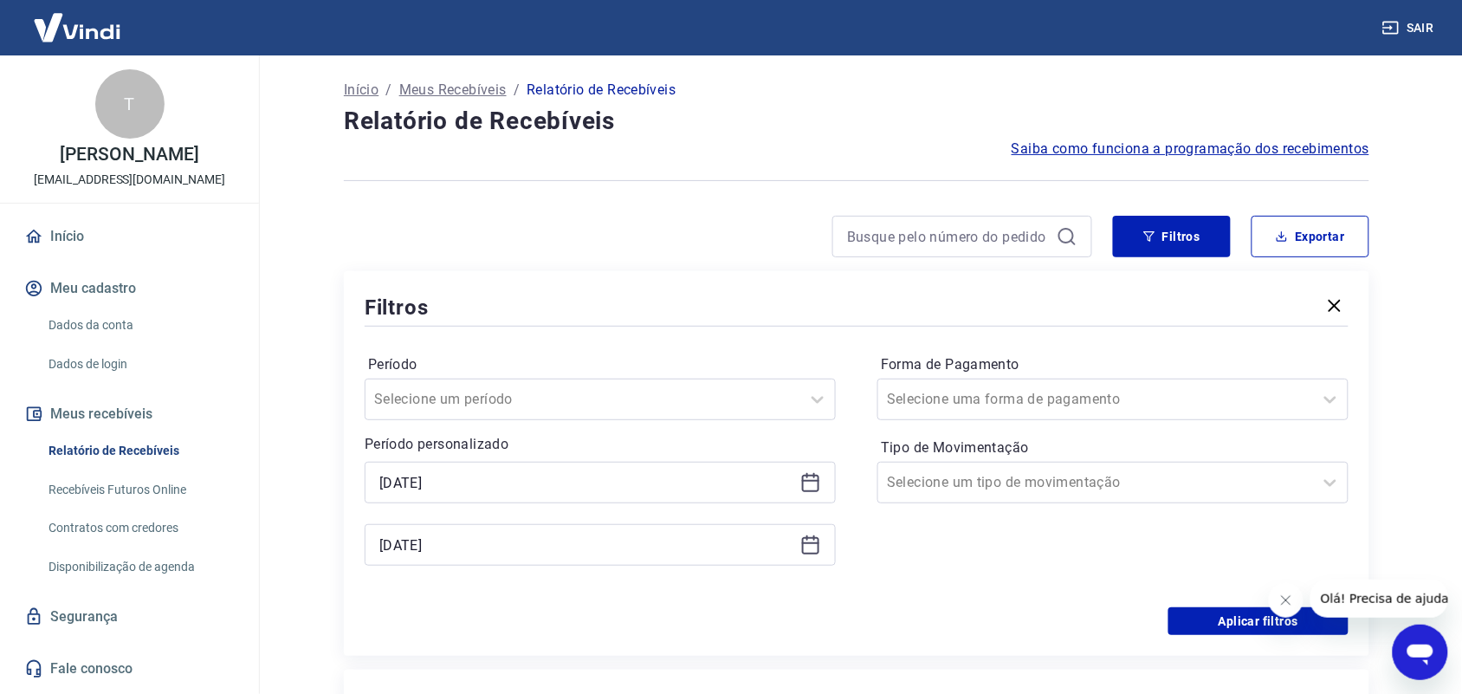
click at [803, 477] on icon at bounding box center [810, 483] width 17 height 17
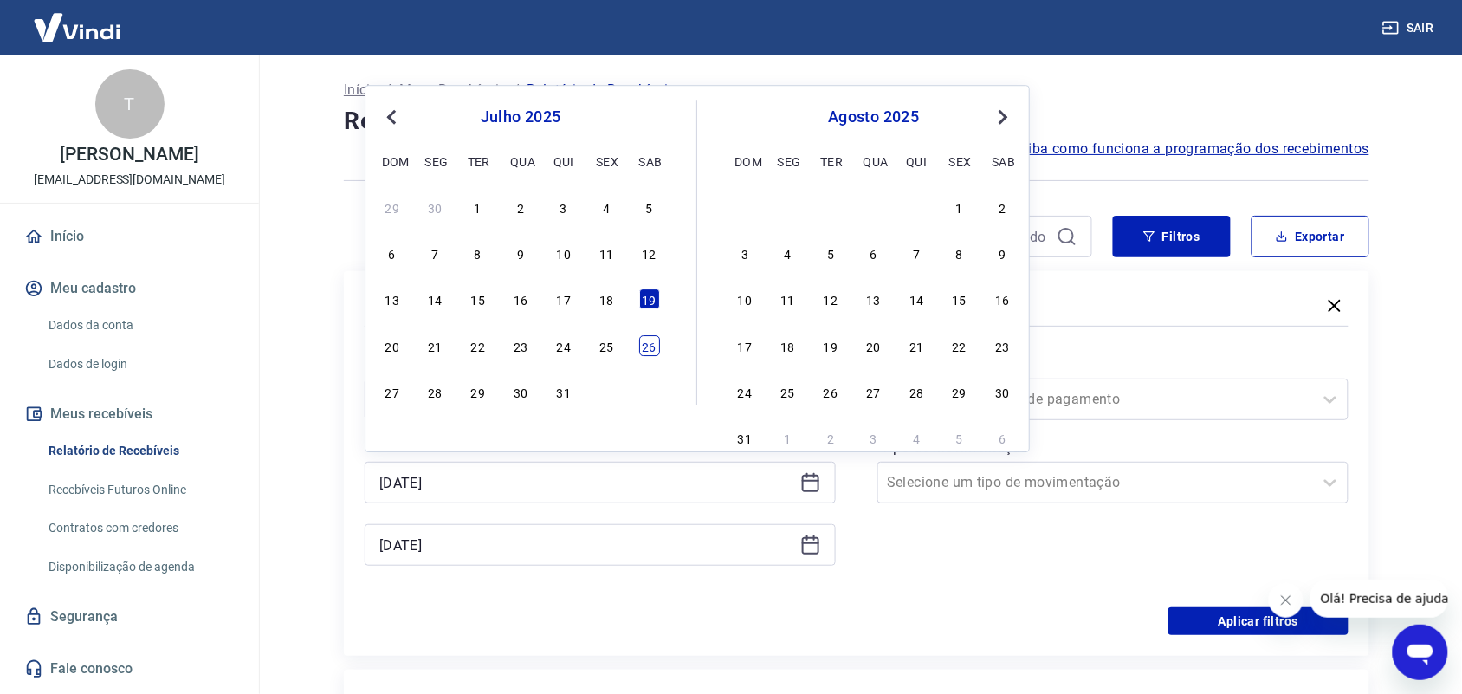
click at [643, 345] on div "26" at bounding box center [649, 345] width 21 height 21
type input "[DATE]"
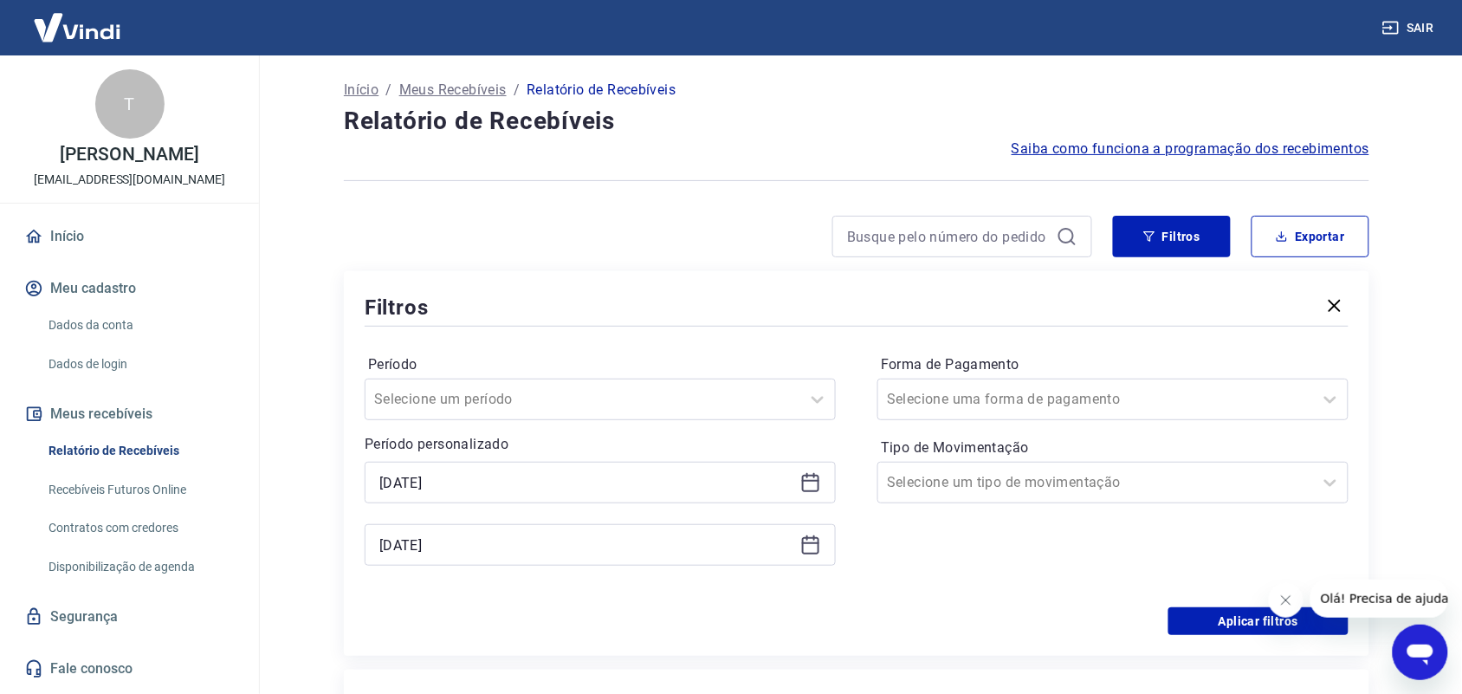
click at [801, 544] on icon at bounding box center [810, 544] width 21 height 21
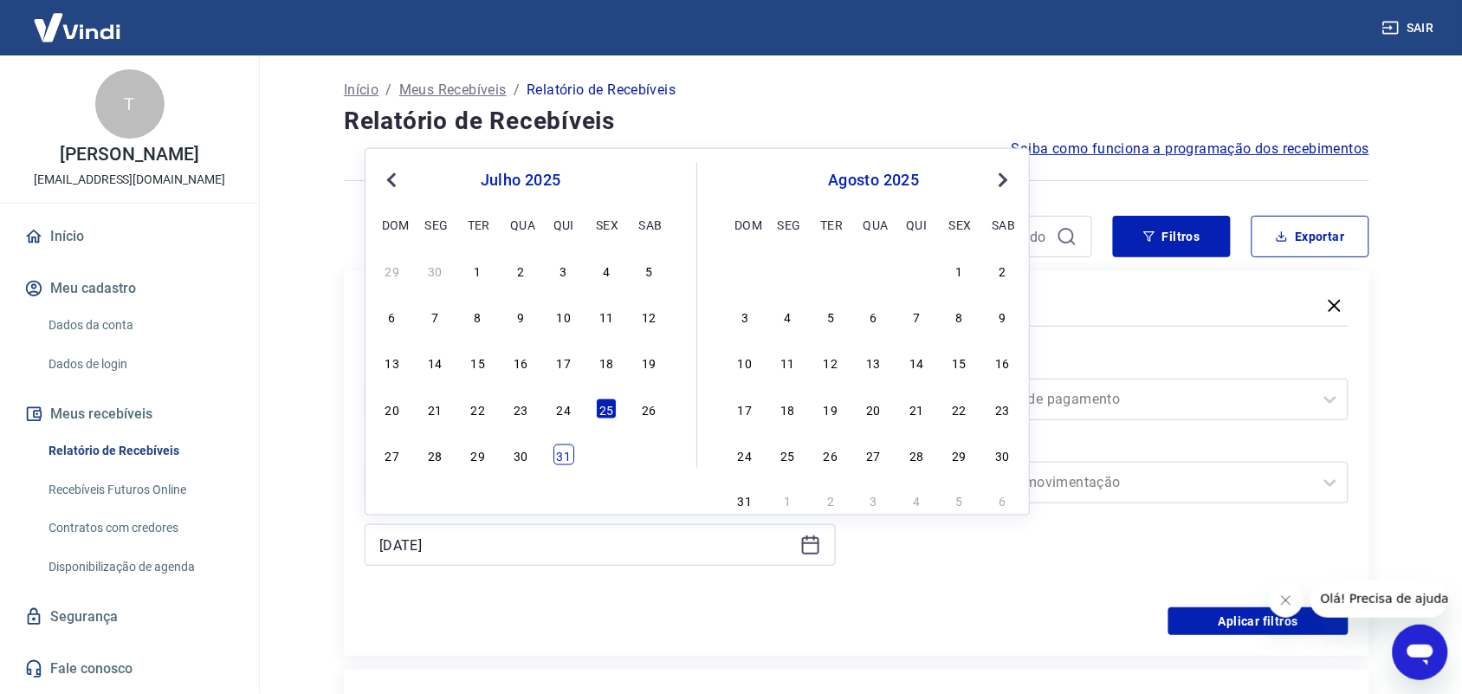
click at [559, 451] on div "31" at bounding box center [563, 454] width 21 height 21
type input "[DATE]"
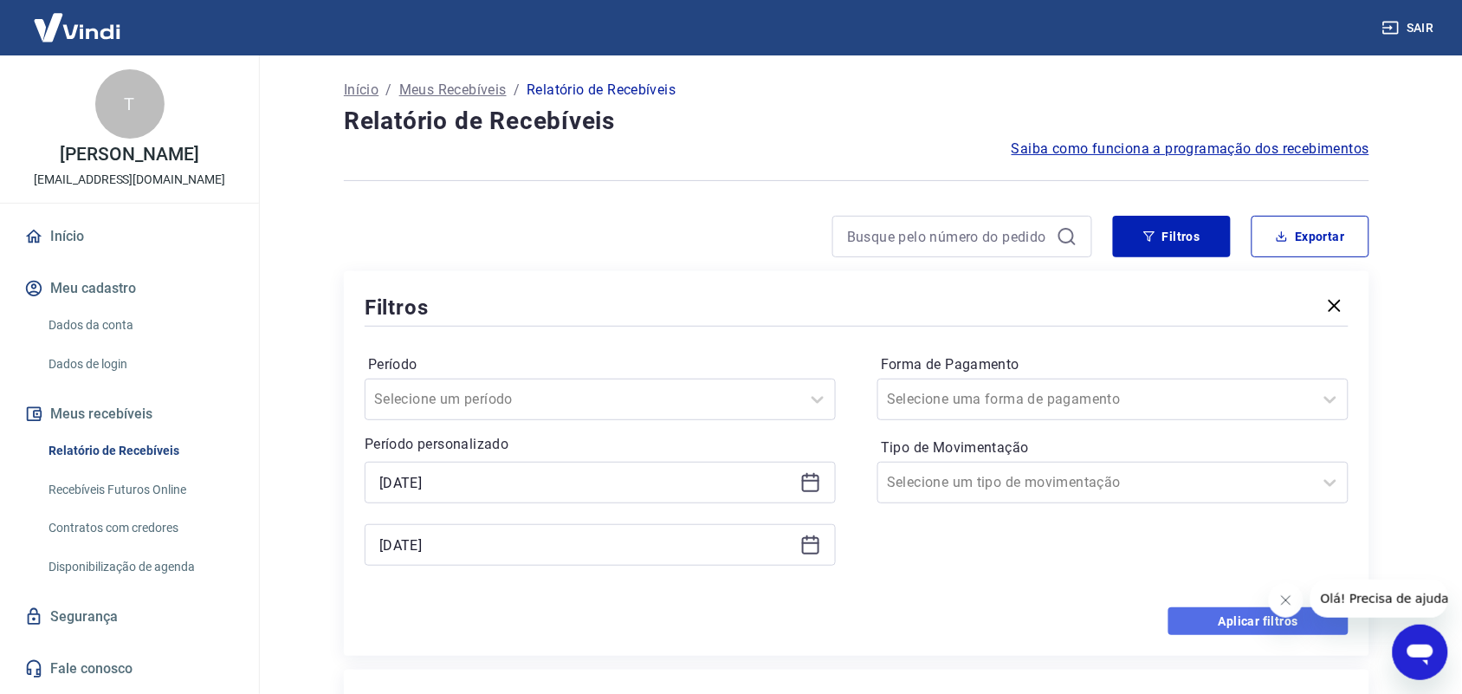
click at [1188, 621] on button "Aplicar filtros" at bounding box center [1258, 621] width 180 height 28
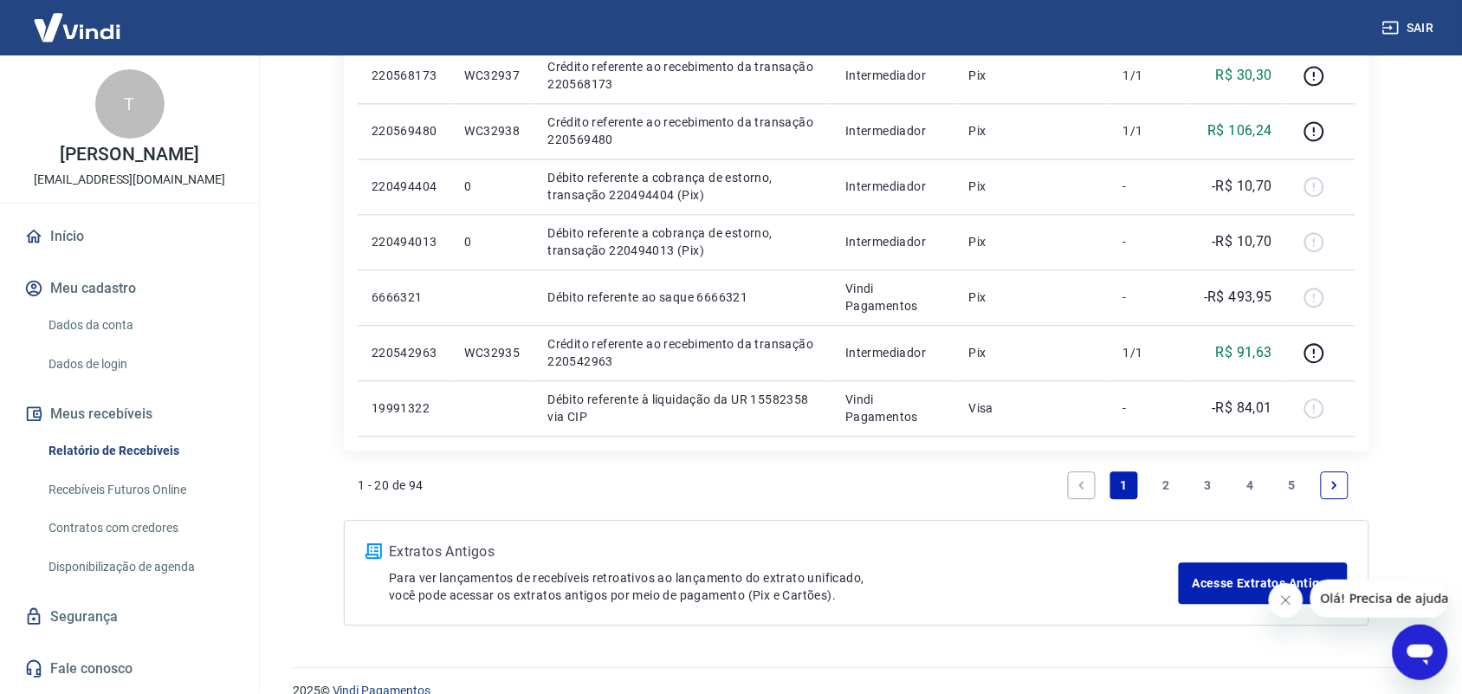
scroll to position [1109, 0]
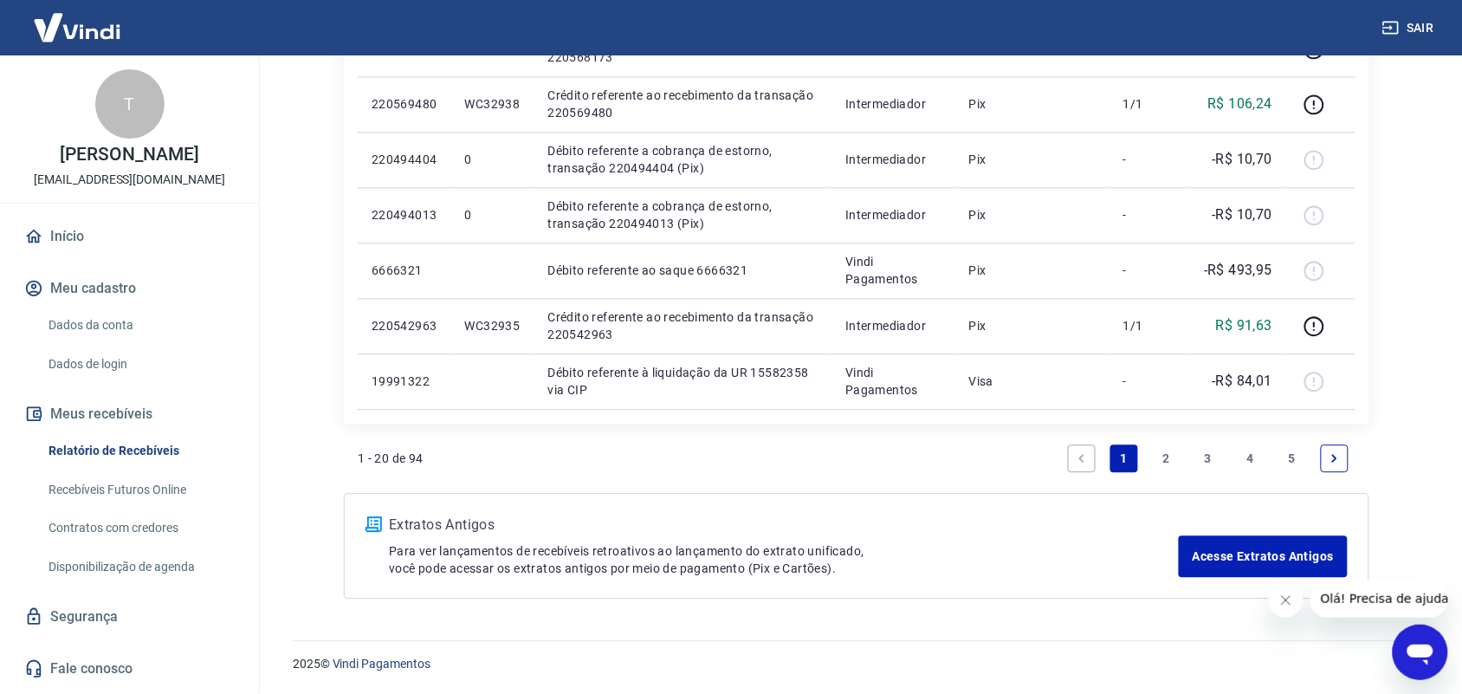
click at [1289, 456] on link "5" at bounding box center [1292, 458] width 28 height 28
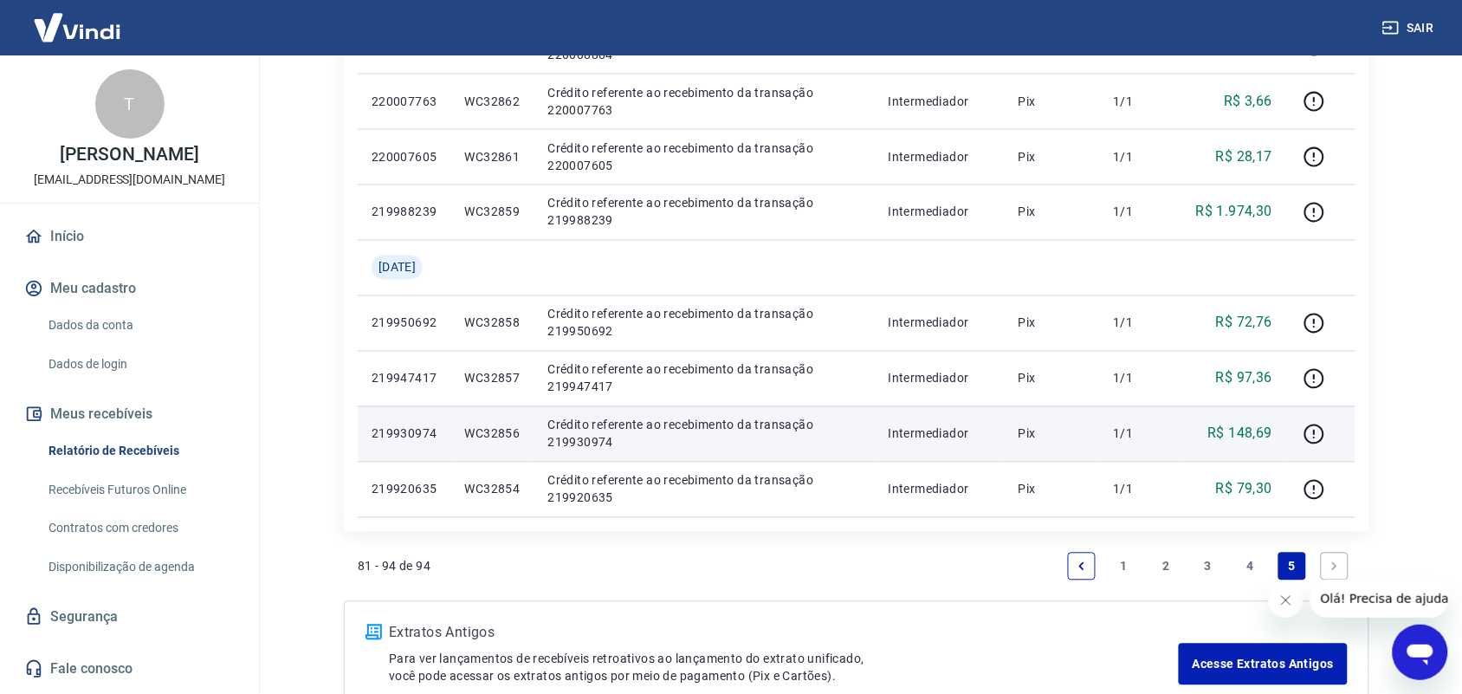
scroll to position [888, 0]
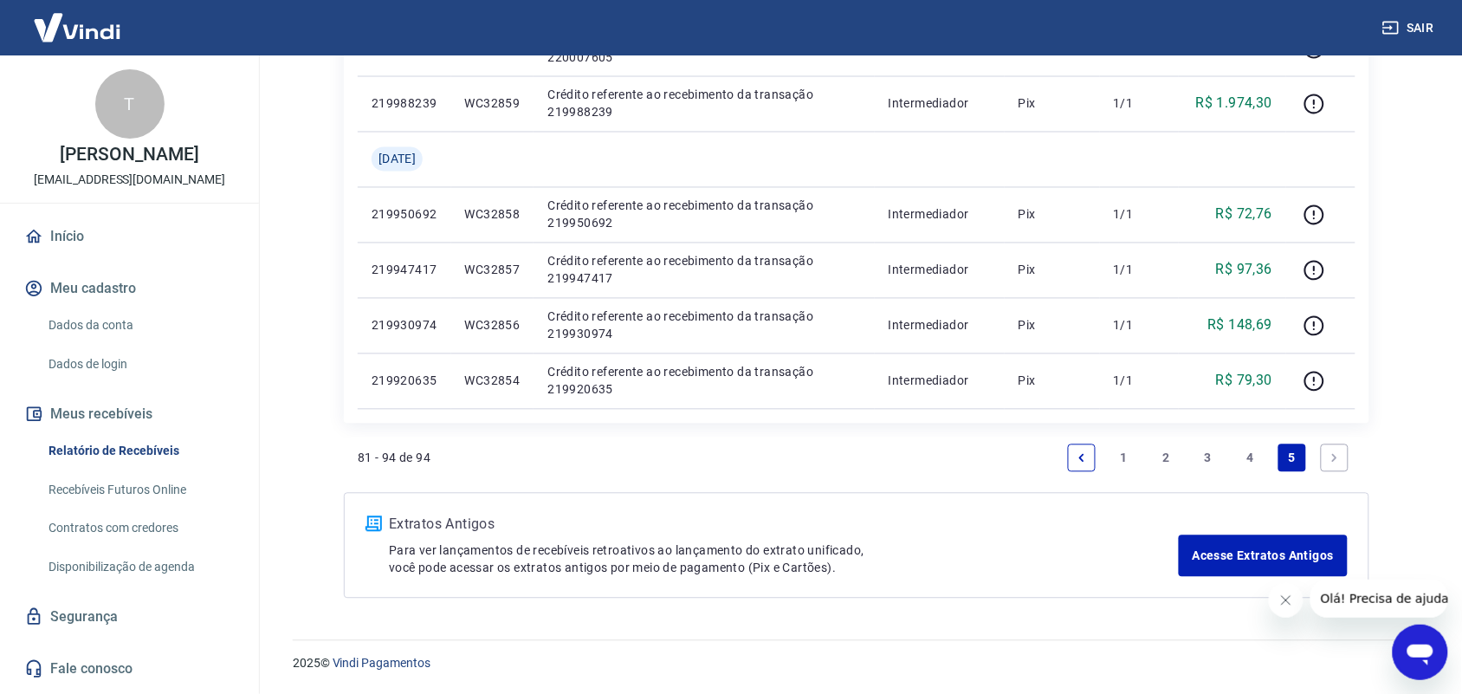
click at [1247, 456] on link "4" at bounding box center [1251, 458] width 28 height 28
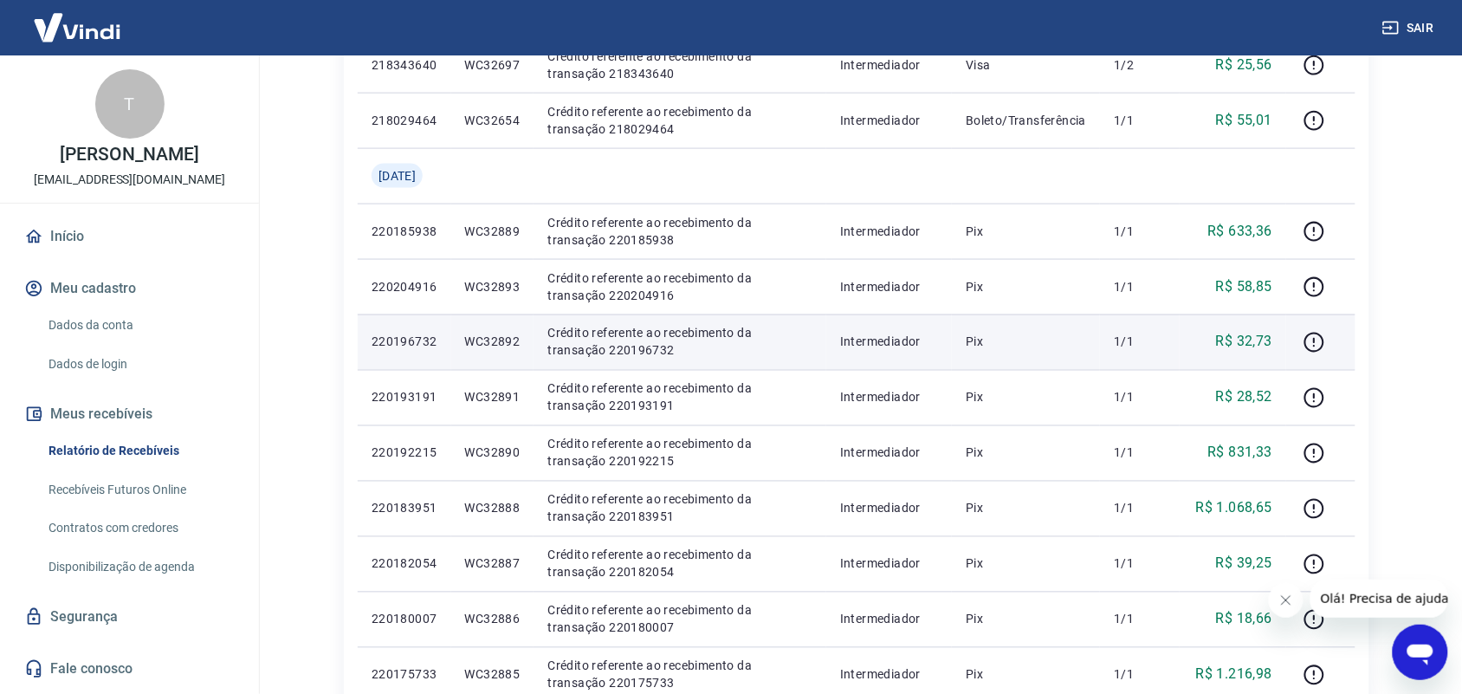
scroll to position [1083, 0]
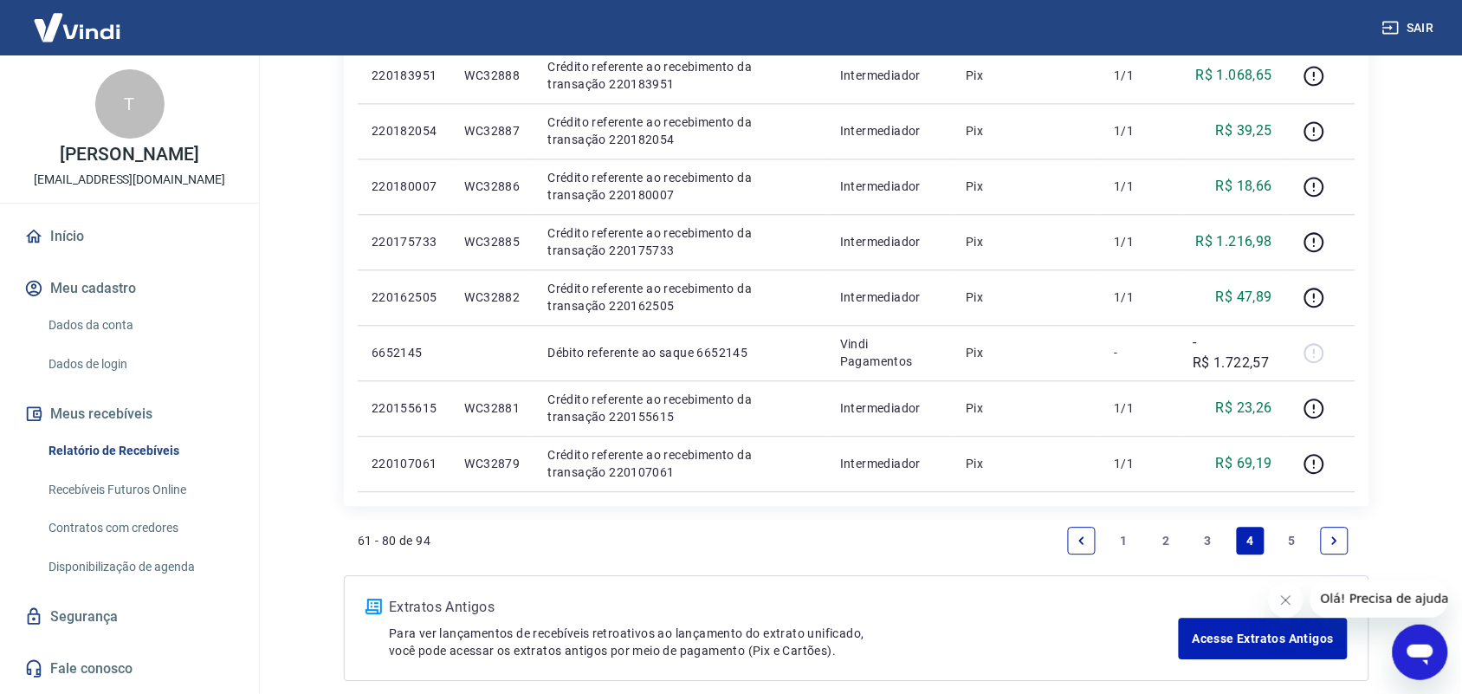
click at [1209, 541] on link "3" at bounding box center [1208, 541] width 28 height 28
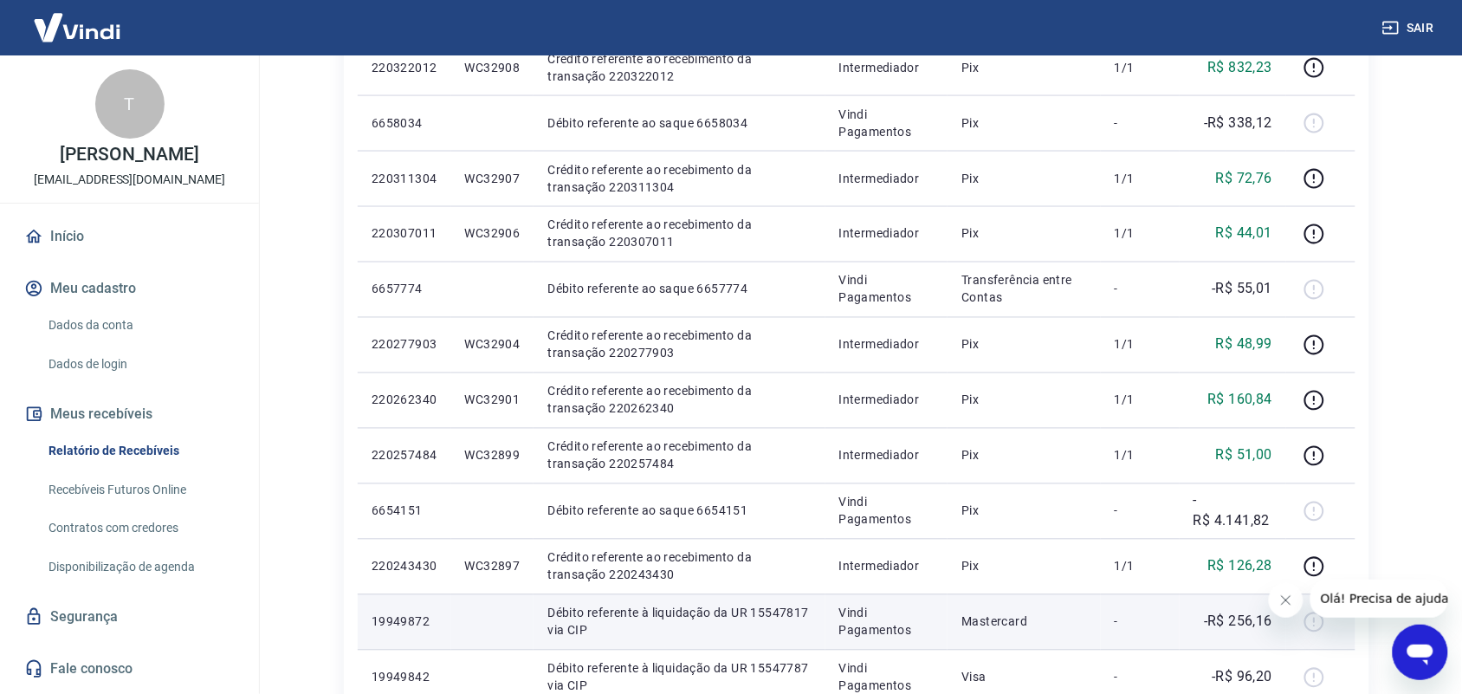
scroll to position [974, 0]
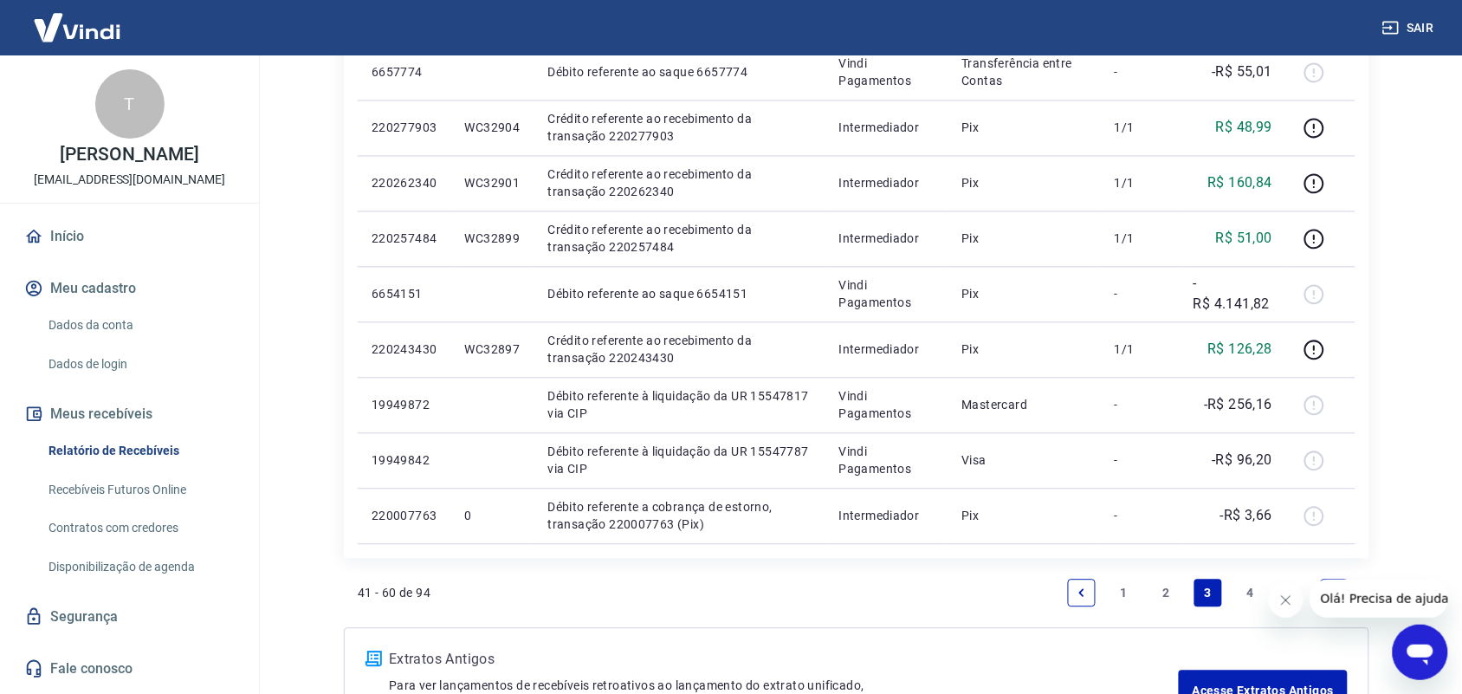
click at [1167, 593] on link "2" at bounding box center [1166, 593] width 28 height 28
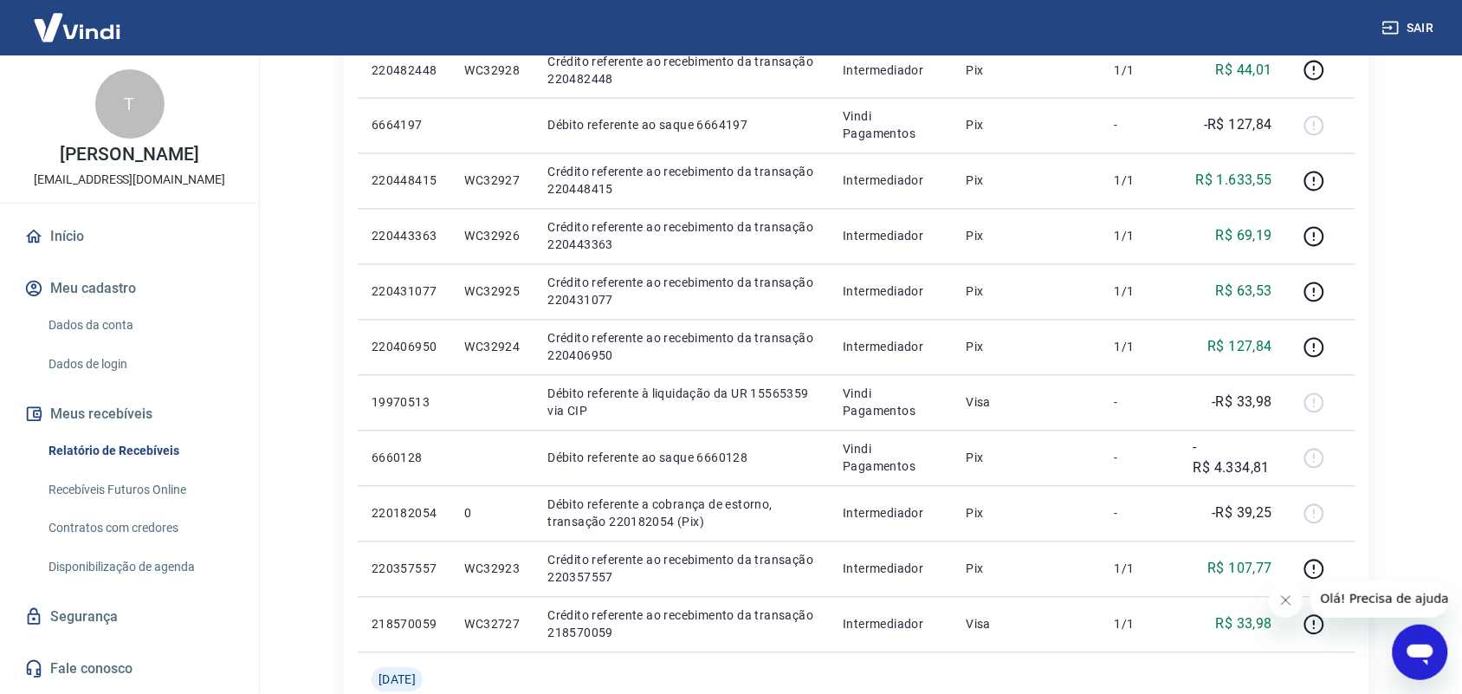
scroll to position [1221, 0]
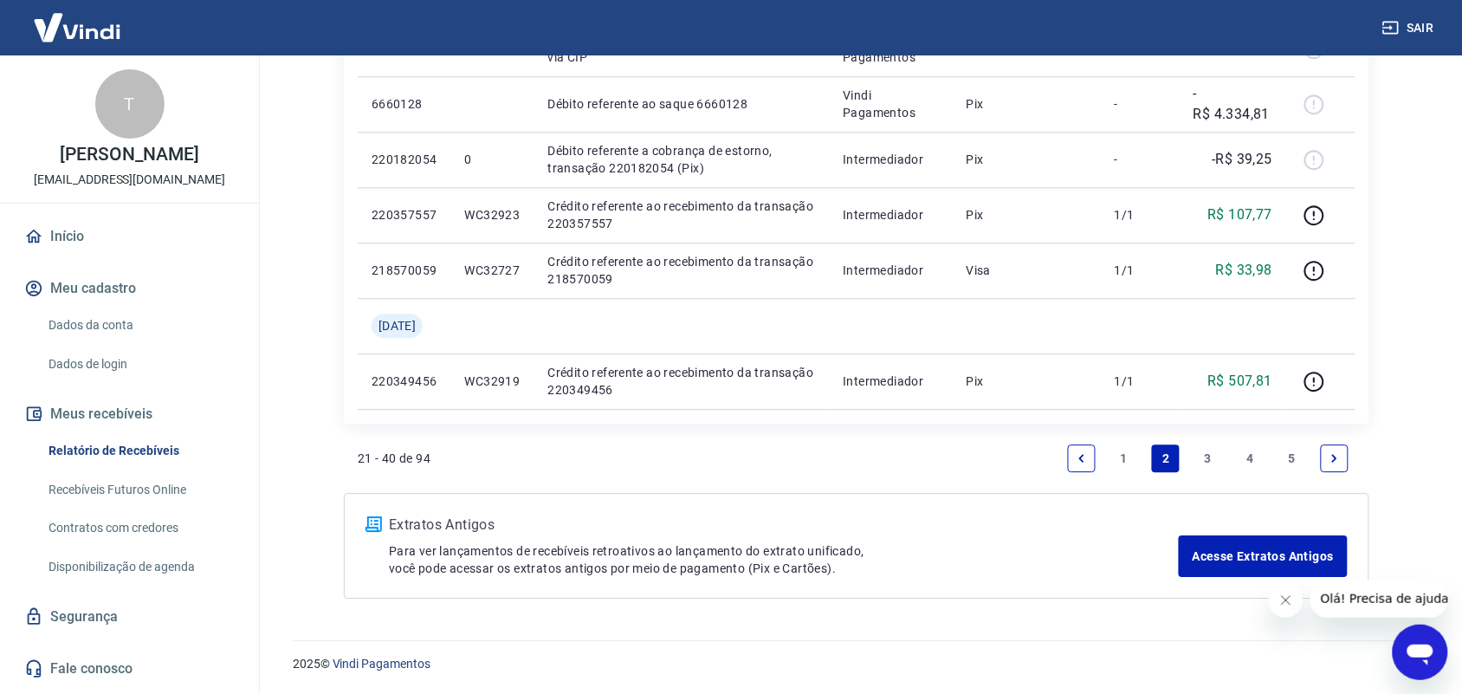
click at [1122, 457] on link "1" at bounding box center [1124, 458] width 28 height 28
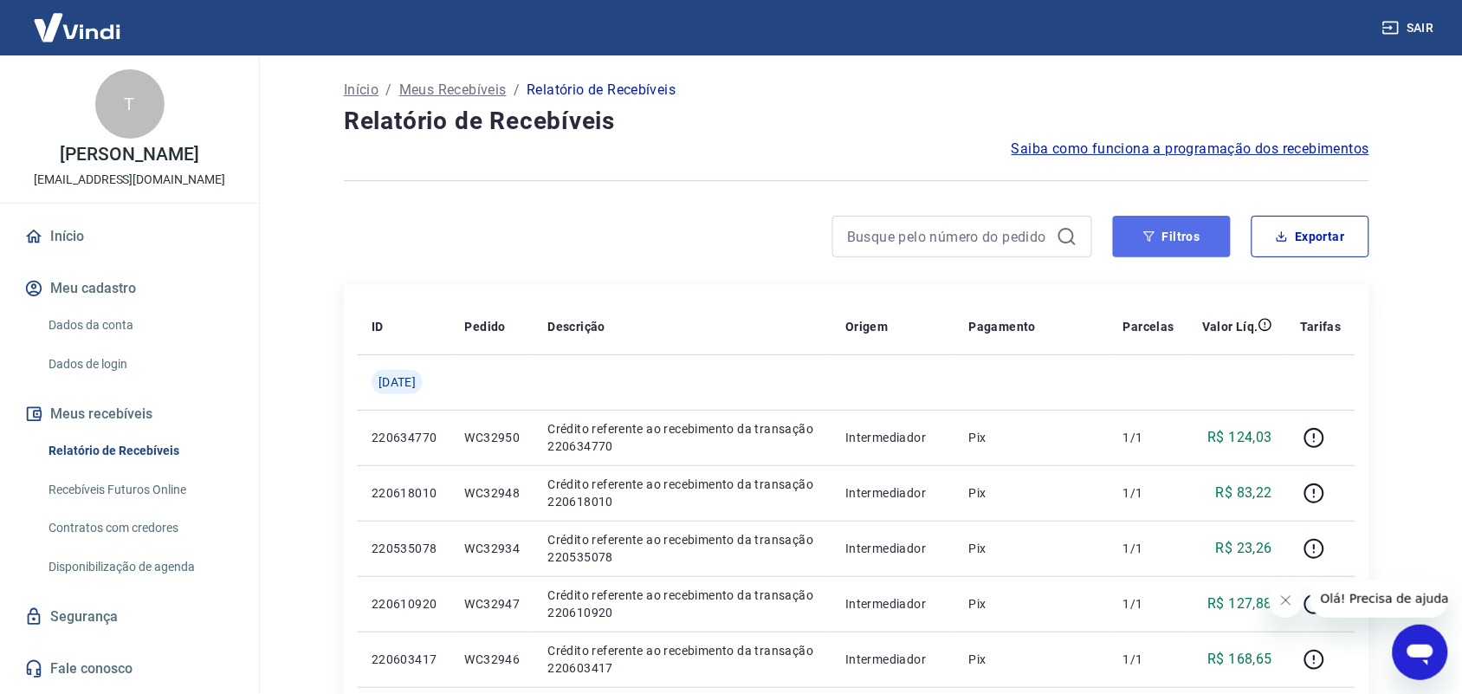
click at [1173, 234] on button "Filtros" at bounding box center [1172, 237] width 118 height 42
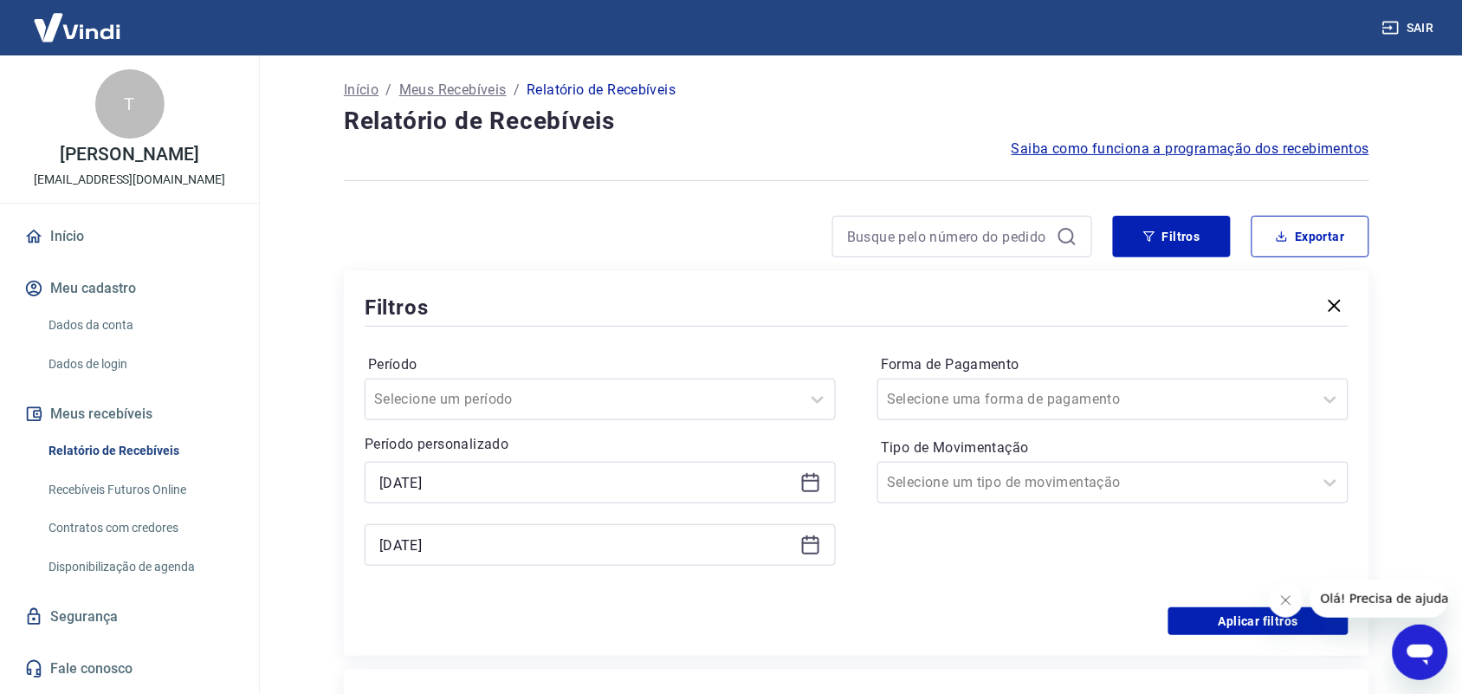
click at [807, 487] on icon at bounding box center [810, 482] width 21 height 21
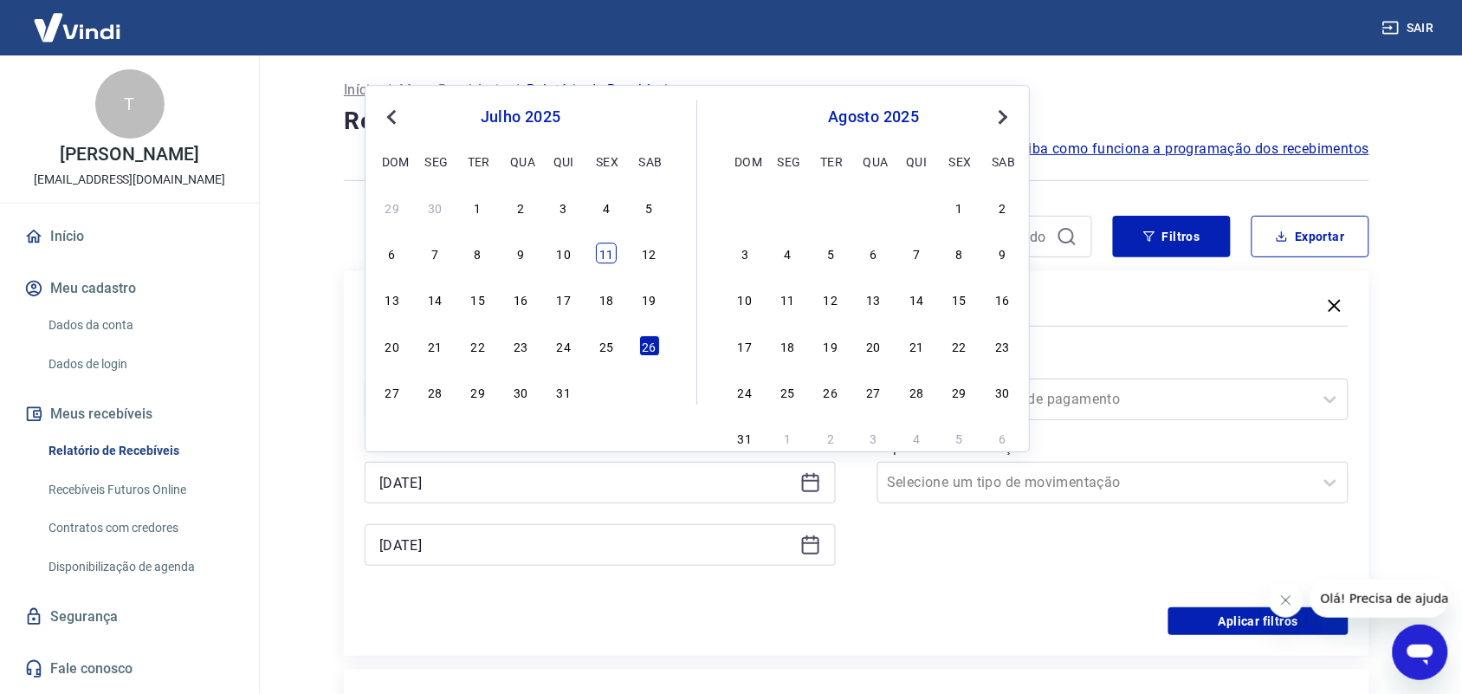
click at [602, 252] on div "11" at bounding box center [606, 252] width 21 height 21
type input "[DATE]"
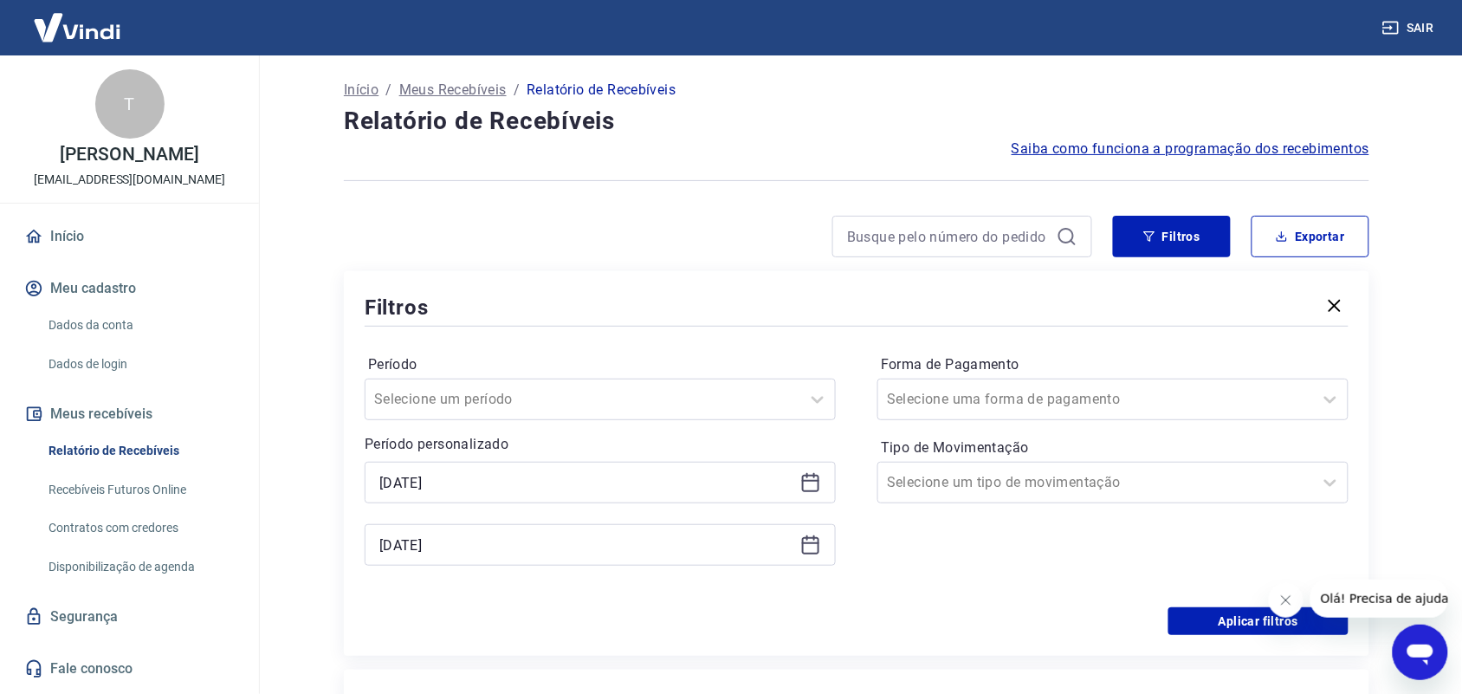
click at [815, 542] on icon at bounding box center [810, 544] width 21 height 21
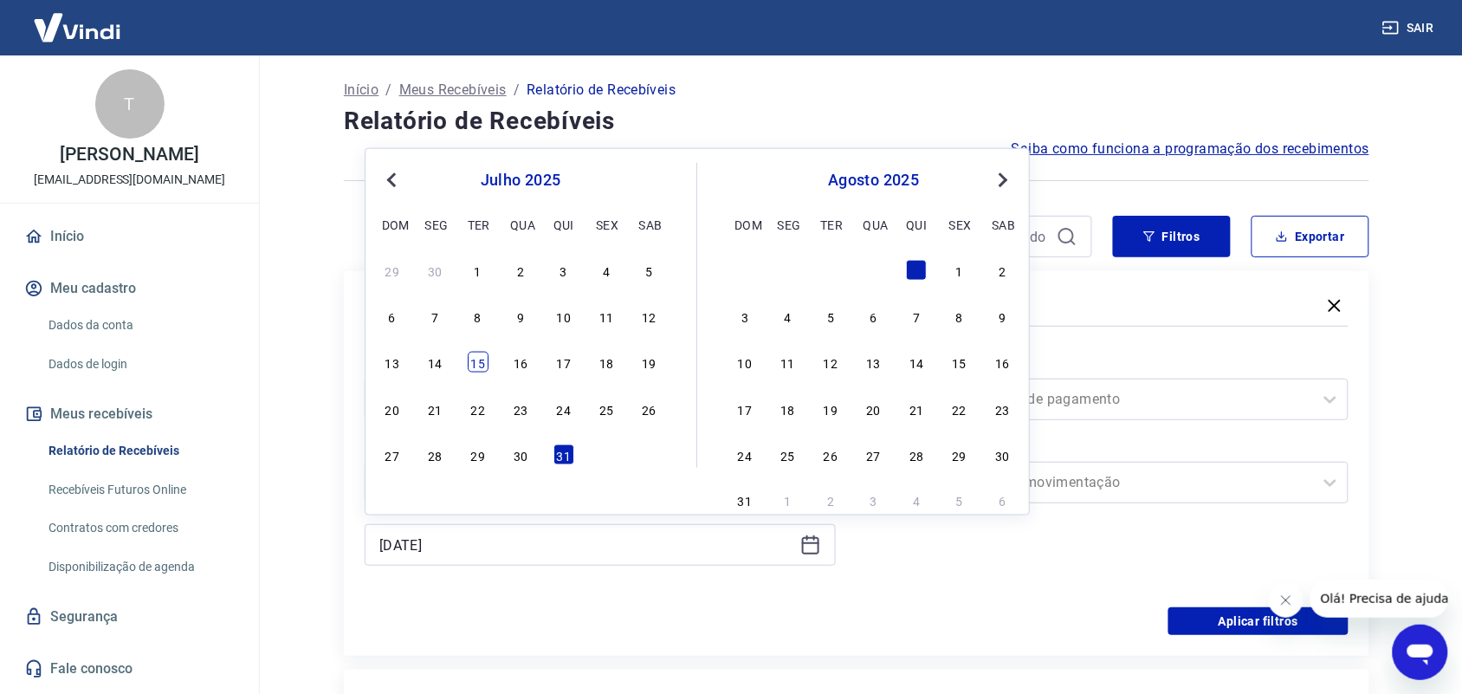
click at [478, 366] on div "15" at bounding box center [478, 362] width 21 height 21
type input "[DATE]"
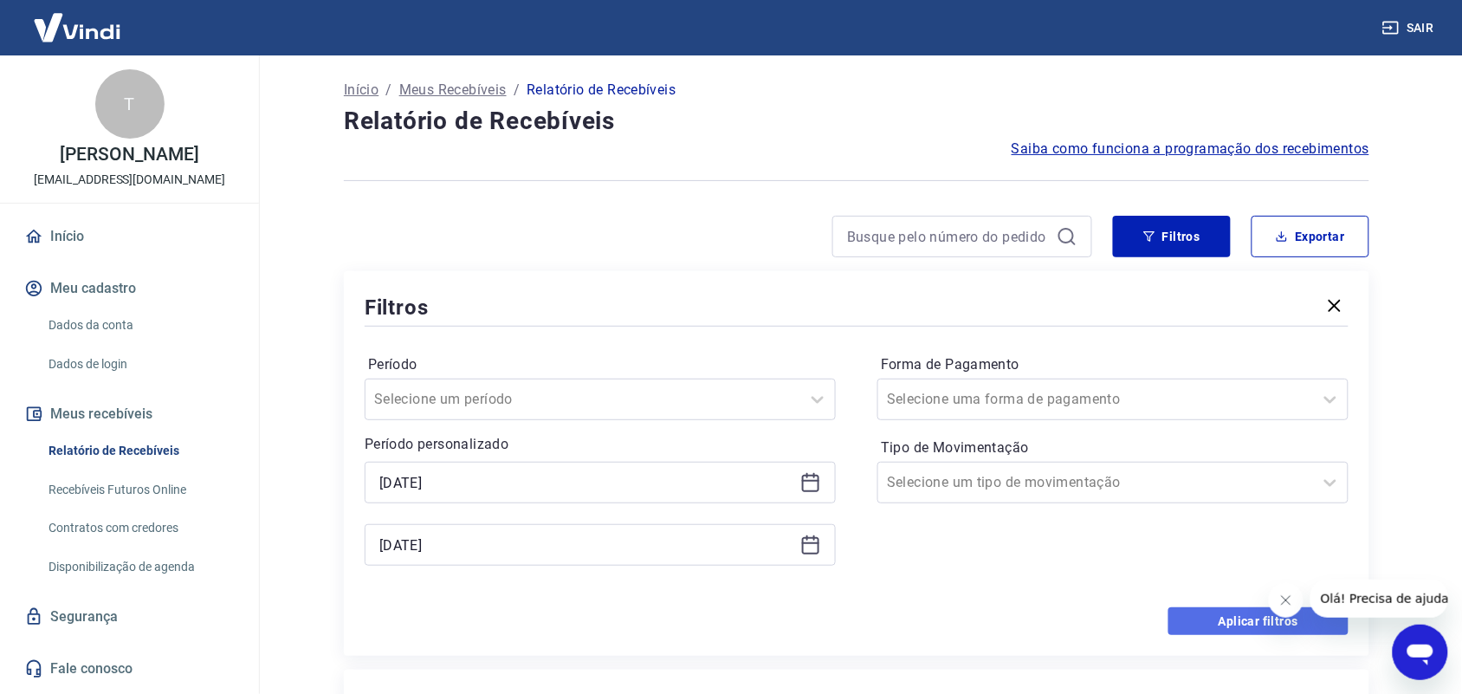
click at [1221, 621] on button "Aplicar filtros" at bounding box center [1258, 621] width 180 height 28
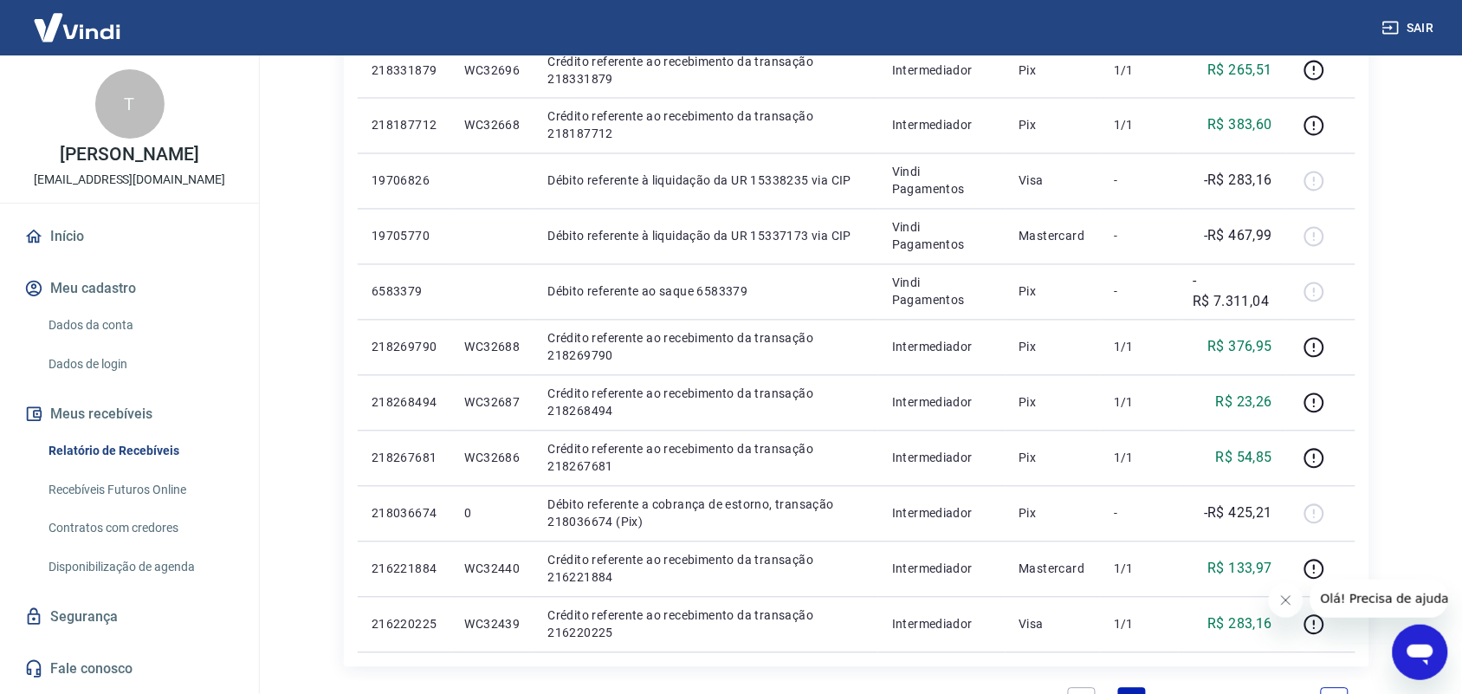
scroll to position [1109, 0]
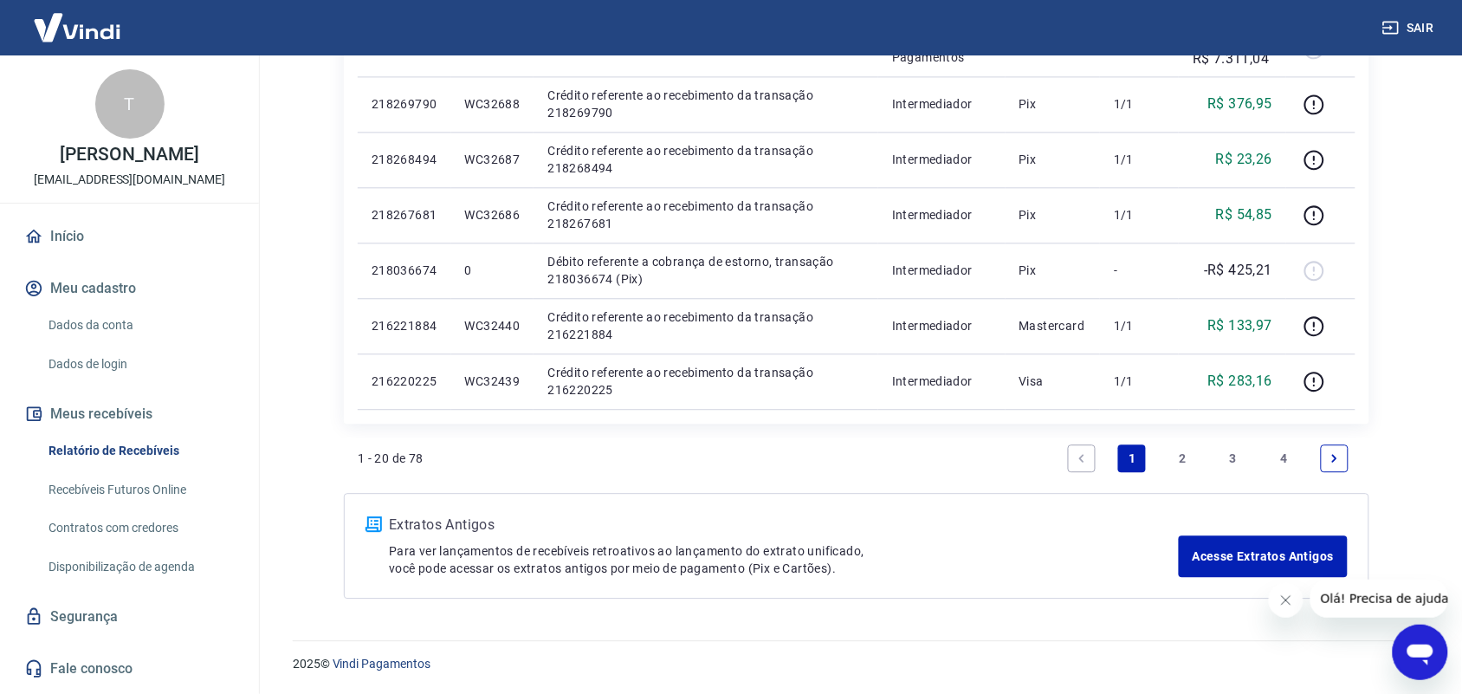
click at [1283, 456] on link "4" at bounding box center [1284, 458] width 28 height 28
